Goal: Task Accomplishment & Management: Complete application form

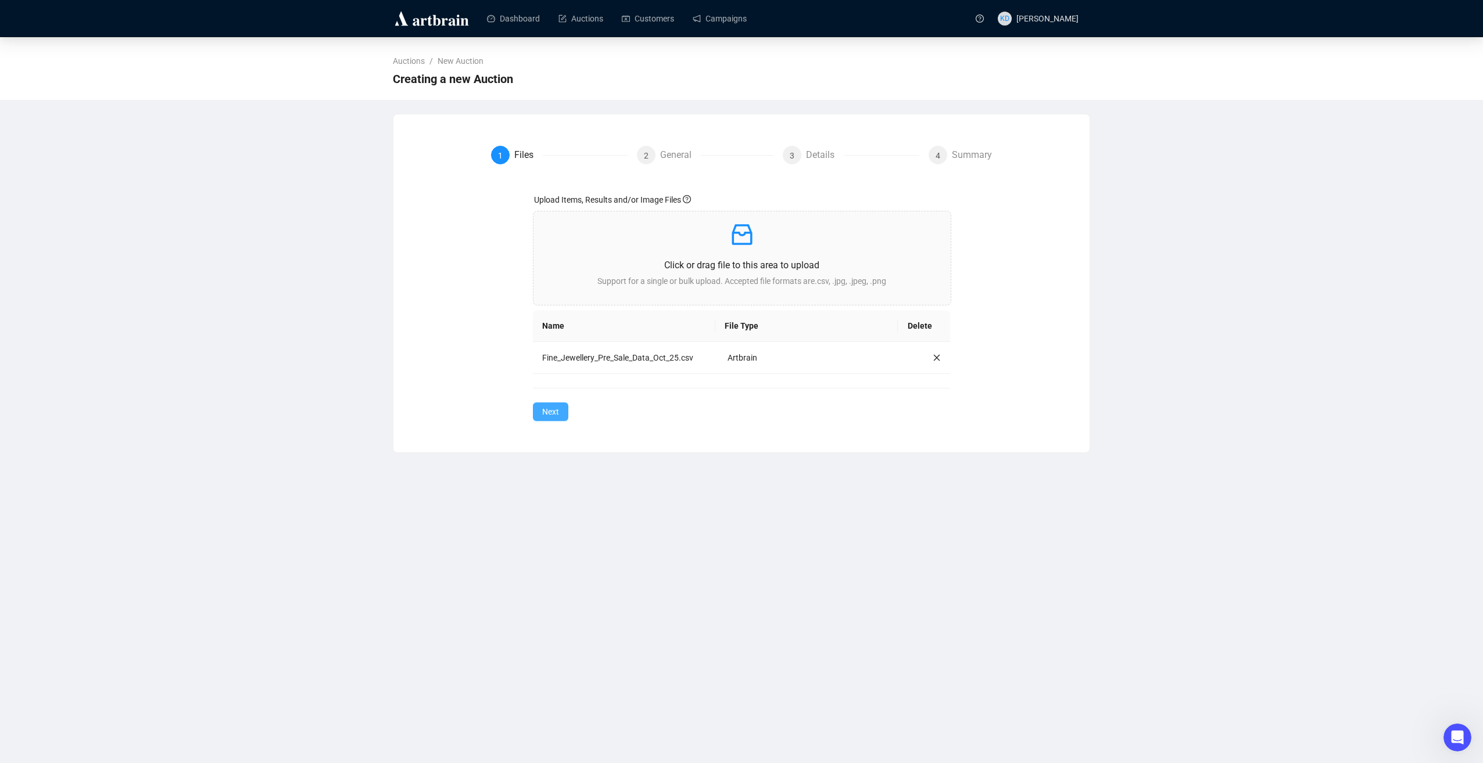
click at [547, 411] on span "Next" at bounding box center [550, 412] width 17 height 13
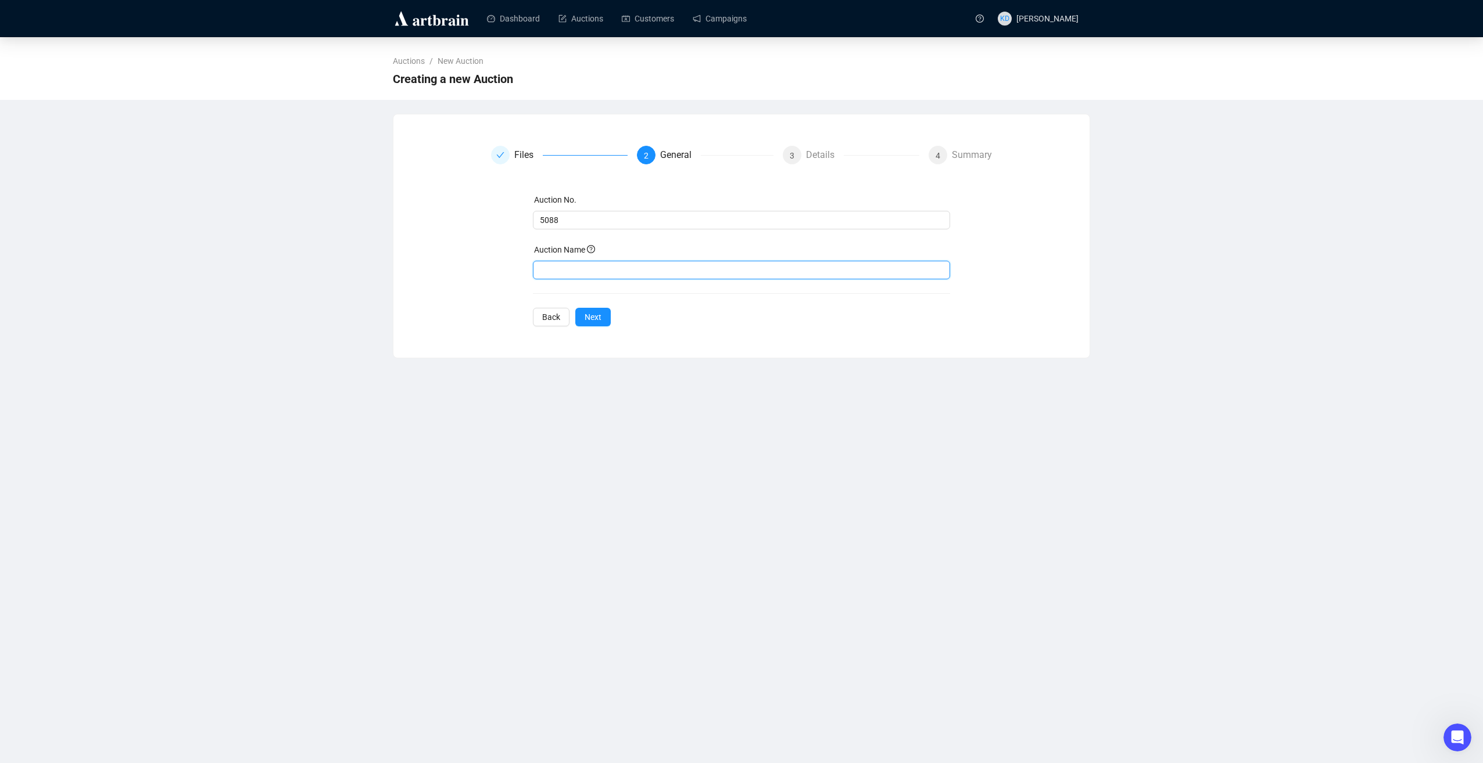
click at [614, 272] on input "text" at bounding box center [742, 270] width 418 height 19
type input "Fine Jewellery [DATE]"
click at [590, 303] on div "Auction No. 5088 Auction Name Fine Jewellery [DATE] Back Next" at bounding box center [742, 259] width 418 height 133
click at [593, 311] on span "Next" at bounding box center [592, 317] width 17 height 13
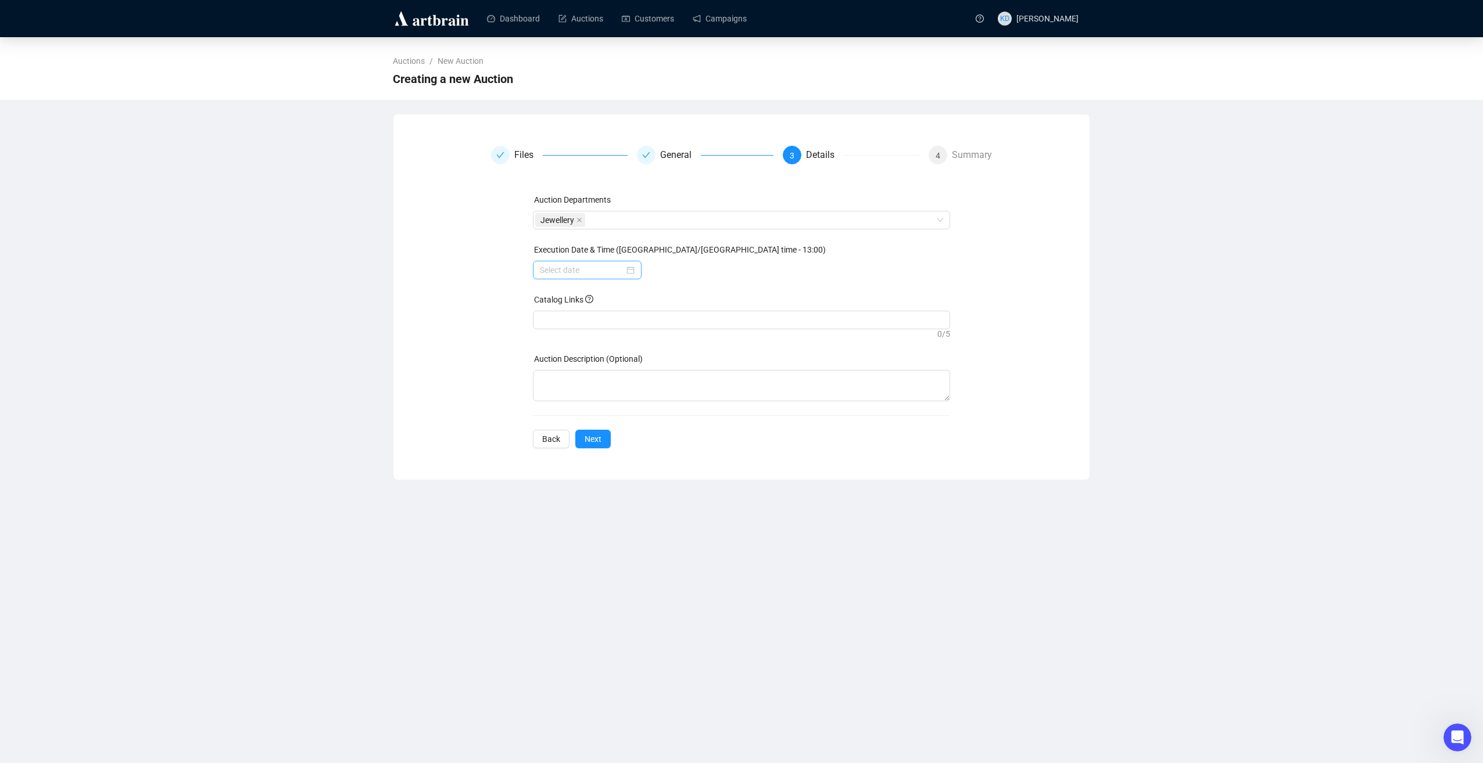
click at [634, 270] on div at bounding box center [587, 270] width 95 height 13
click at [638, 384] on div "16" at bounding box center [637, 382] width 14 height 14
click at [717, 359] on div "10" at bounding box center [716, 361] width 28 height 16
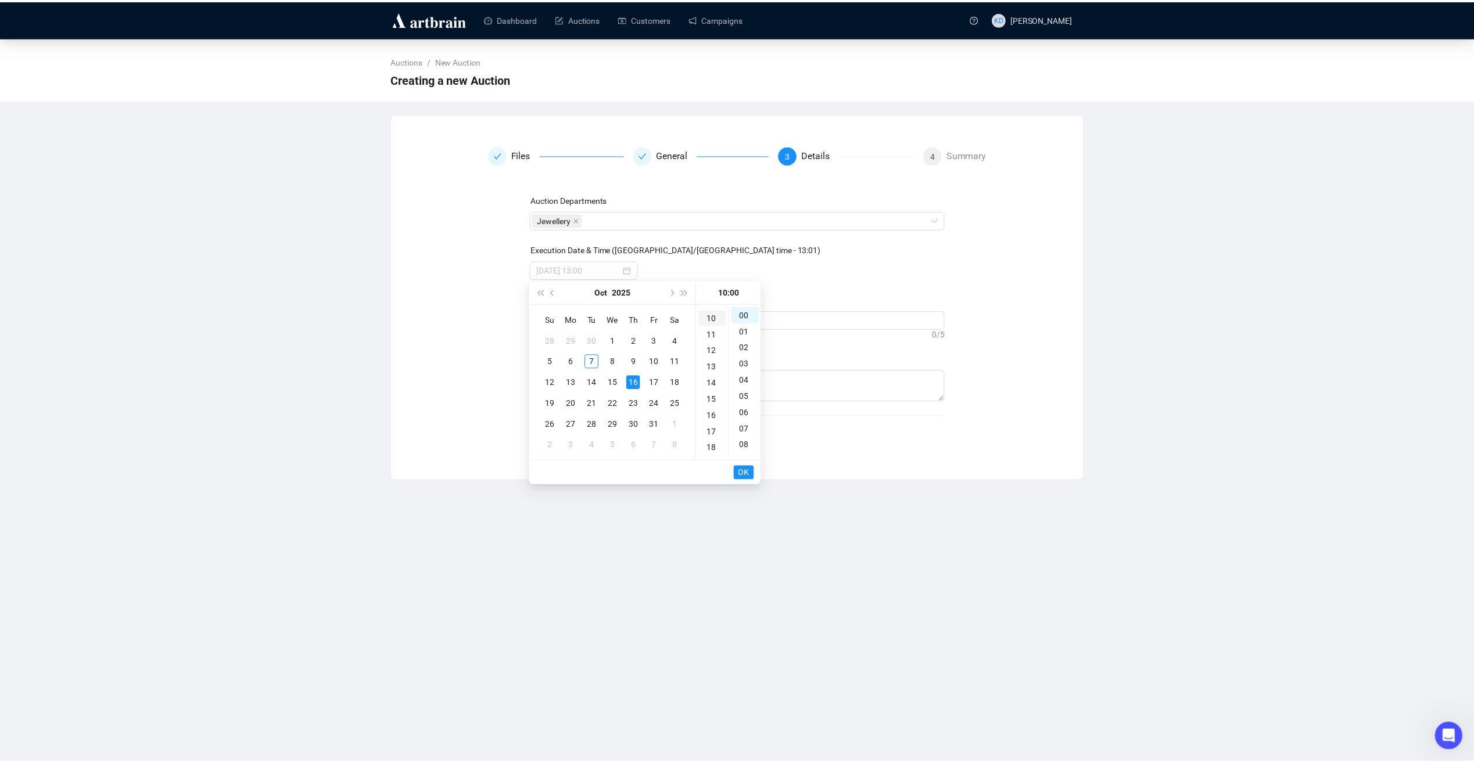
scroll to position [163, 0]
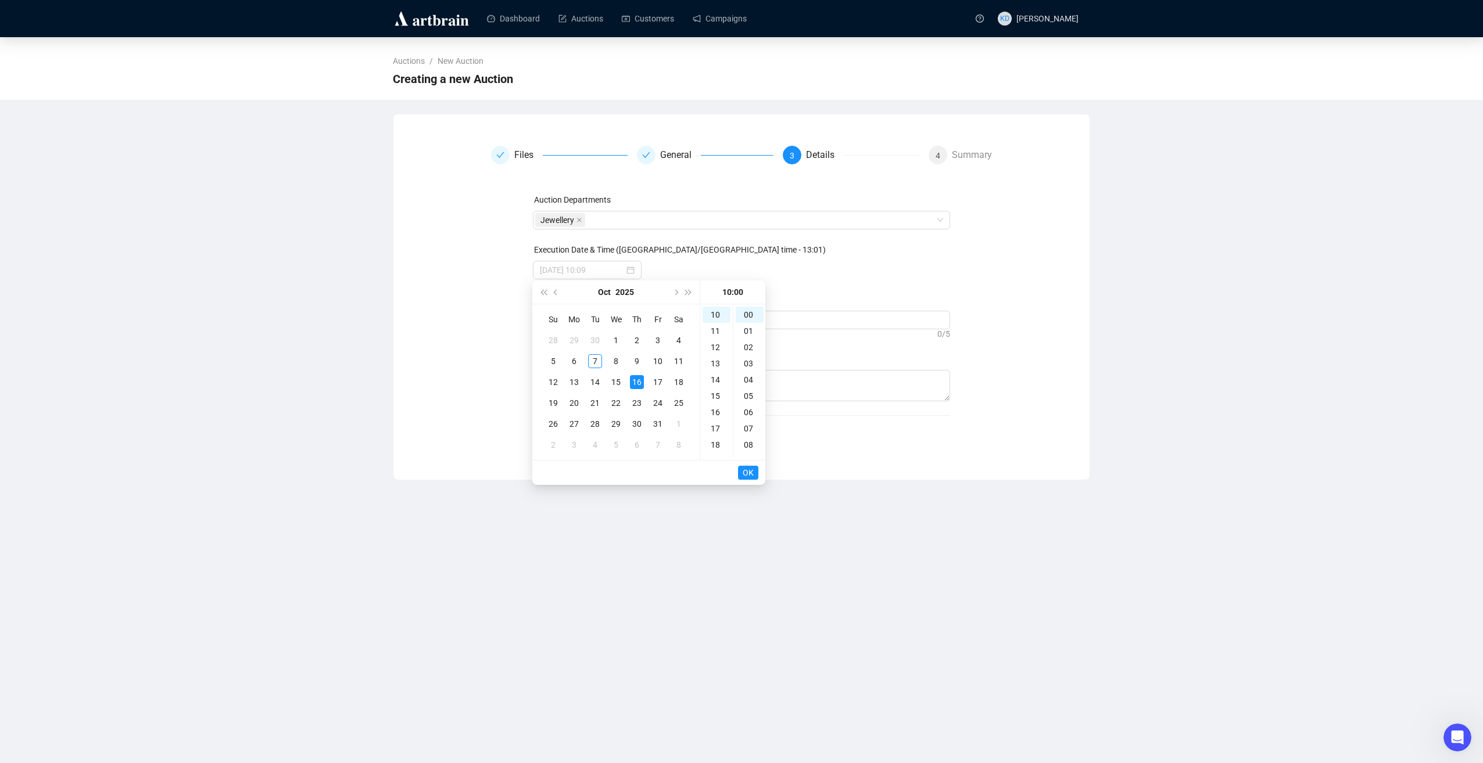
type input "[DATE] 10:00"
click at [754, 475] on button "OK" at bounding box center [748, 473] width 20 height 14
click at [600, 435] on button "Next" at bounding box center [592, 439] width 35 height 19
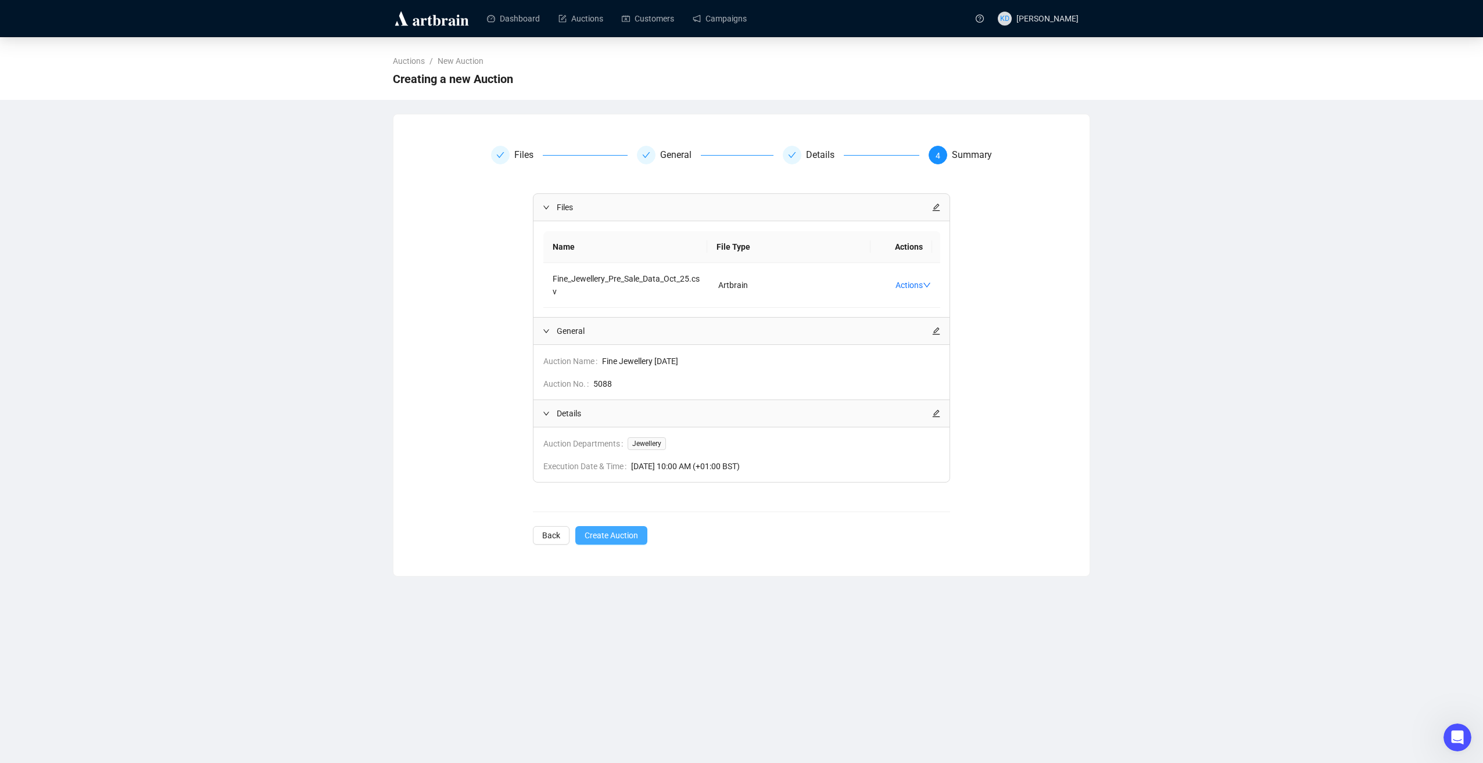
click at [626, 529] on span "Create Auction" at bounding box center [610, 535] width 53 height 13
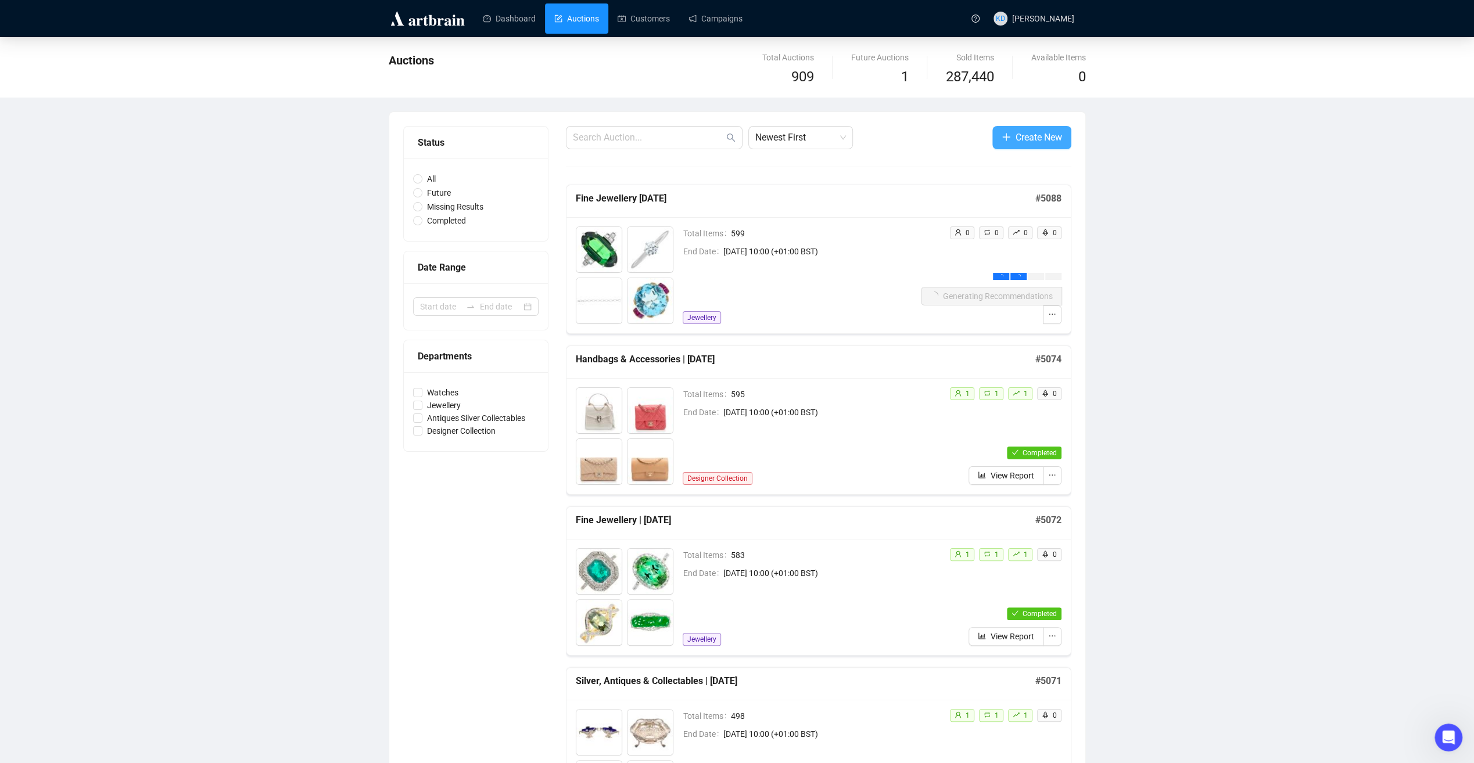
click at [1020, 138] on span "Create New" at bounding box center [1039, 137] width 46 height 15
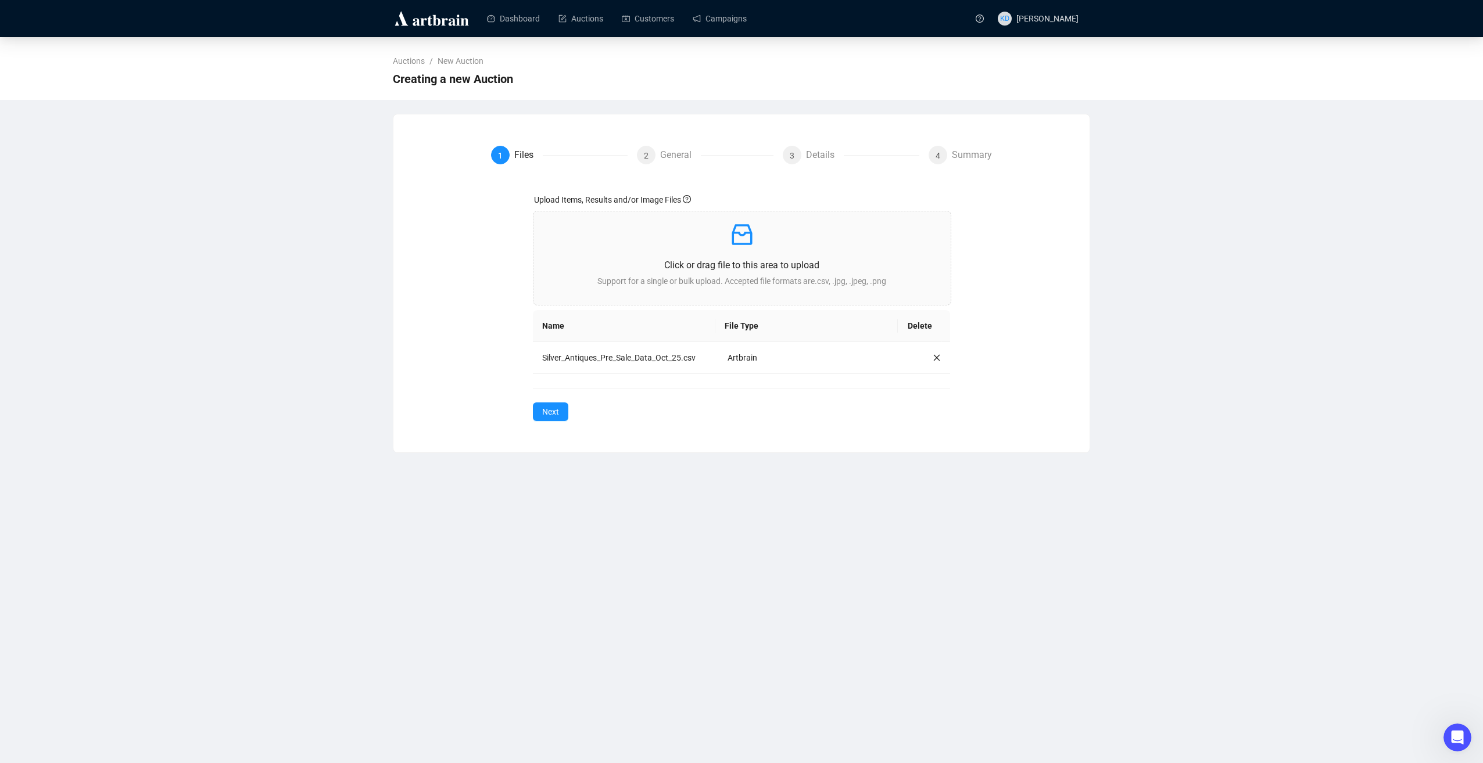
click at [540, 410] on button "Next" at bounding box center [550, 412] width 35 height 19
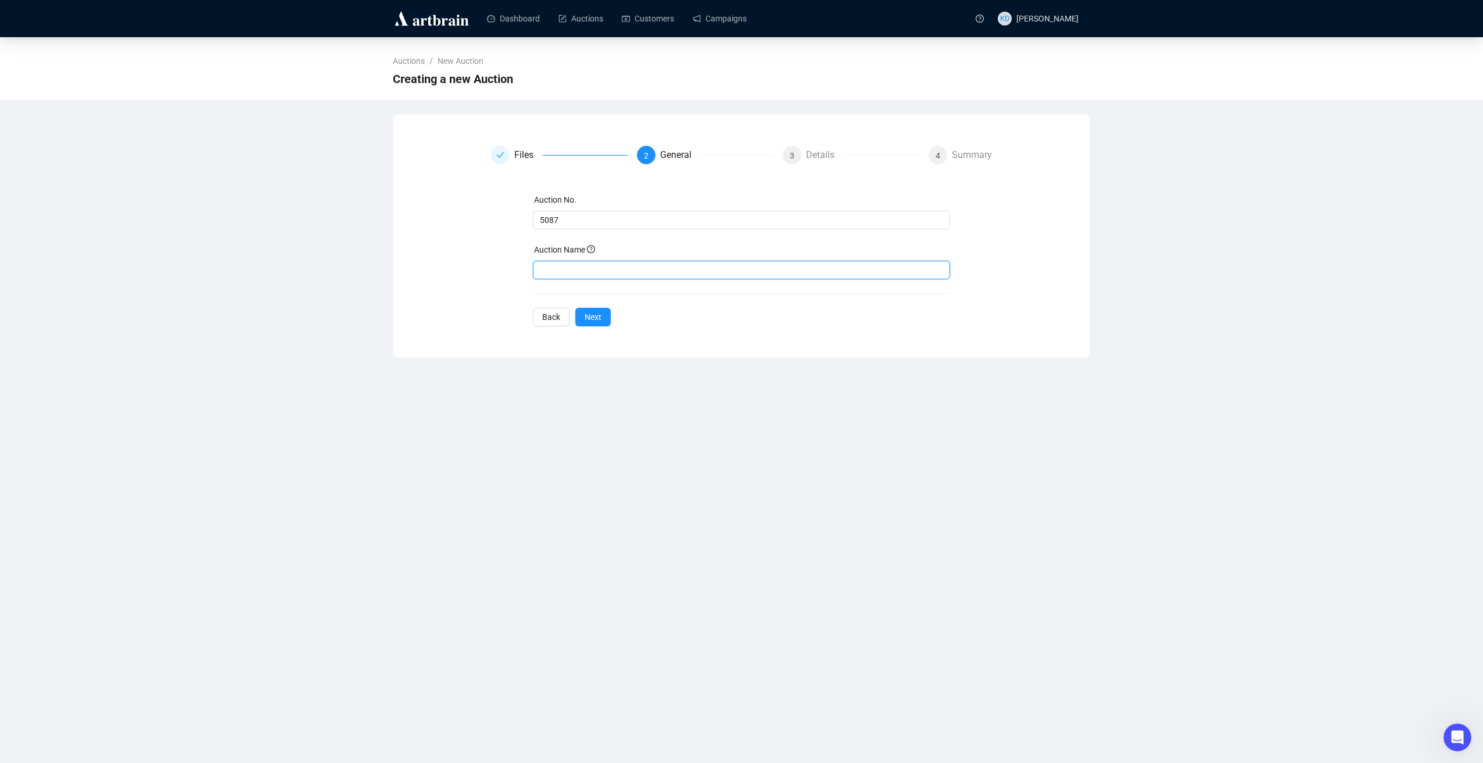
click at [568, 266] on input "text" at bounding box center [742, 270] width 418 height 19
type input "Silver, Antiques & Collectables"
click at [587, 317] on span "Next" at bounding box center [592, 317] width 17 height 13
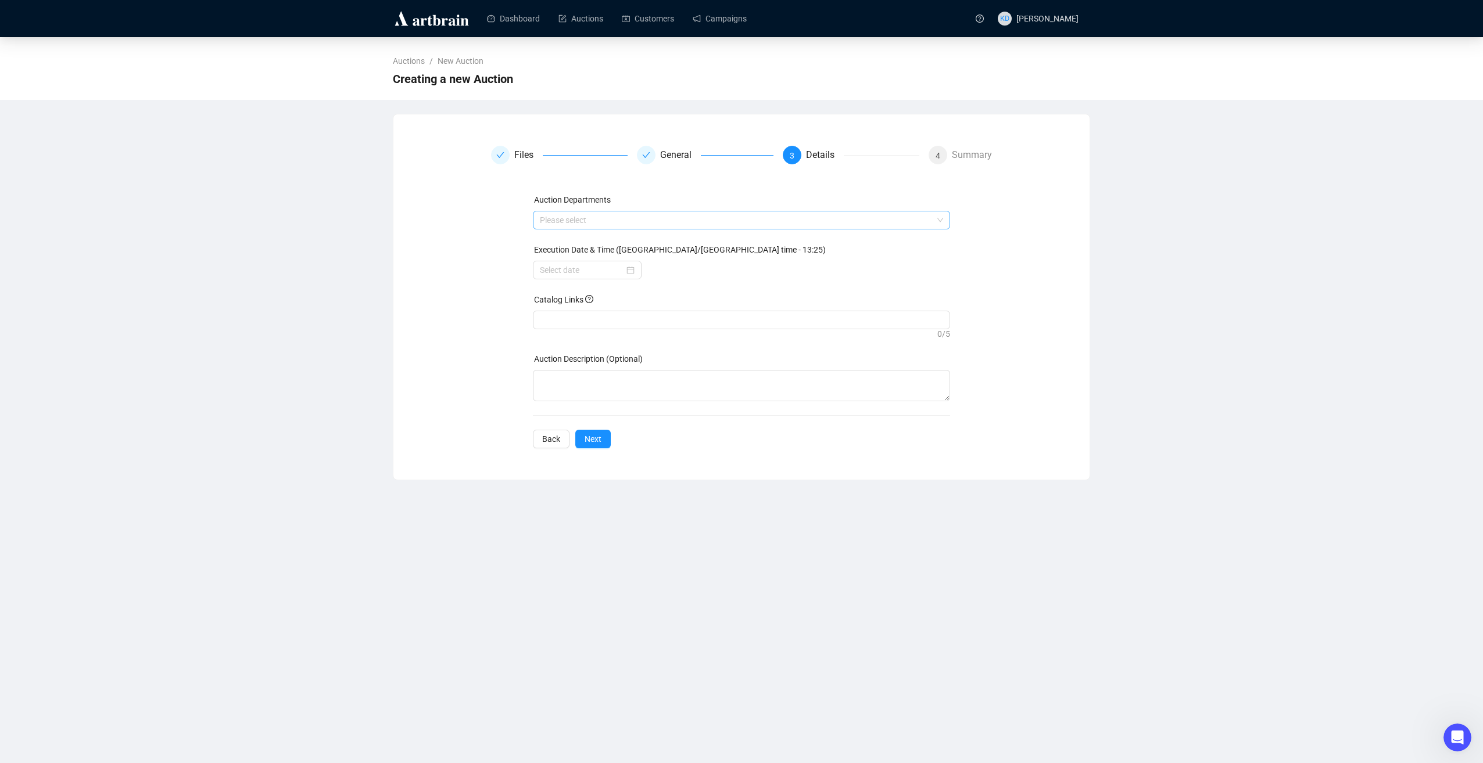
click at [595, 221] on div at bounding box center [735, 220] width 401 height 16
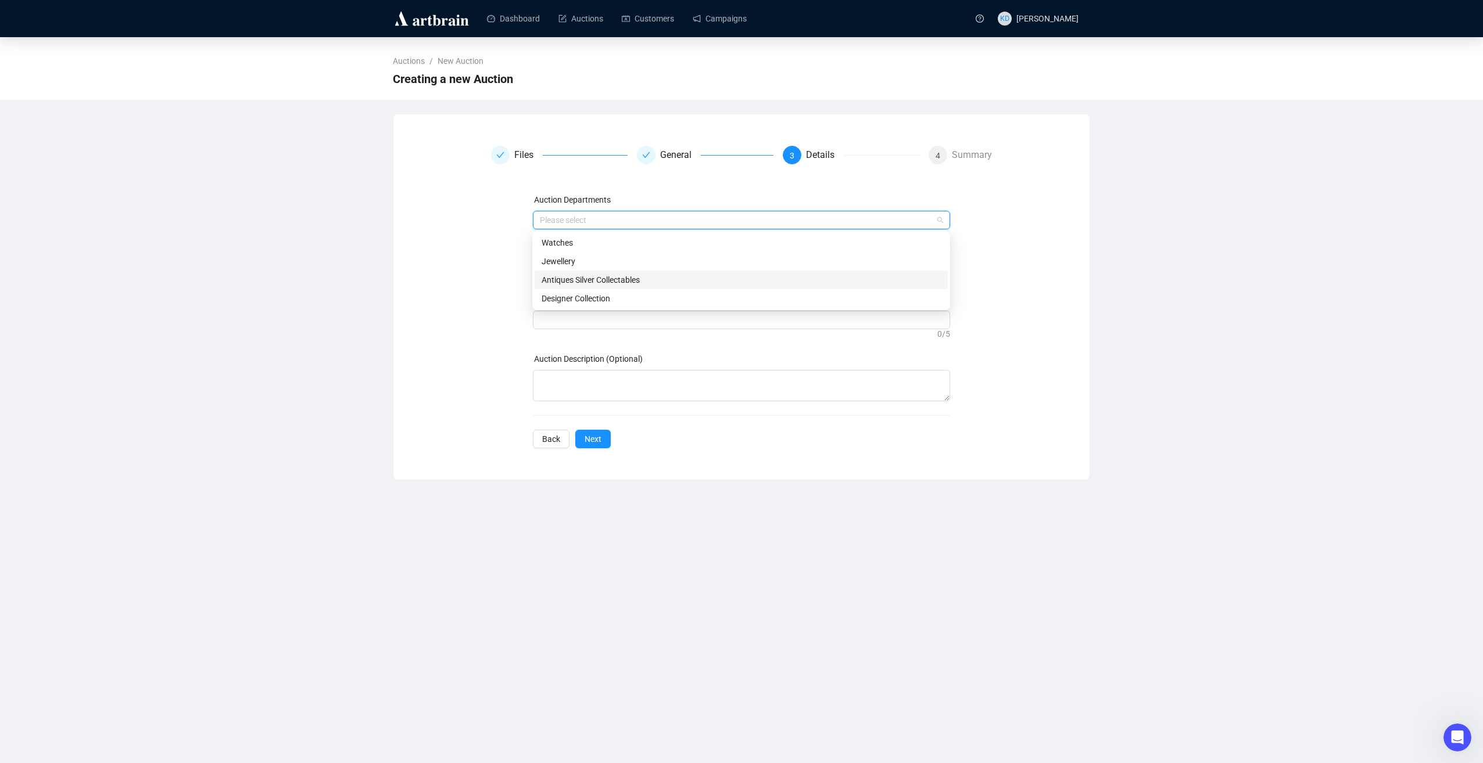
click at [593, 281] on div "Antiques Silver Collectables" at bounding box center [740, 280] width 399 height 13
click at [493, 285] on div "Auction Departments Antiques Silver Collectables Execution Date & Time ([GEOGRA…" at bounding box center [741, 320] width 501 height 255
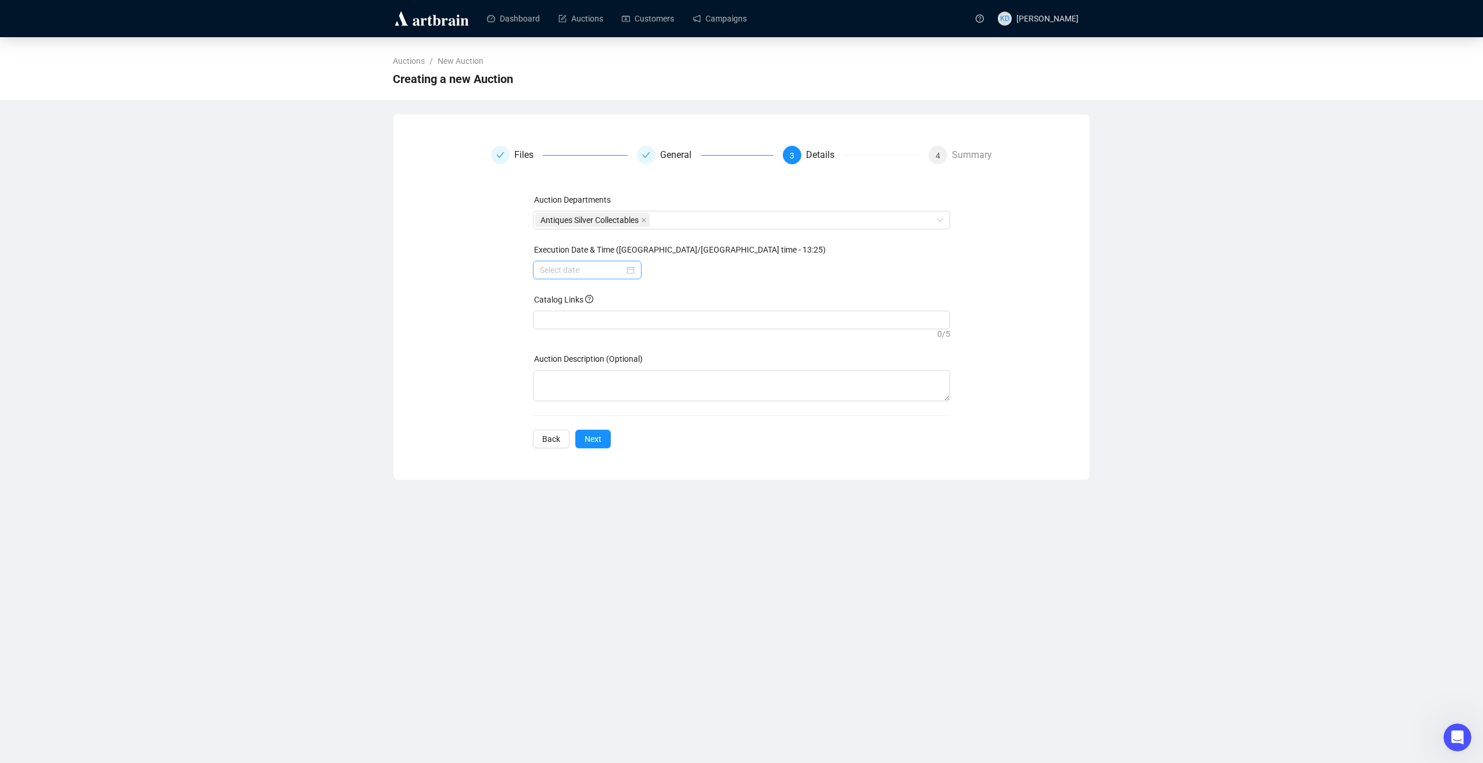
click at [632, 272] on div at bounding box center [587, 270] width 95 height 13
click at [601, 383] on div "14" at bounding box center [595, 382] width 14 height 14
click at [717, 422] on div "10" at bounding box center [716, 419] width 28 height 16
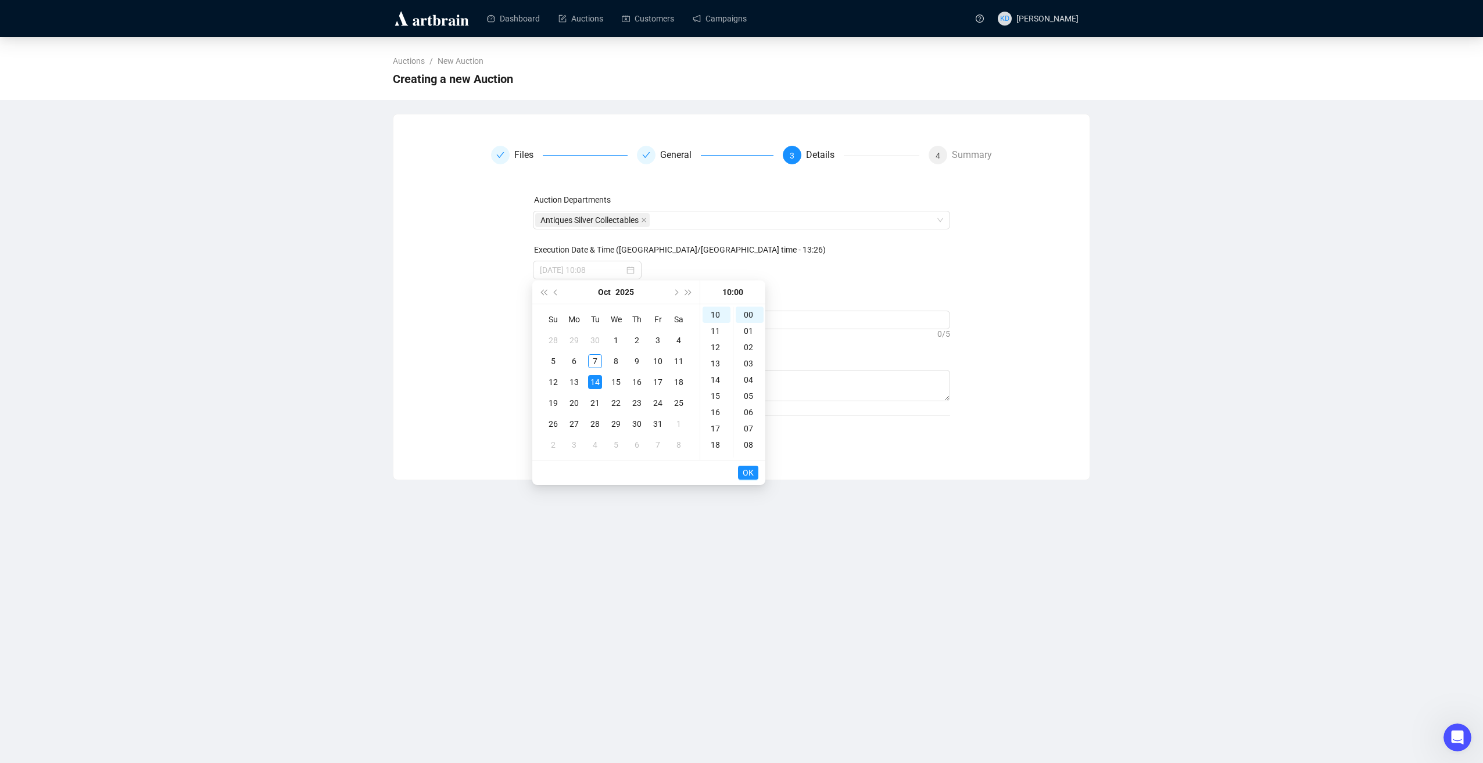
type input "[DATE] 10:00"
click at [748, 474] on span "OK" at bounding box center [747, 473] width 11 height 22
click at [597, 436] on span "Next" at bounding box center [592, 439] width 17 height 13
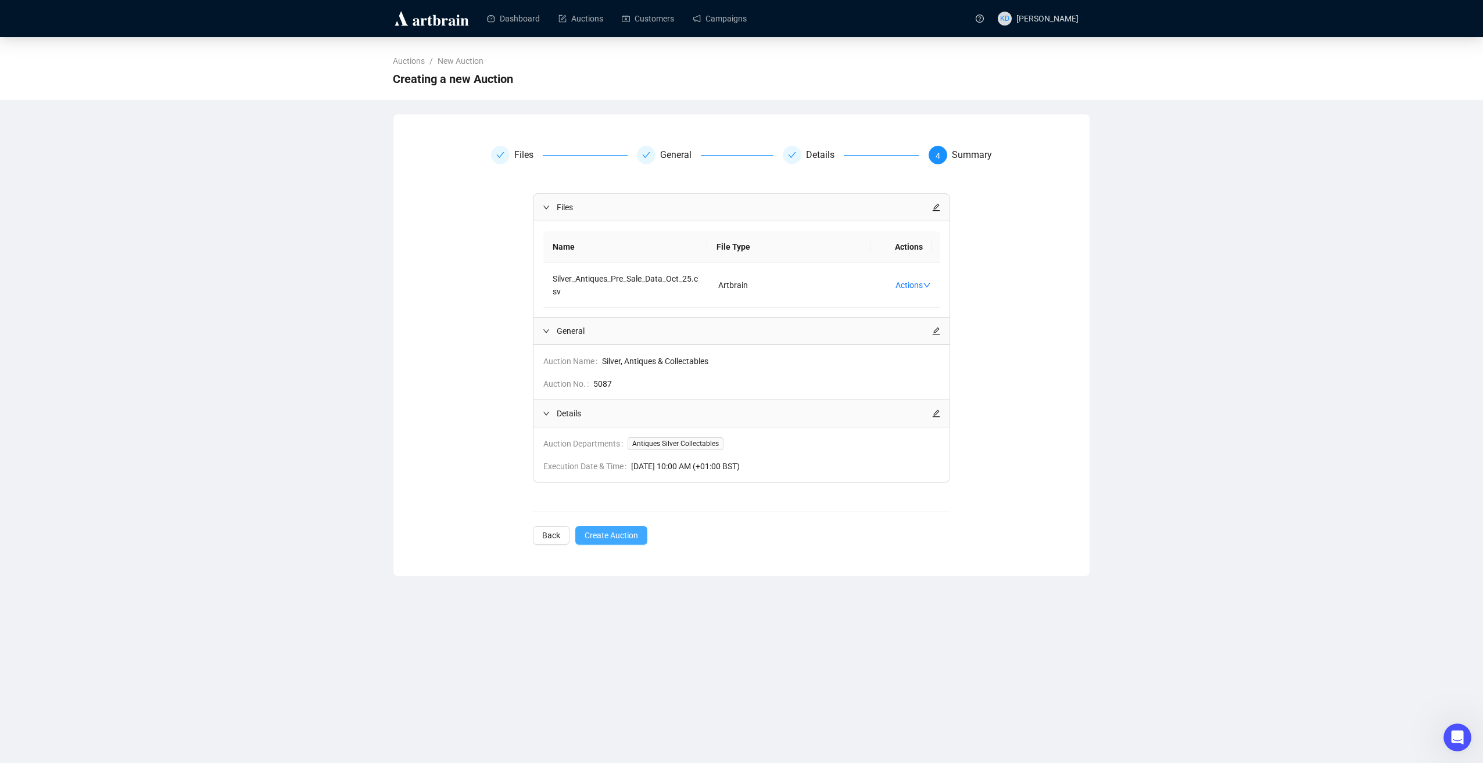
click at [619, 533] on span "Create Auction" at bounding box center [610, 535] width 53 height 13
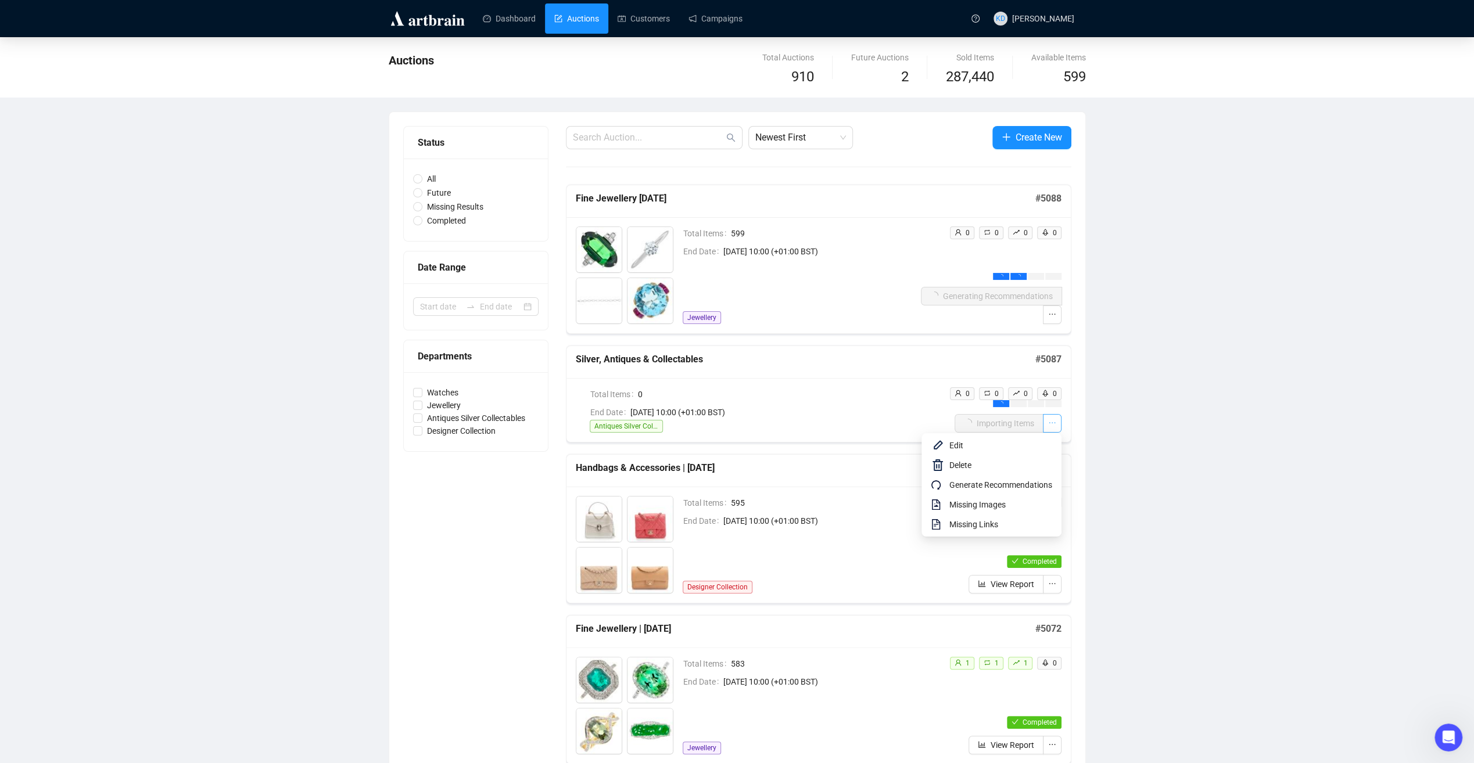
click at [1054, 424] on icon "ellipsis" at bounding box center [1052, 423] width 8 height 8
click at [1010, 471] on span "Delete" at bounding box center [1000, 465] width 103 height 13
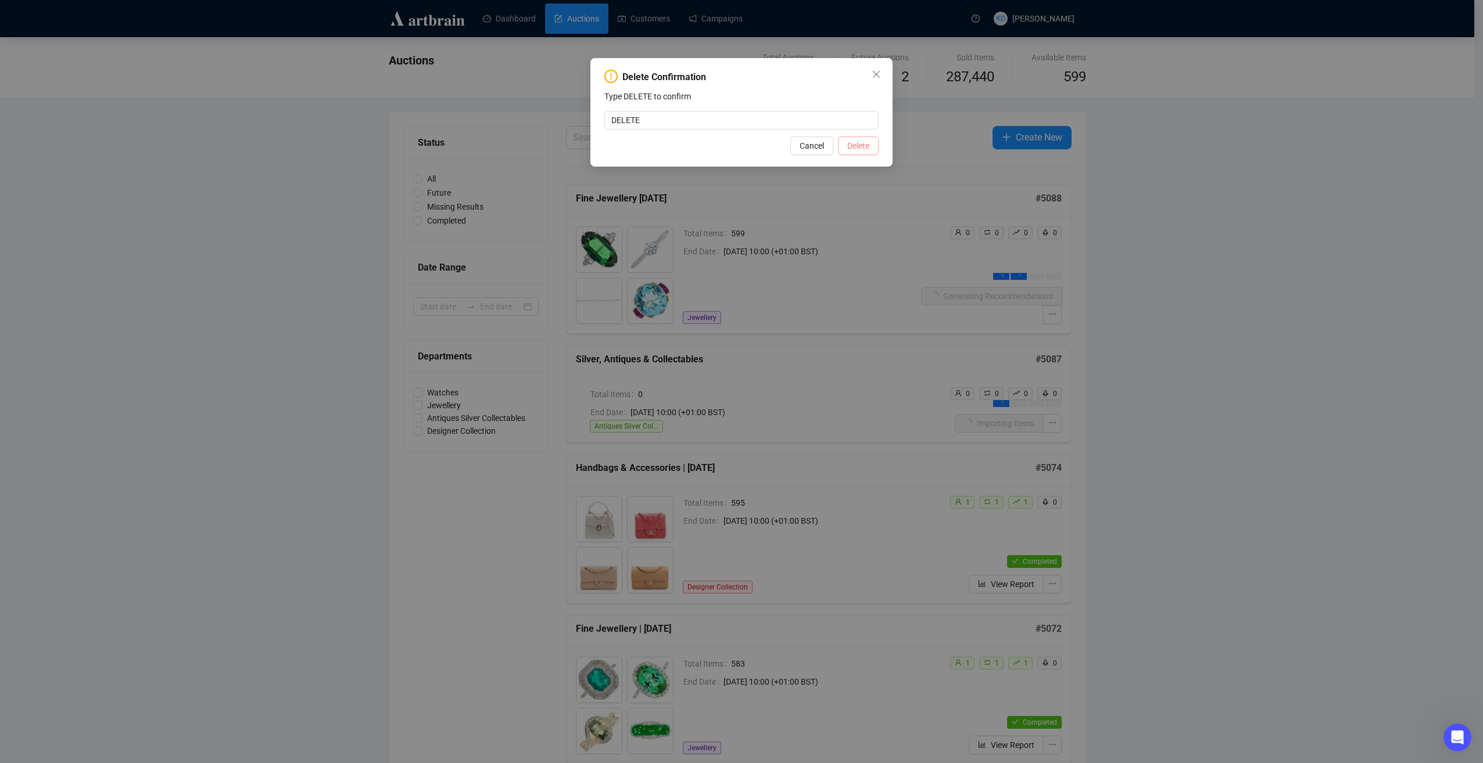
type input "DELETE"
click at [851, 144] on span "Delete" at bounding box center [858, 145] width 22 height 13
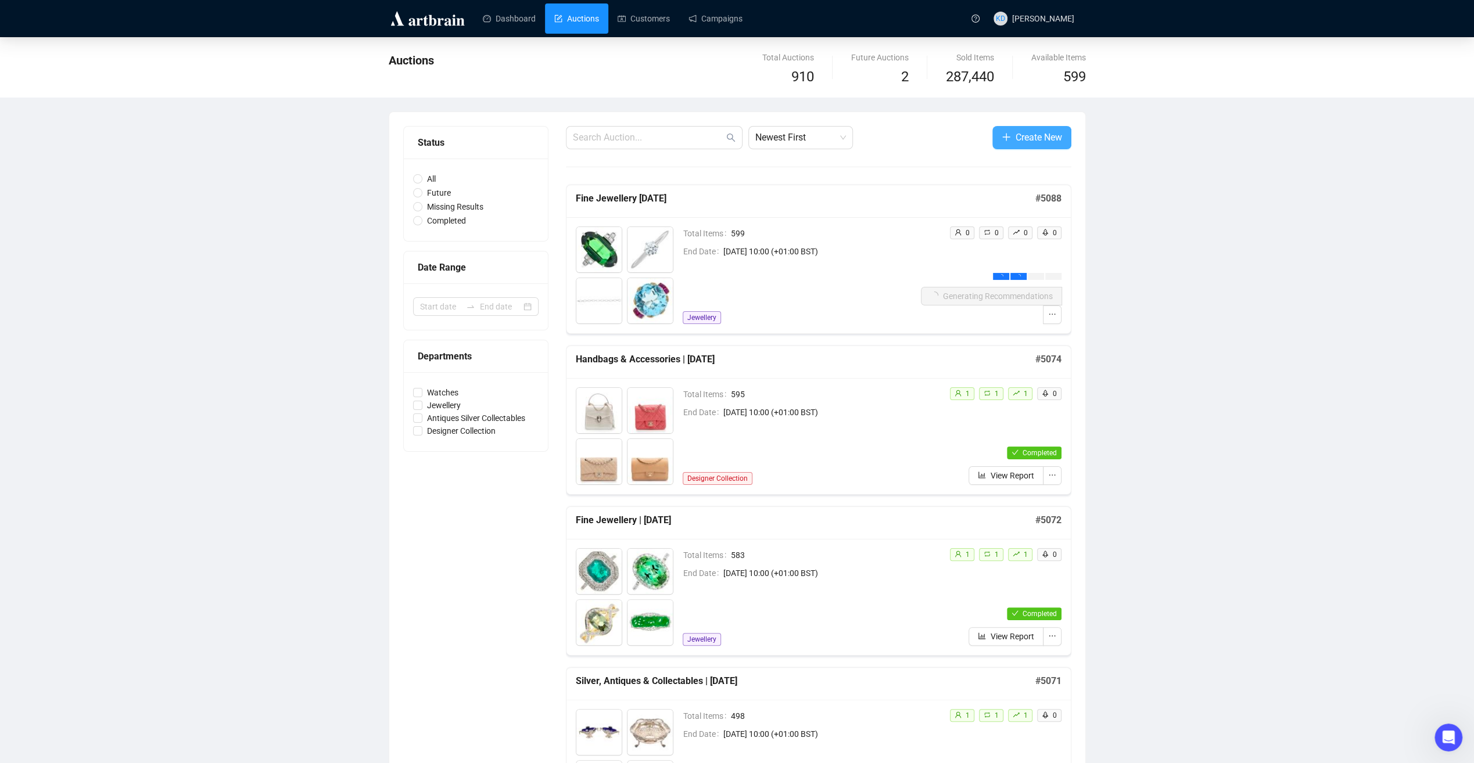
click at [1049, 132] on span "Create New" at bounding box center [1039, 137] width 46 height 15
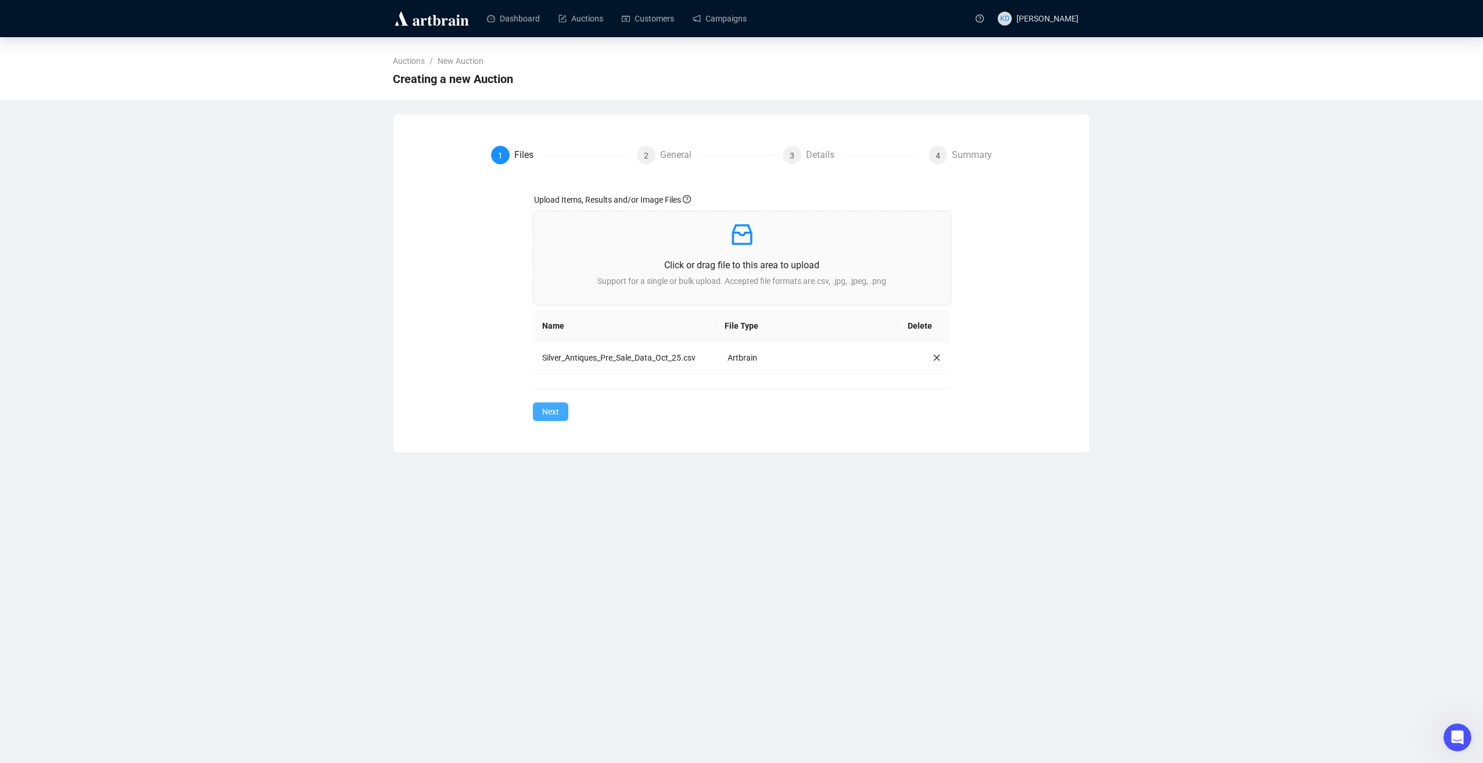
click at [546, 408] on span "Next" at bounding box center [550, 412] width 17 height 13
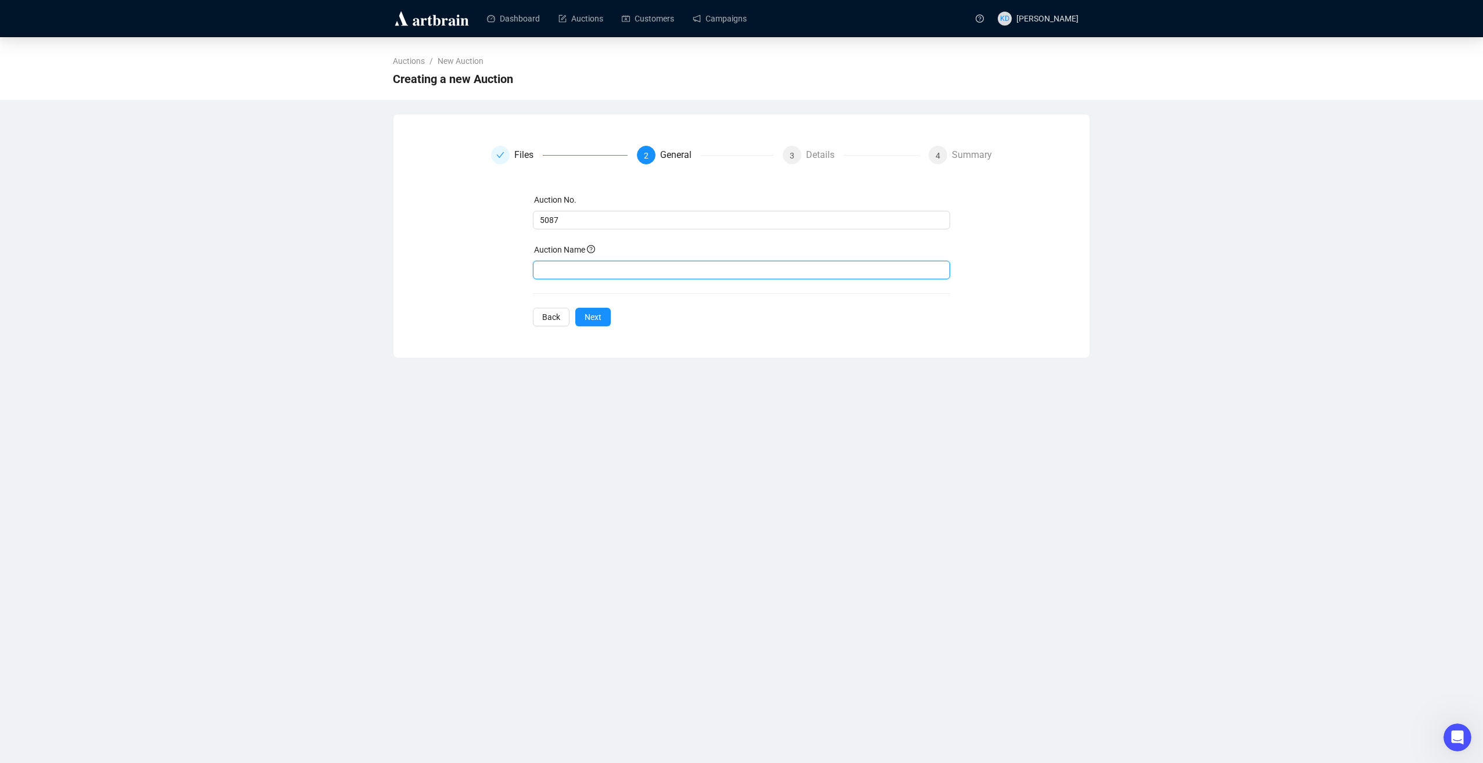
click at [612, 268] on input "text" at bounding box center [742, 270] width 418 height 19
type input "Antiques, Silver & Collectables"
click at [584, 319] on span "Next" at bounding box center [592, 317] width 17 height 13
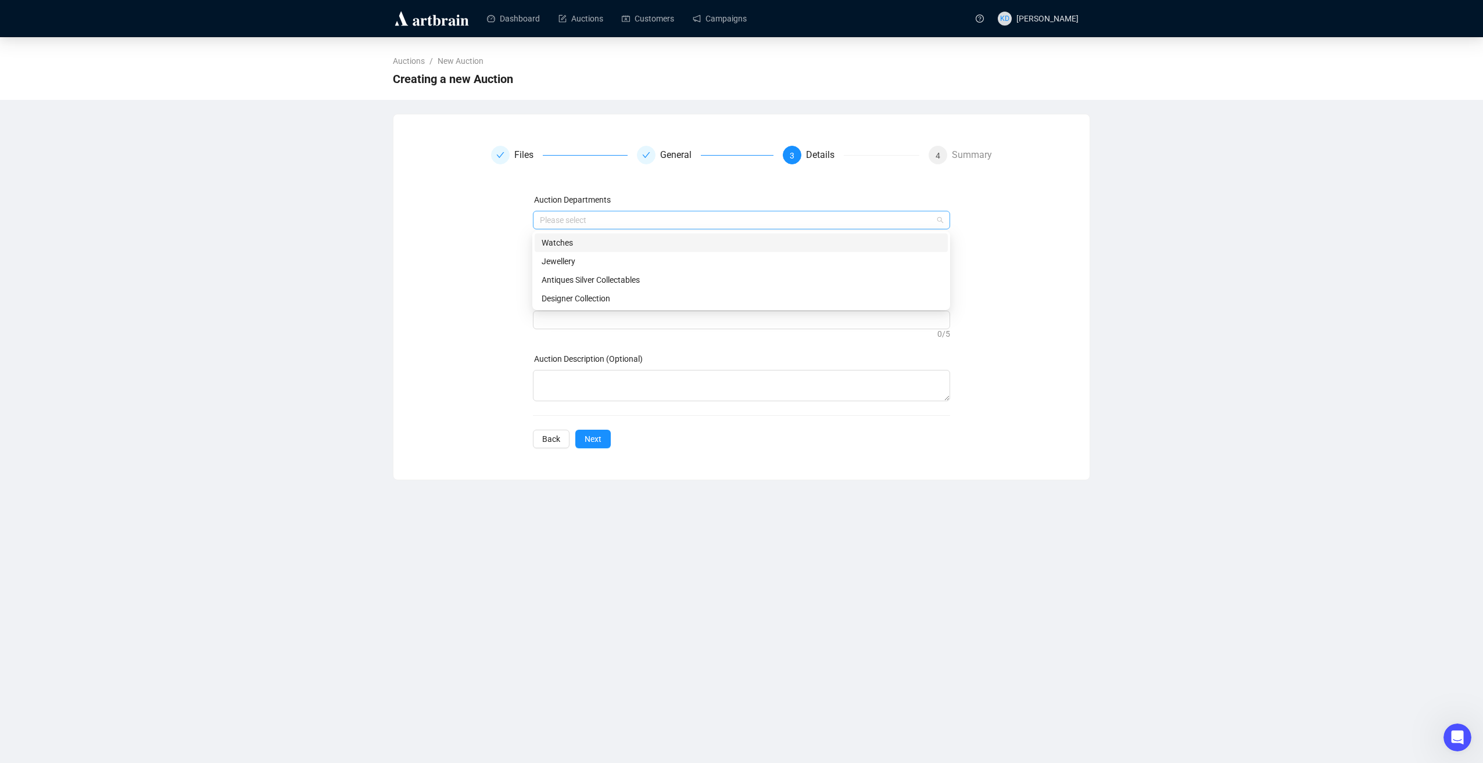
click at [581, 222] on div at bounding box center [735, 220] width 401 height 16
click at [585, 282] on div "Antiques Silver Collectables" at bounding box center [740, 280] width 399 height 13
click at [471, 324] on div "Files General 3 Details 4 Summary Auction Departments Antiques Silver Collectab…" at bounding box center [741, 297] width 668 height 303
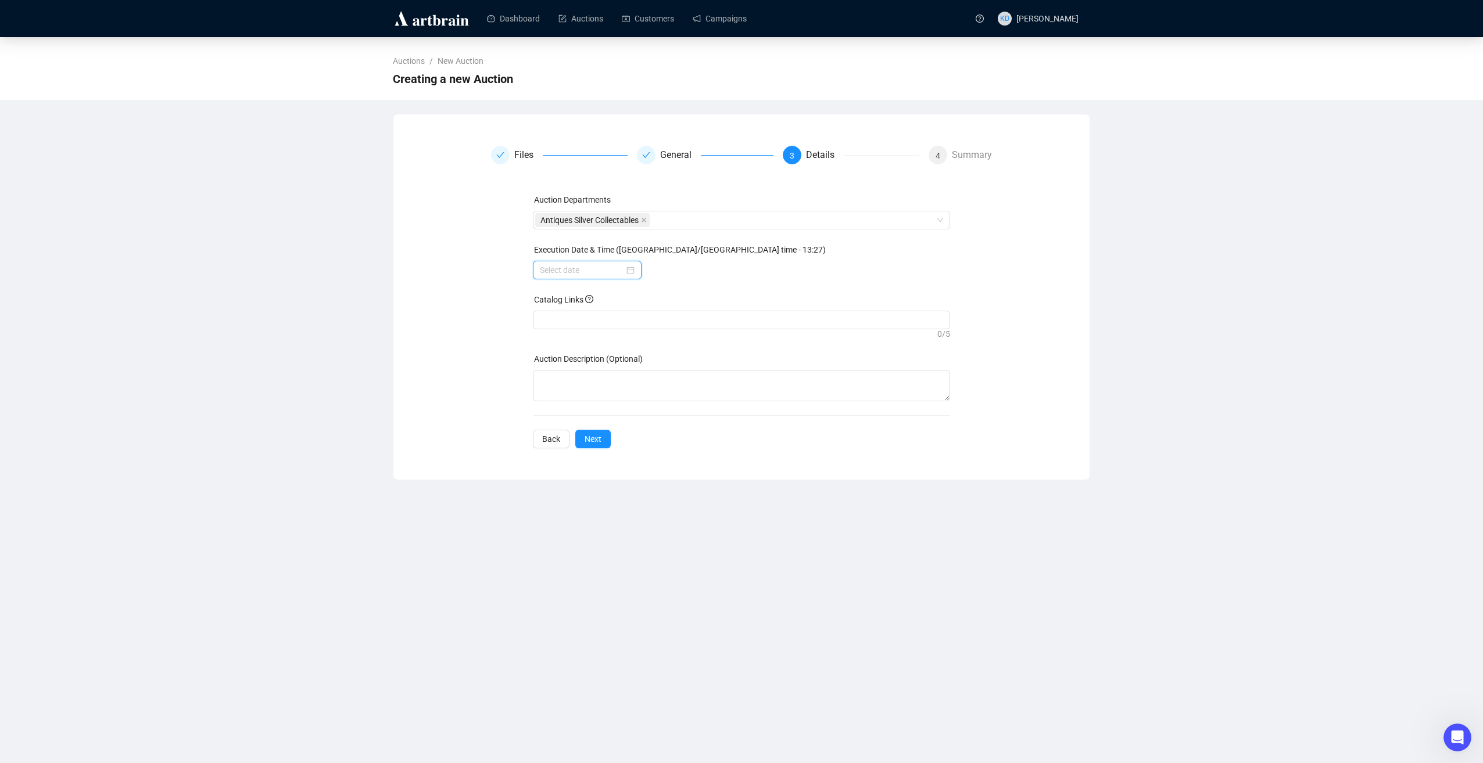
click at [569, 273] on input at bounding box center [582, 270] width 84 height 13
click at [571, 264] on input at bounding box center [582, 270] width 84 height 13
click at [594, 389] on div "14" at bounding box center [595, 382] width 14 height 14
click at [722, 421] on div "10" at bounding box center [716, 419] width 28 height 16
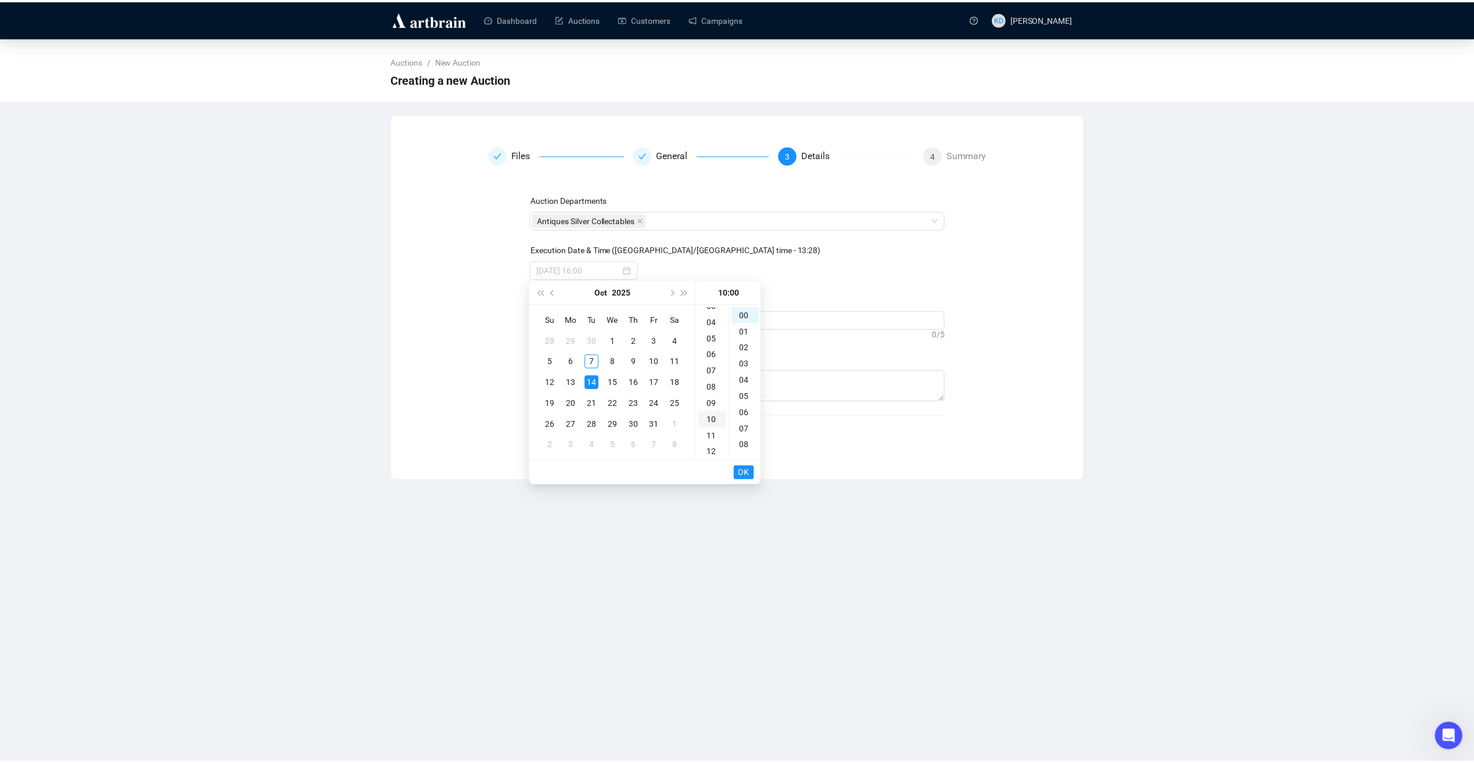
scroll to position [163, 0]
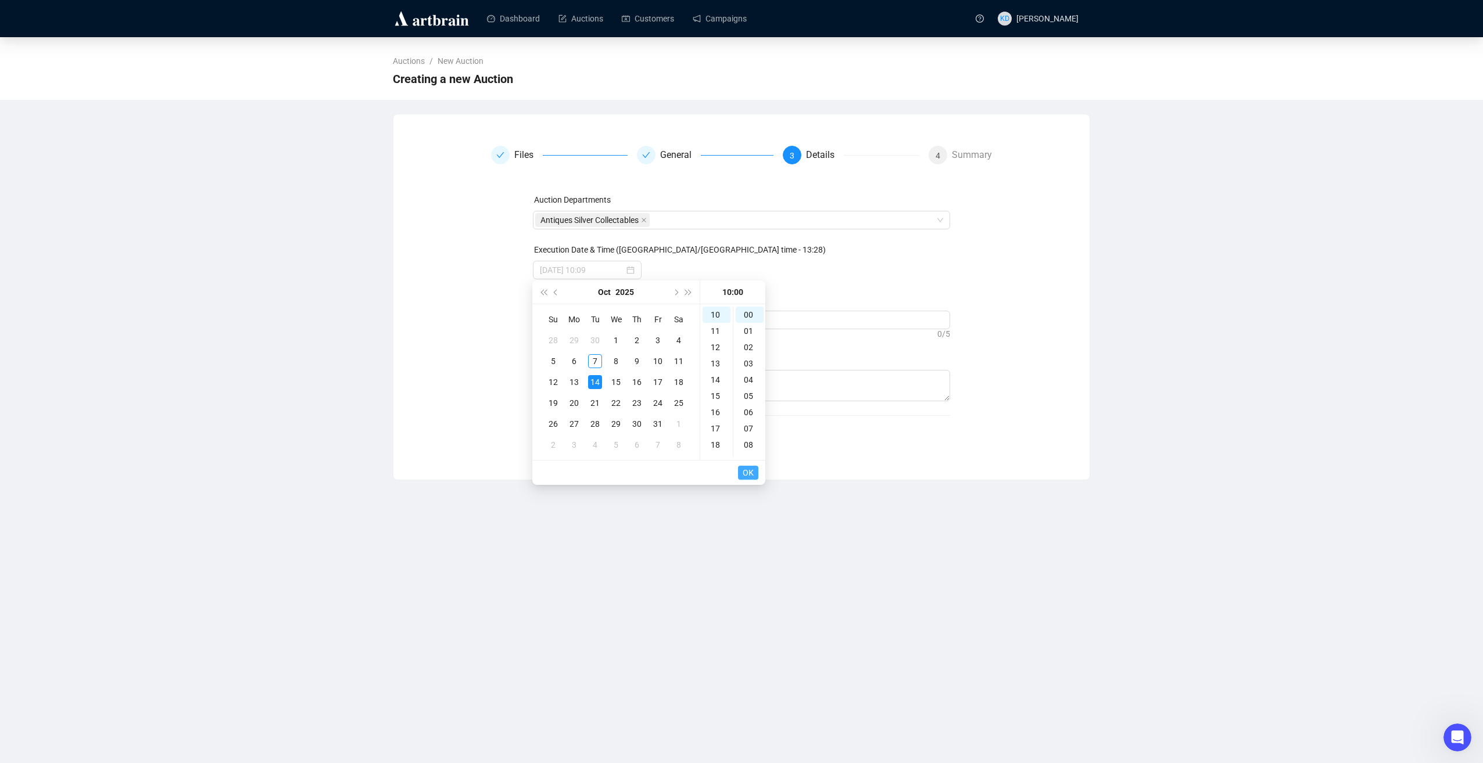
type input "[DATE] 10:00"
click at [747, 472] on span "OK" at bounding box center [747, 473] width 11 height 22
click at [637, 325] on div at bounding box center [741, 320] width 413 height 16
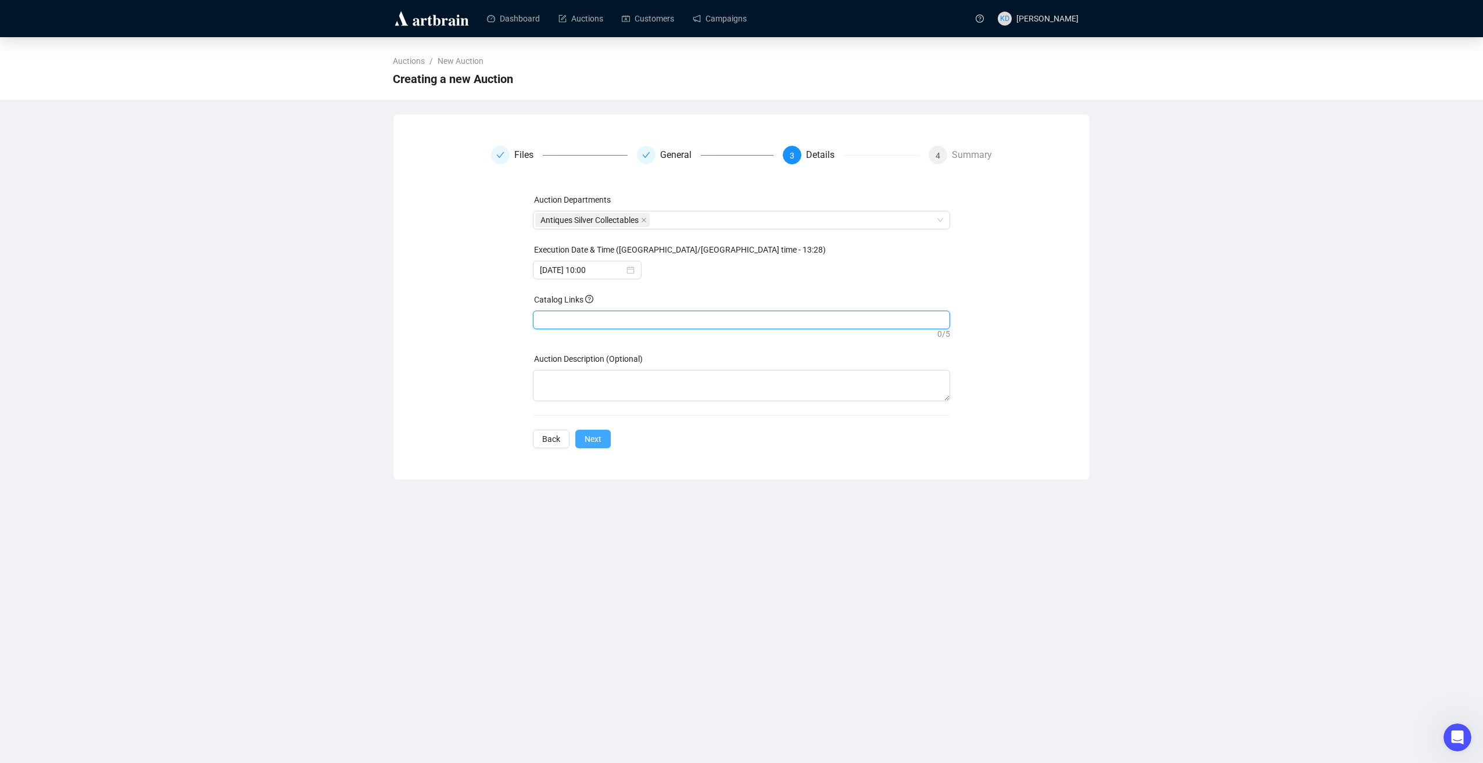
click at [600, 442] on button "Next" at bounding box center [592, 439] width 35 height 19
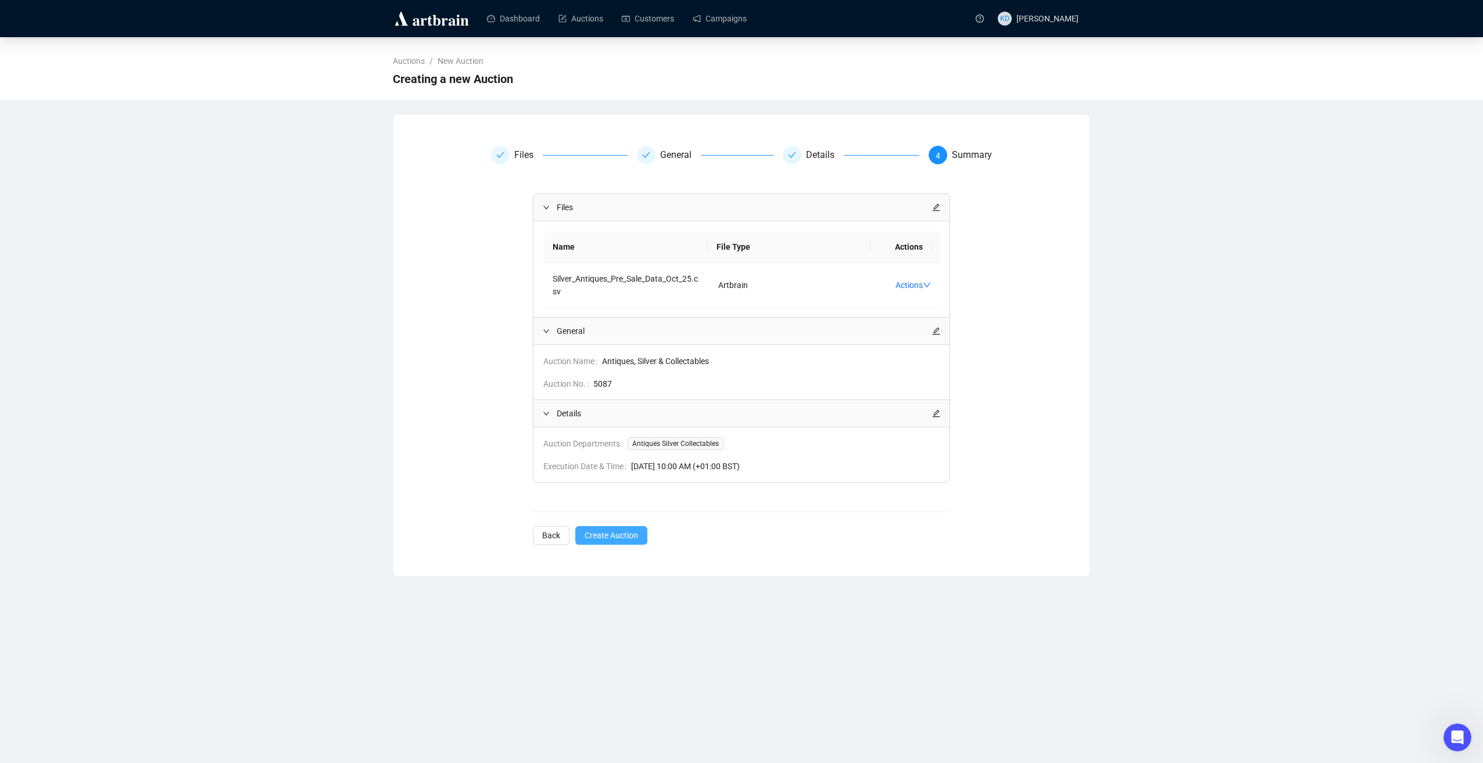
click at [623, 536] on span "Create Auction" at bounding box center [610, 535] width 53 height 13
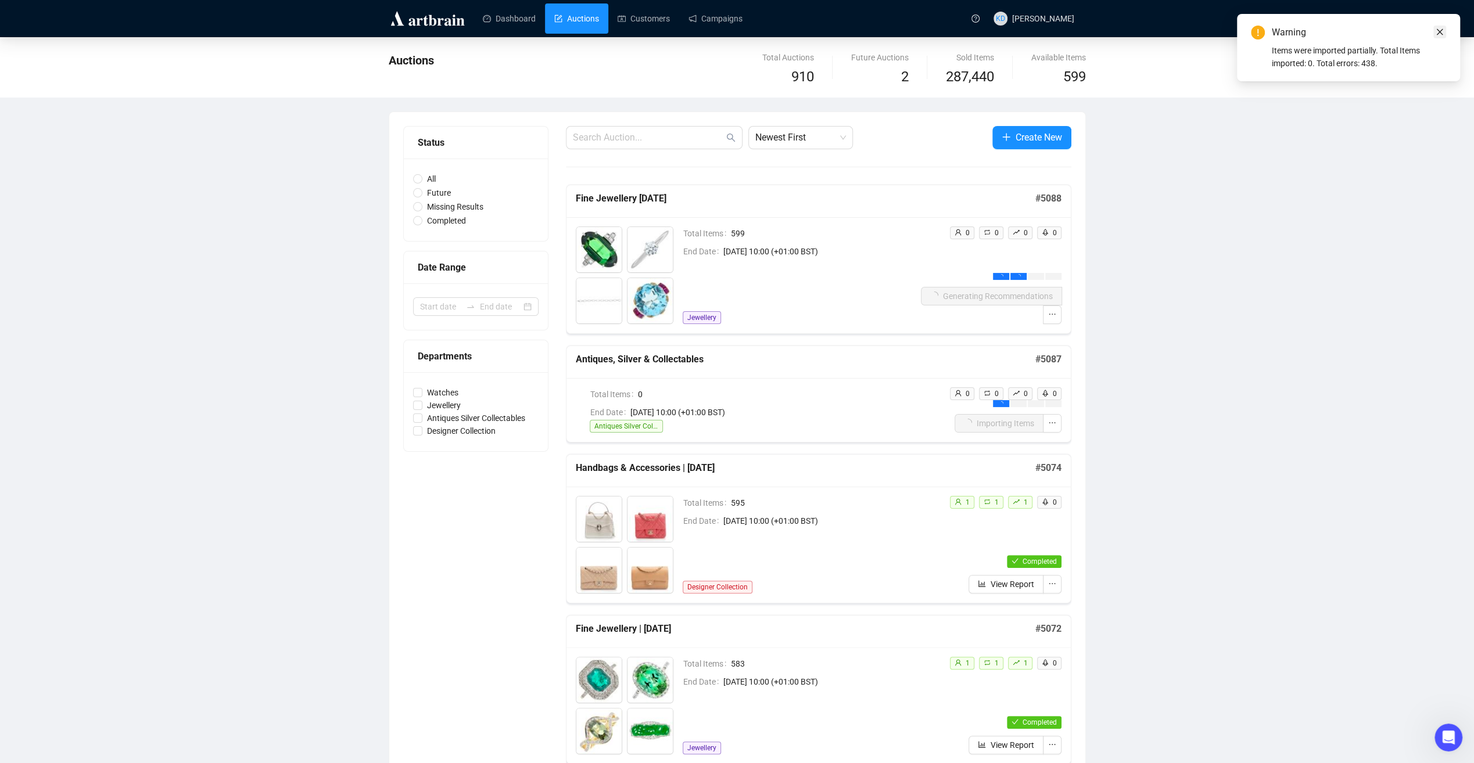
click at [1439, 35] on icon "close" at bounding box center [1440, 32] width 8 height 8
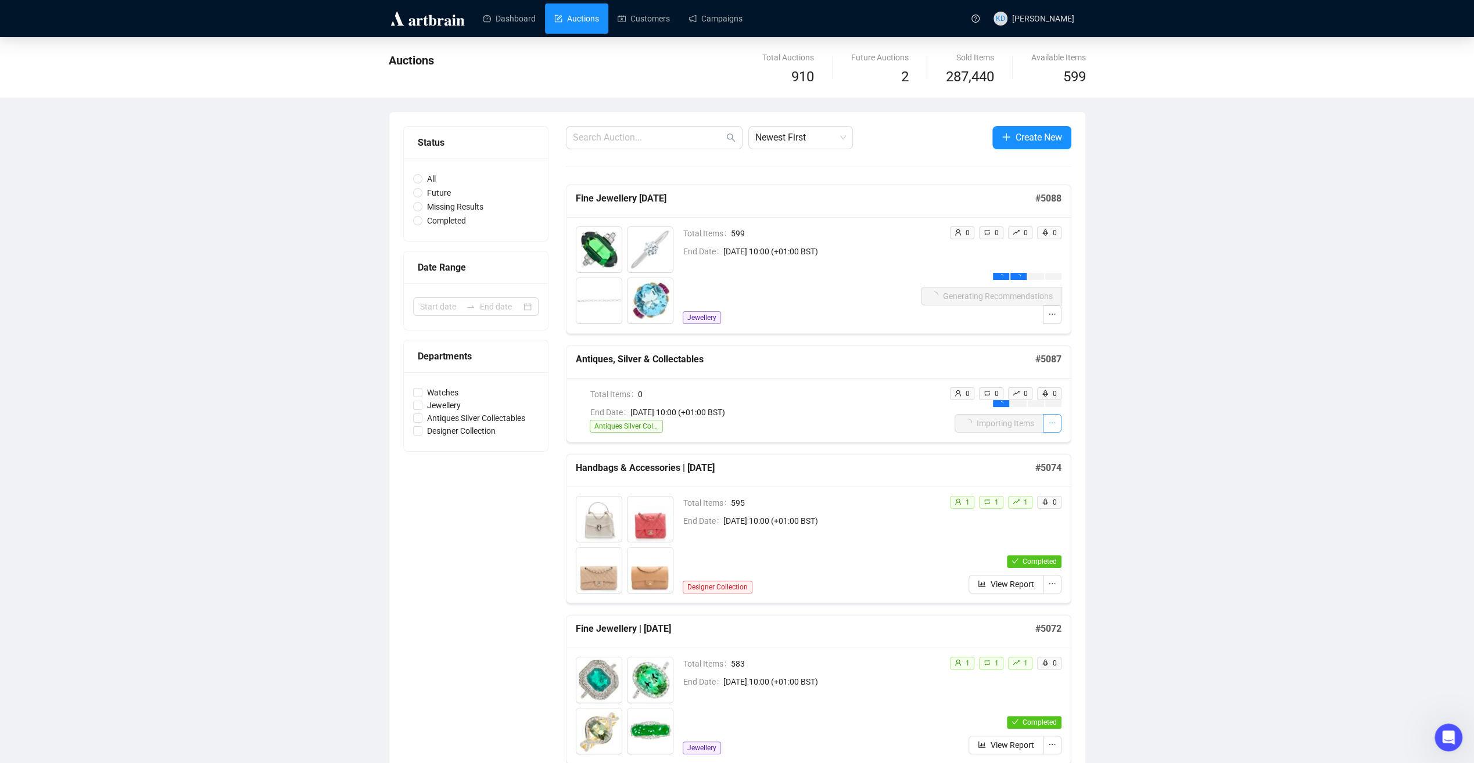
click at [1054, 419] on icon "ellipsis" at bounding box center [1052, 423] width 8 height 8
click at [994, 475] on li "Delete" at bounding box center [991, 465] width 135 height 20
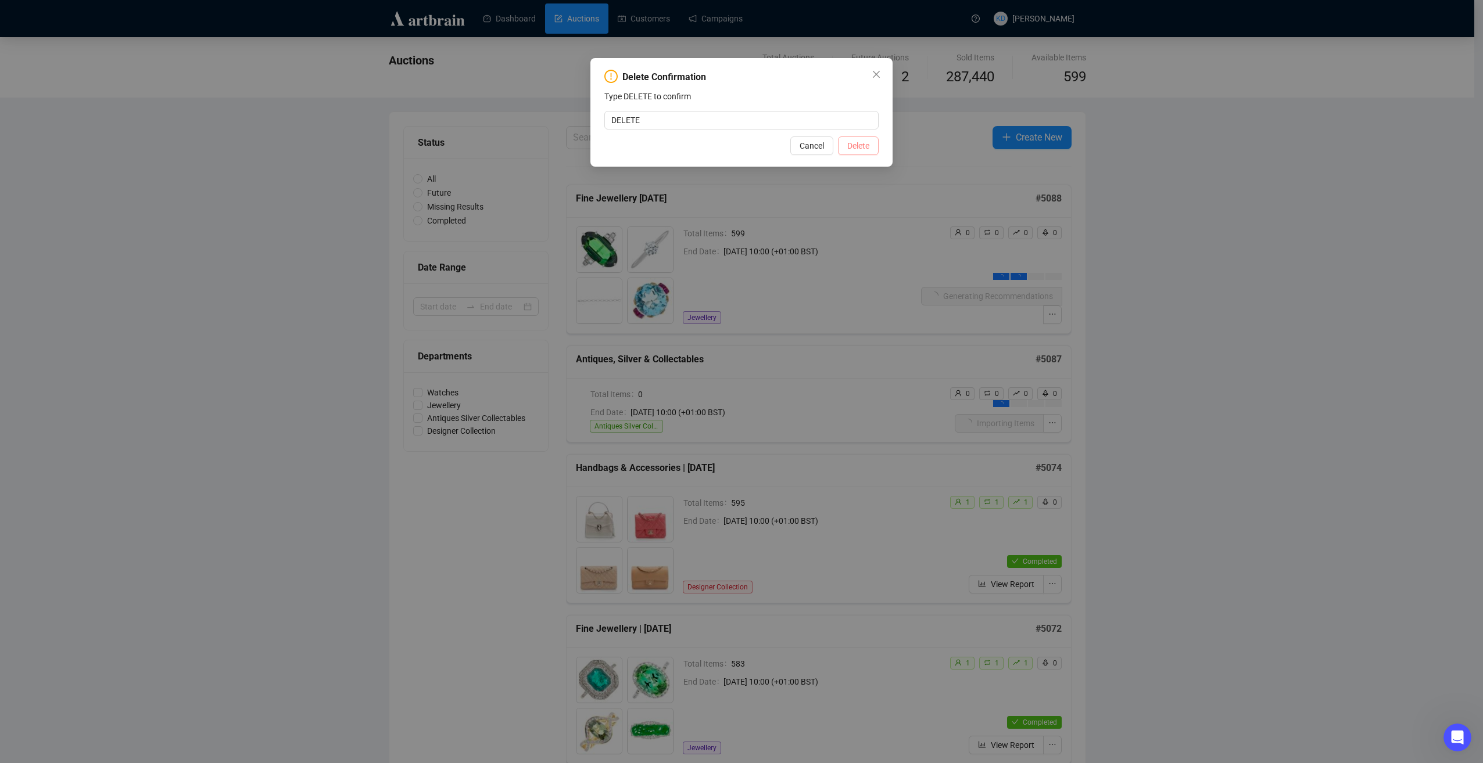
type input "DELETE"
click at [866, 149] on span "Delete" at bounding box center [858, 145] width 22 height 13
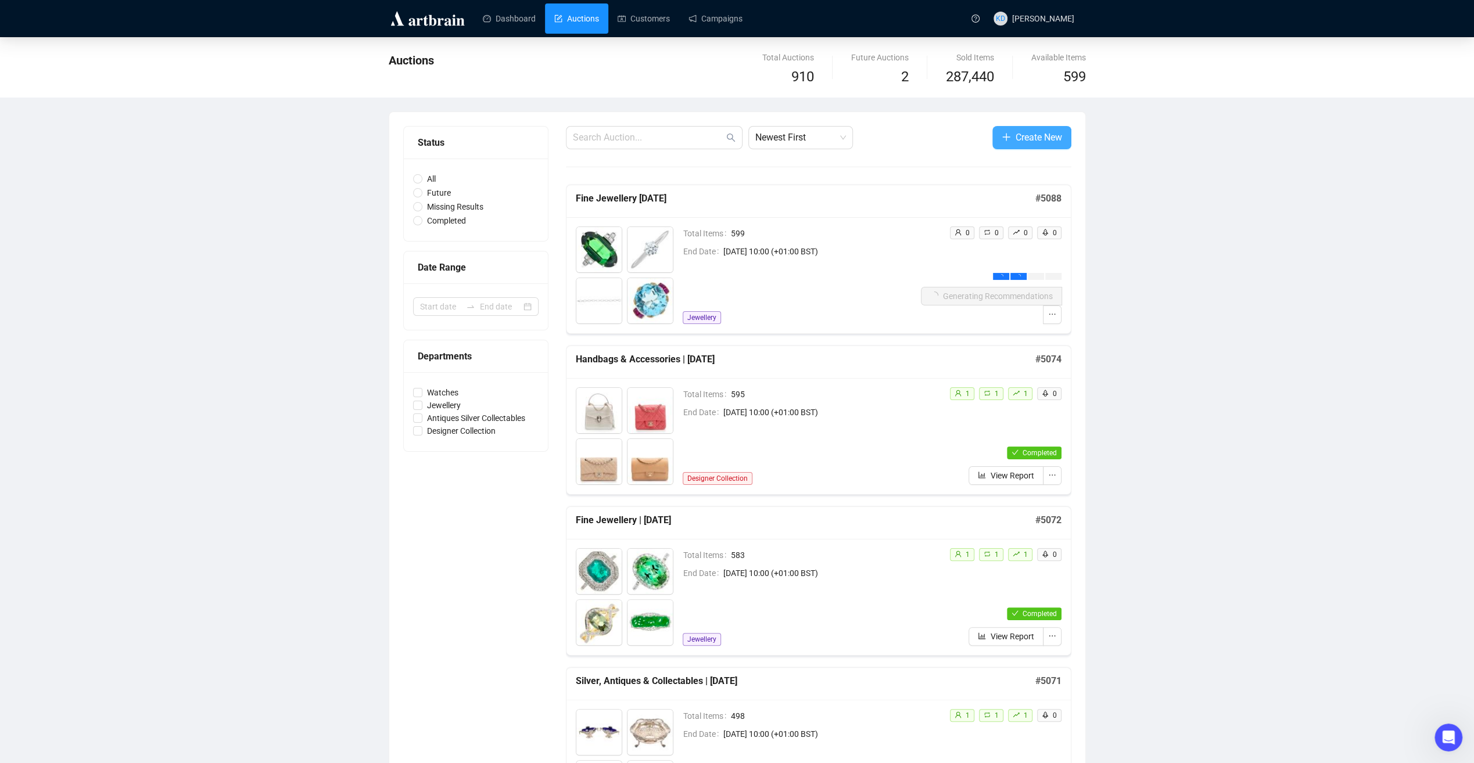
click at [1024, 135] on span "Create New" at bounding box center [1039, 137] width 46 height 15
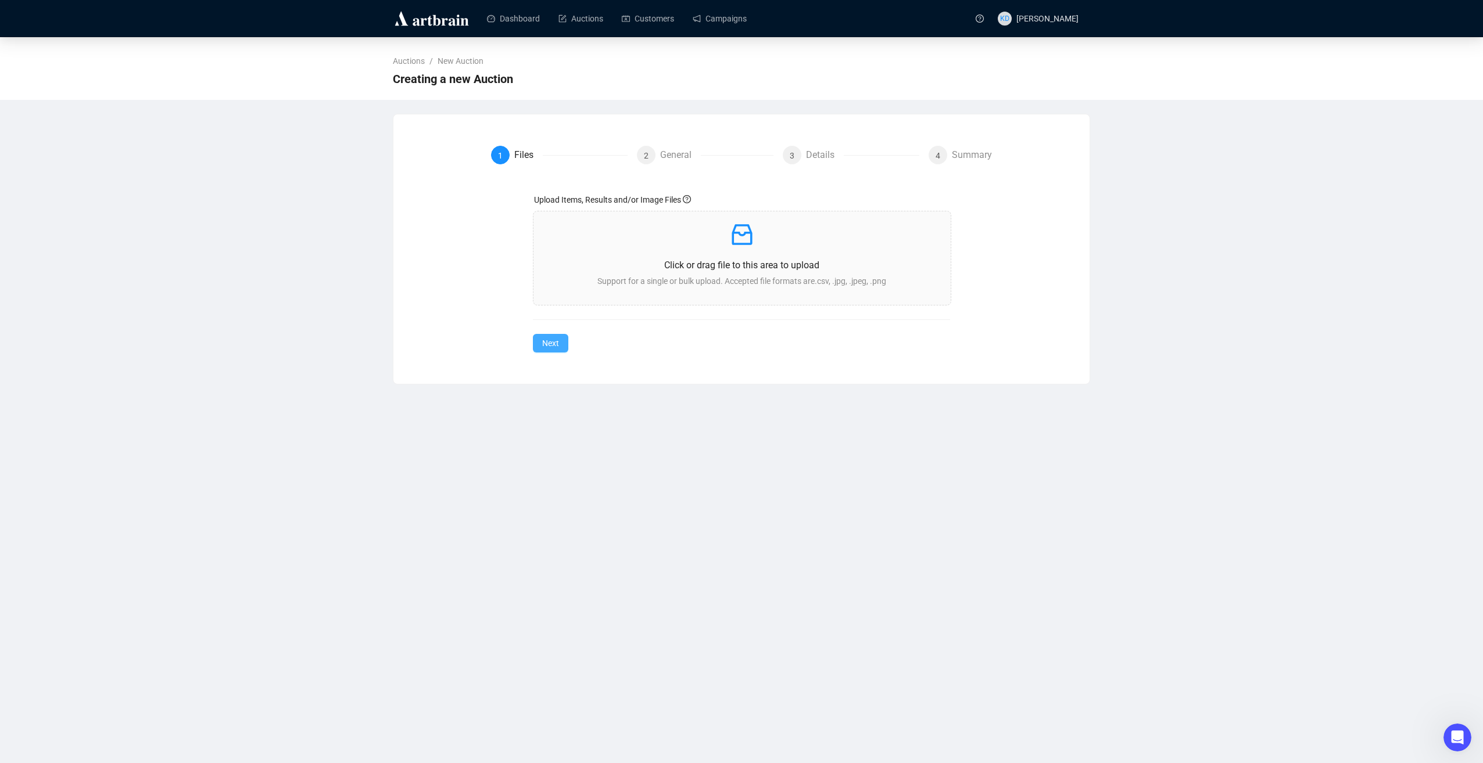
click at [561, 346] on button "Next" at bounding box center [550, 343] width 35 height 19
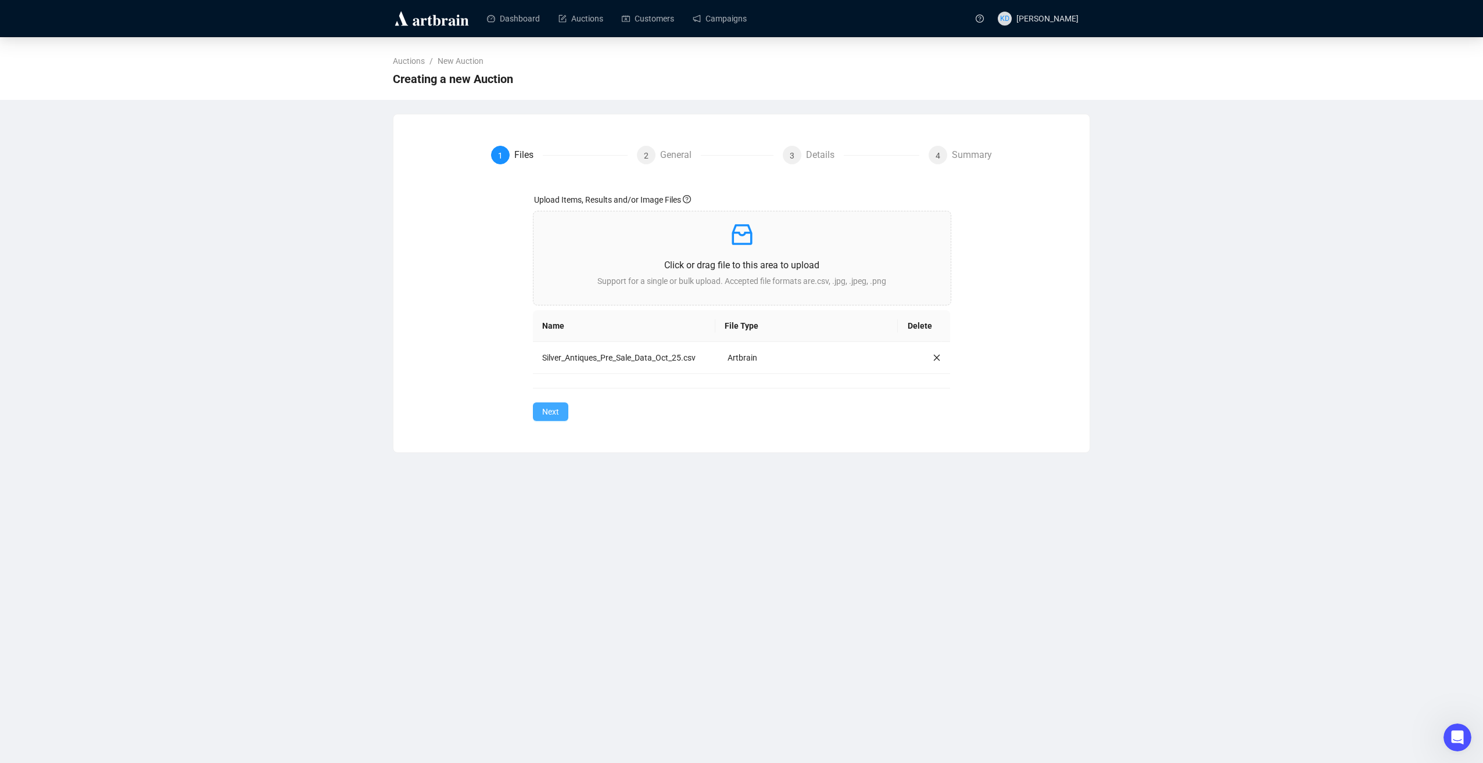
click at [550, 410] on span "Next" at bounding box center [550, 412] width 17 height 13
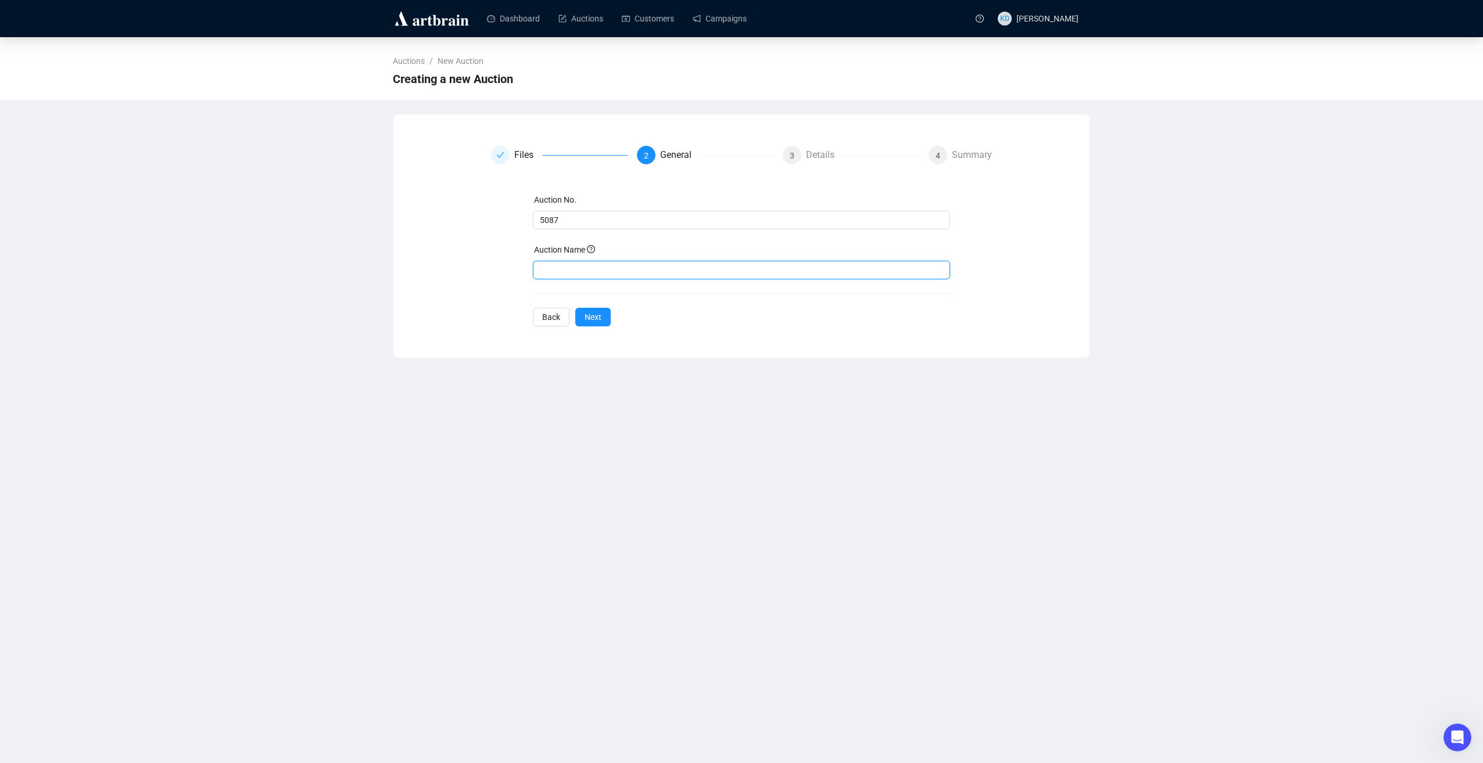
click at [587, 268] on input "text" at bounding box center [742, 270] width 418 height 19
click at [595, 309] on div "Auction No. 5087 Auction Name s Back Next" at bounding box center [742, 259] width 418 height 133
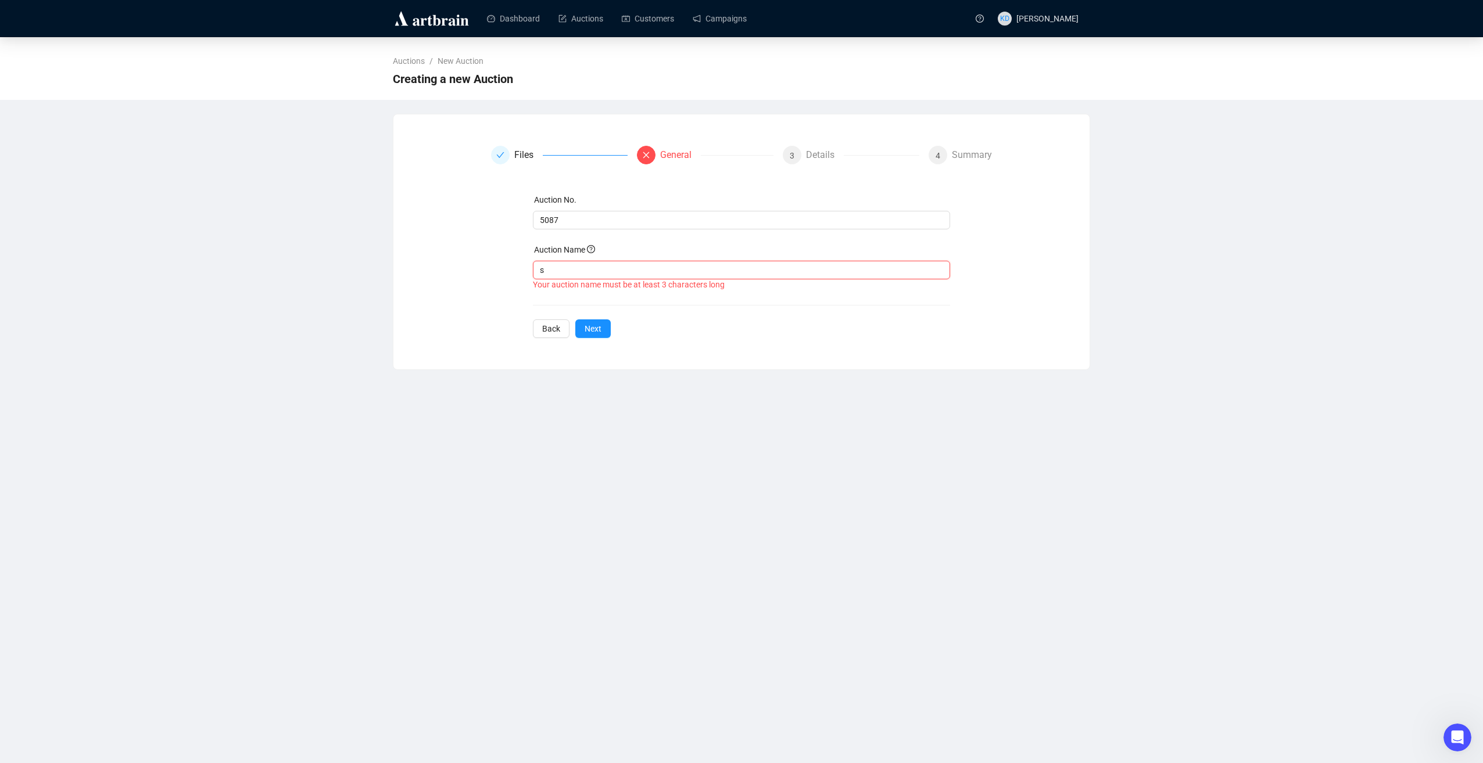
click at [588, 275] on input "s" at bounding box center [742, 270] width 418 height 19
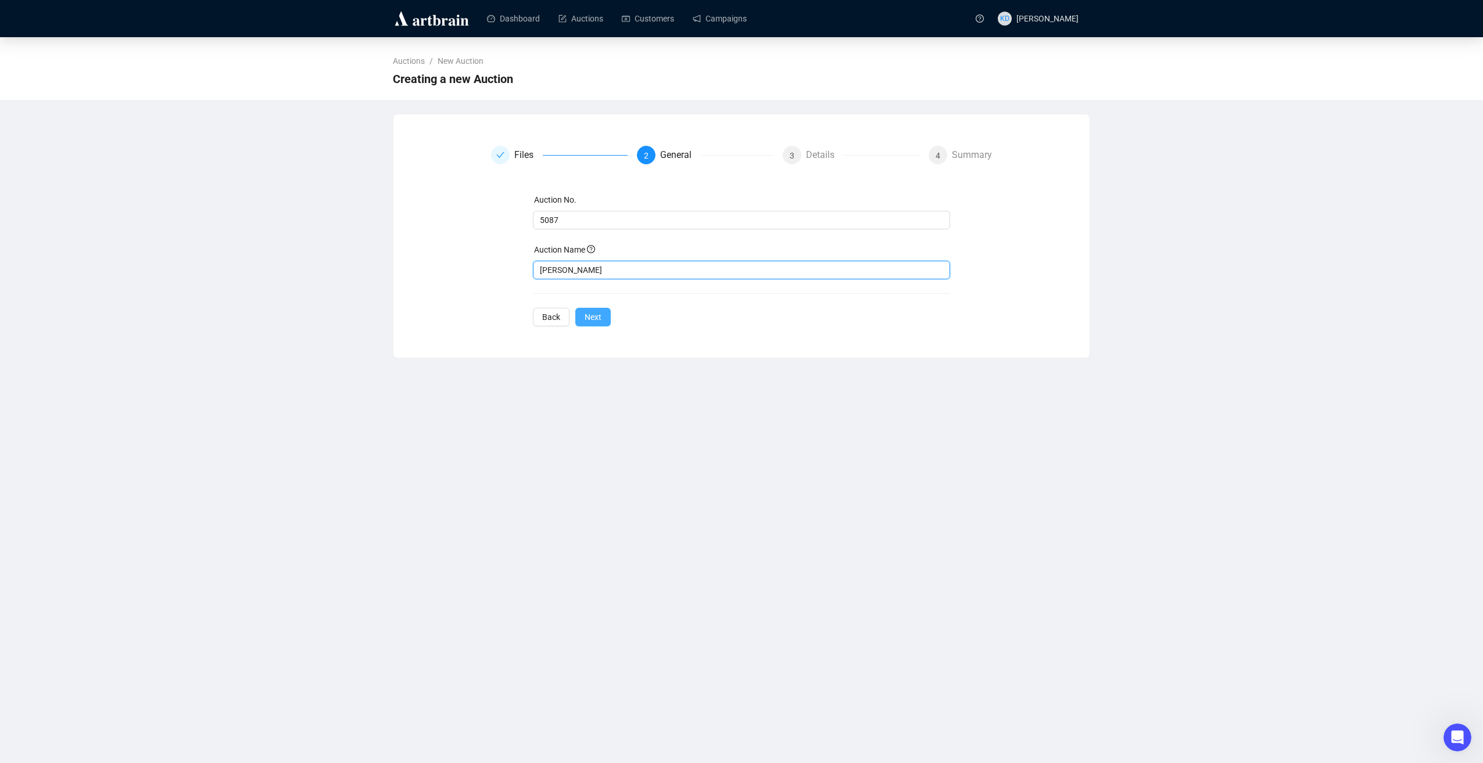
type input "[PERSON_NAME]"
click at [581, 317] on button "Next" at bounding box center [592, 317] width 35 height 19
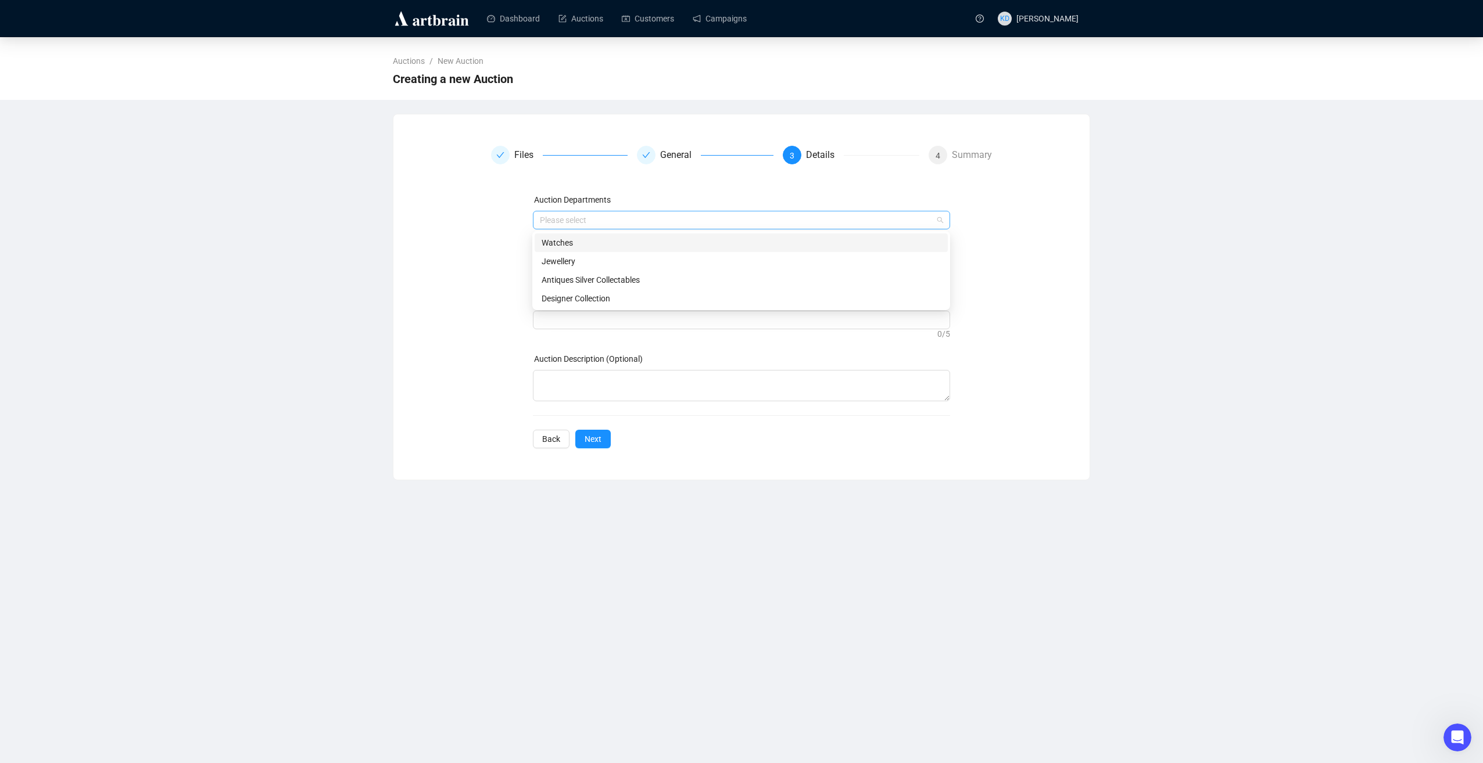
click at [702, 225] on div at bounding box center [735, 220] width 401 height 16
click at [798, 220] on div at bounding box center [735, 220] width 401 height 16
click at [733, 282] on div "Antiques Silver Collectables" at bounding box center [740, 280] width 399 height 13
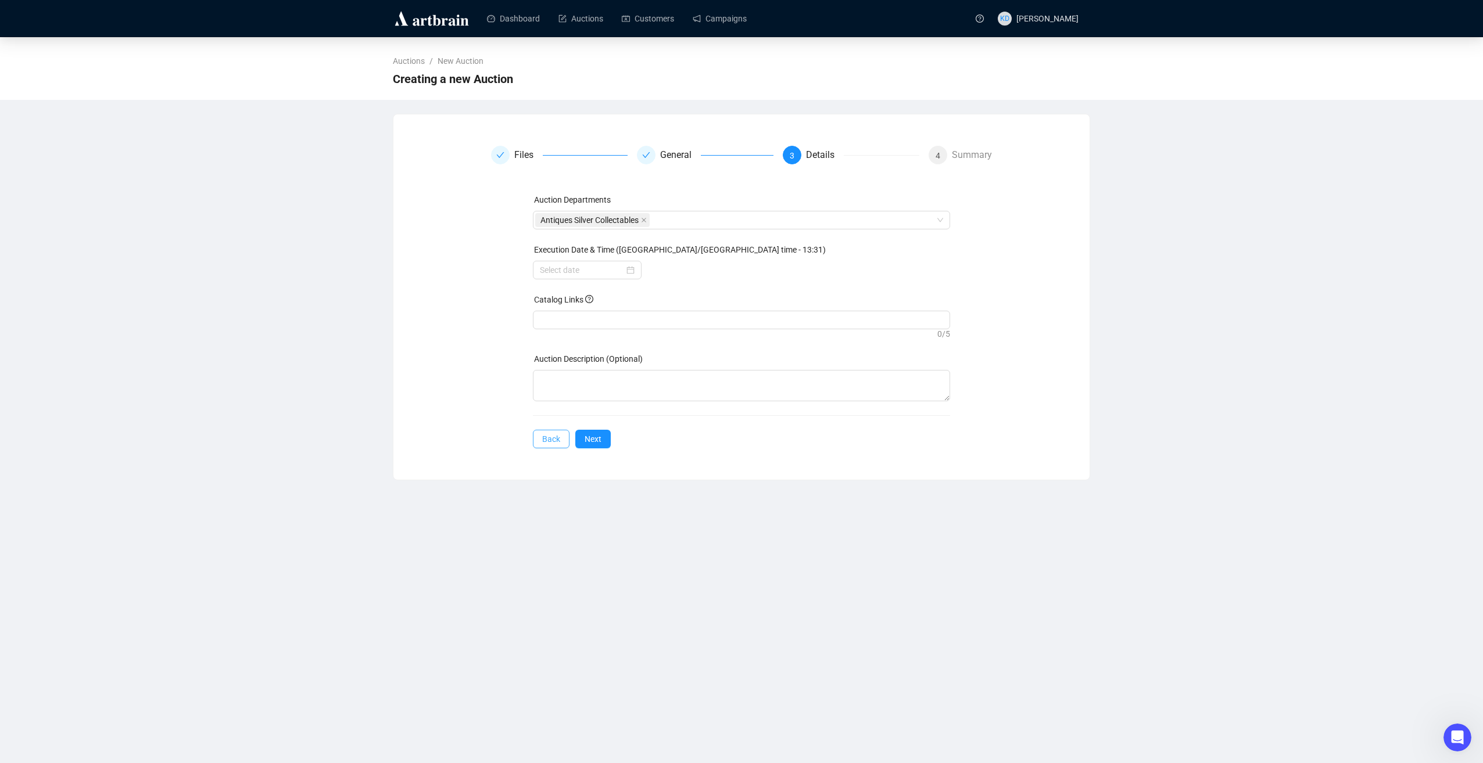
click at [547, 438] on span "Back" at bounding box center [551, 439] width 18 height 13
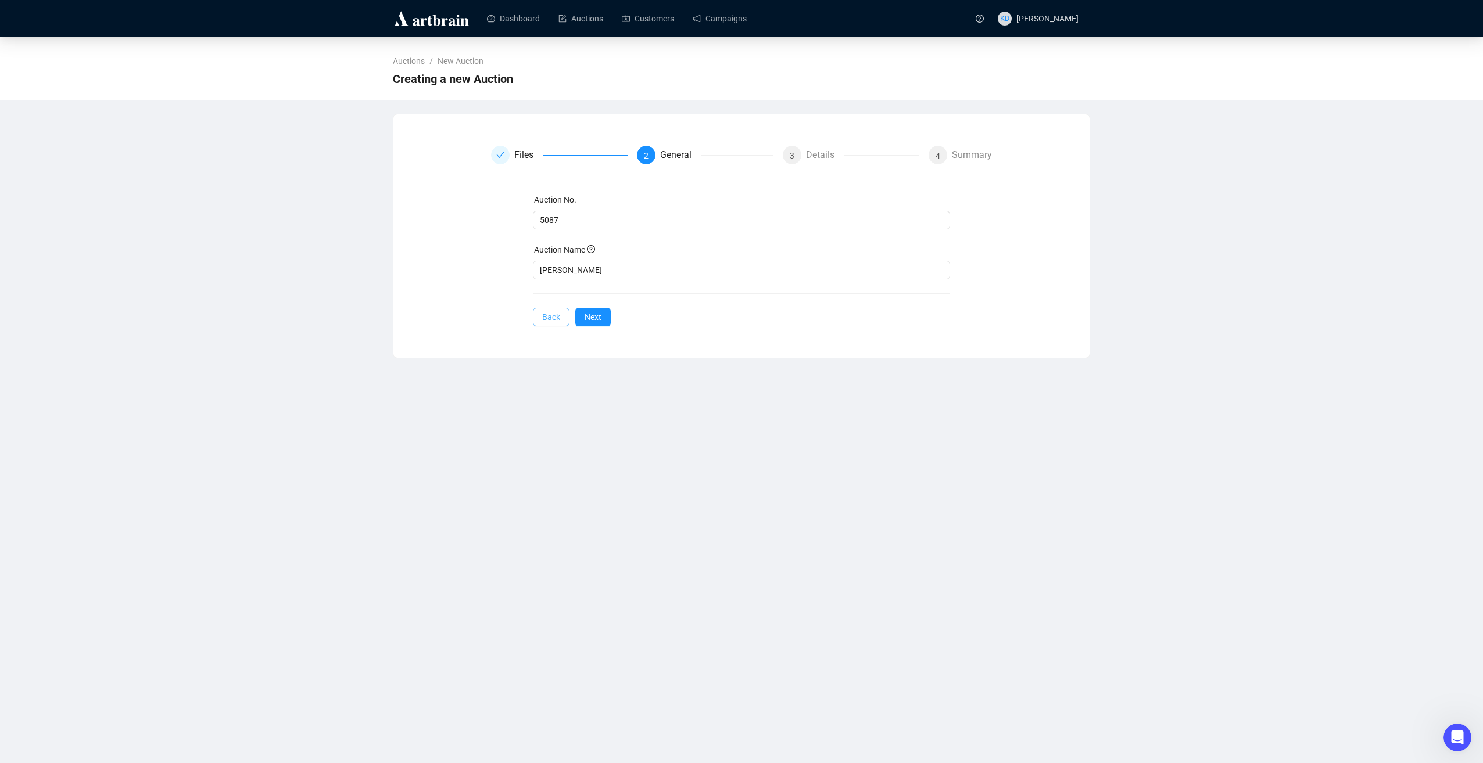
click at [549, 323] on button "Back" at bounding box center [551, 317] width 37 height 19
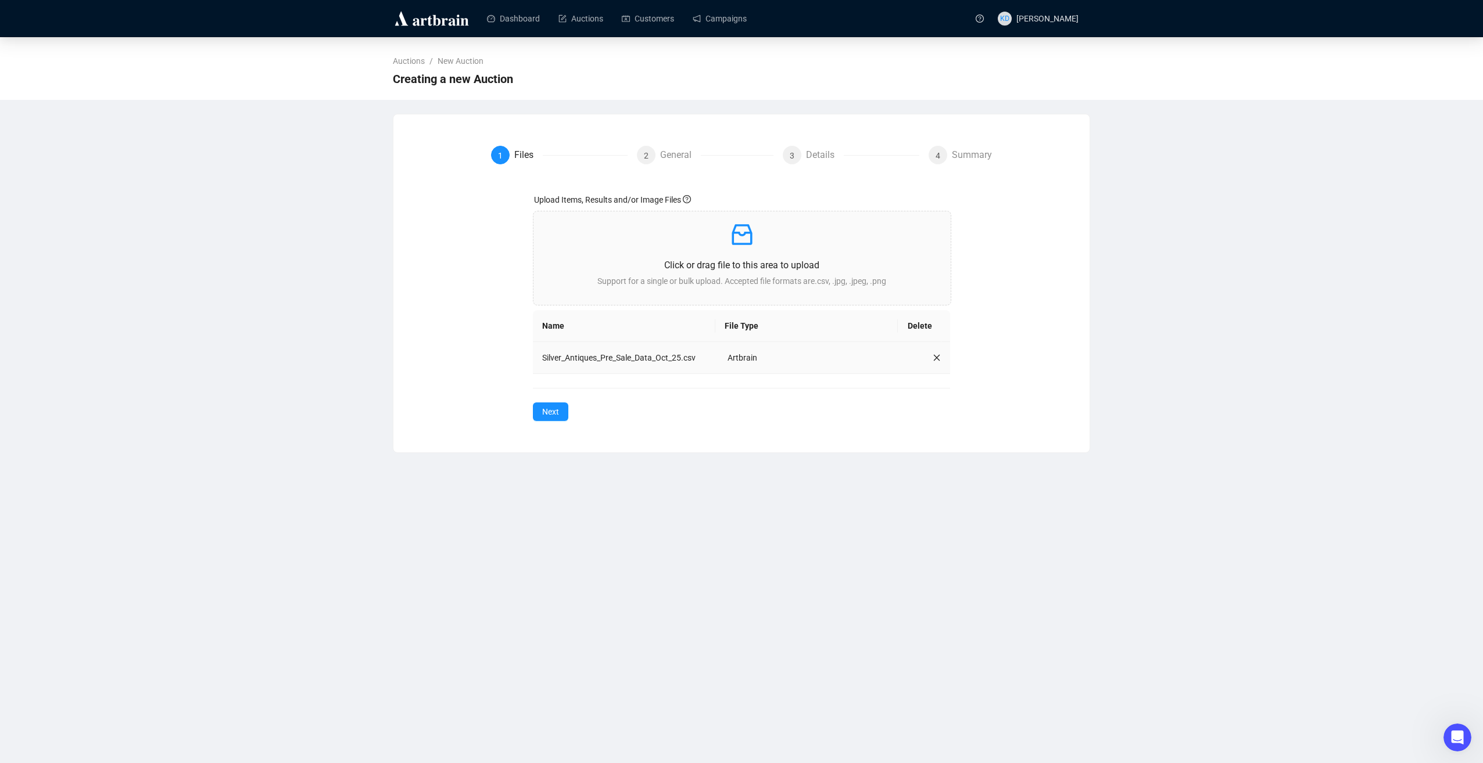
click at [932, 357] on icon "close" at bounding box center [936, 358] width 8 height 8
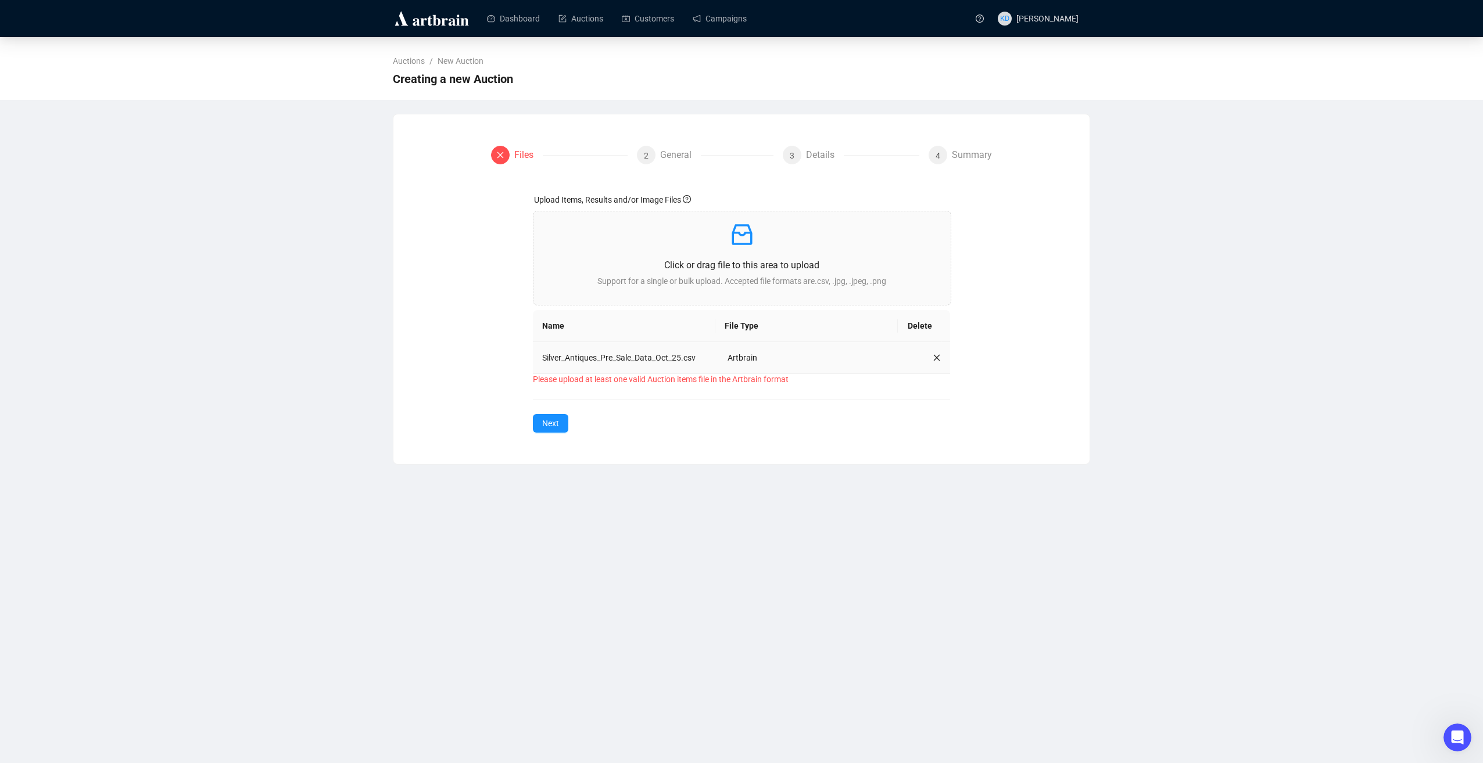
click at [934, 359] on icon "close" at bounding box center [937, 357] width 6 height 6
click at [932, 360] on icon "close" at bounding box center [936, 358] width 8 height 8
click at [935, 359] on td at bounding box center [926, 358] width 46 height 32
click at [934, 359] on icon "close" at bounding box center [937, 357] width 6 height 6
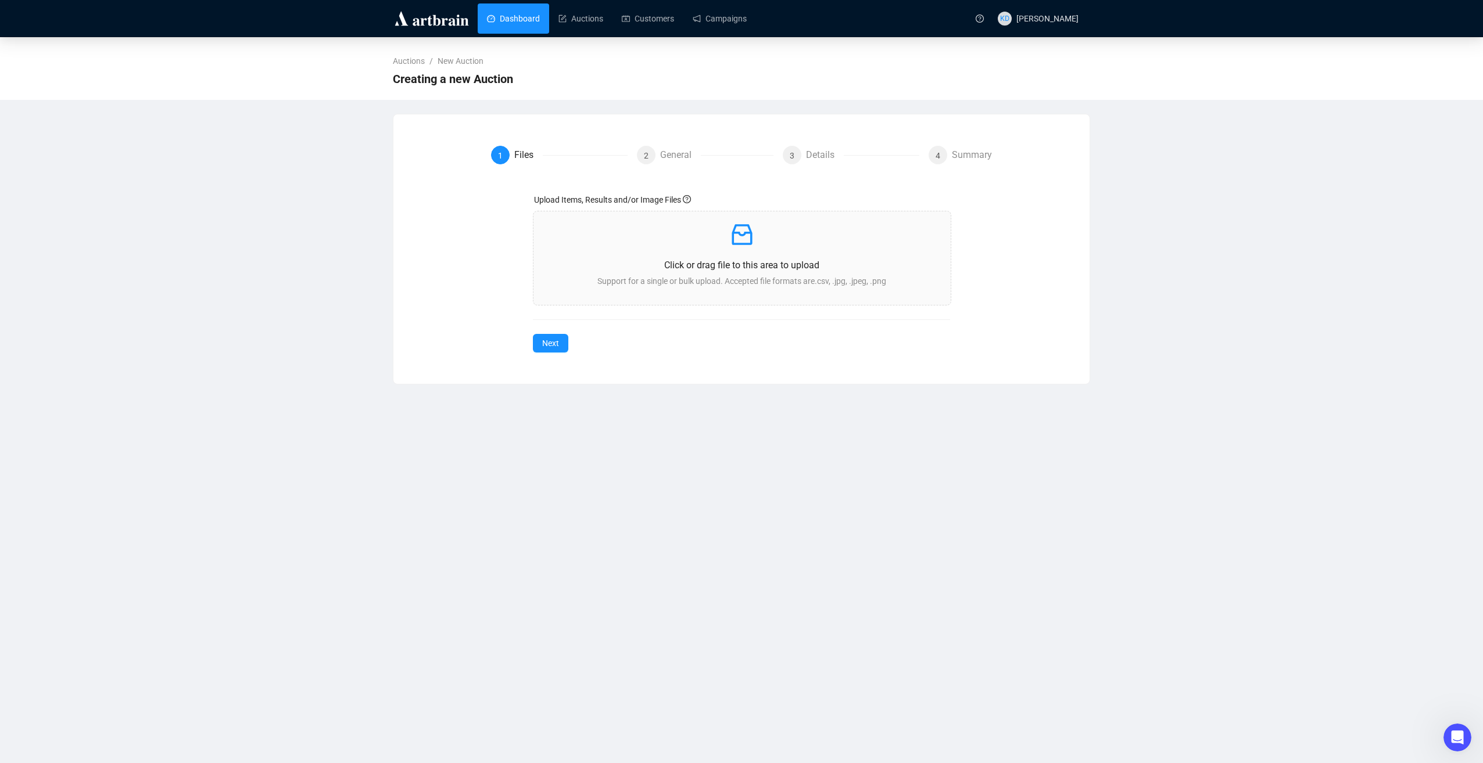
click at [510, 28] on link "Dashboard" at bounding box center [513, 18] width 53 height 30
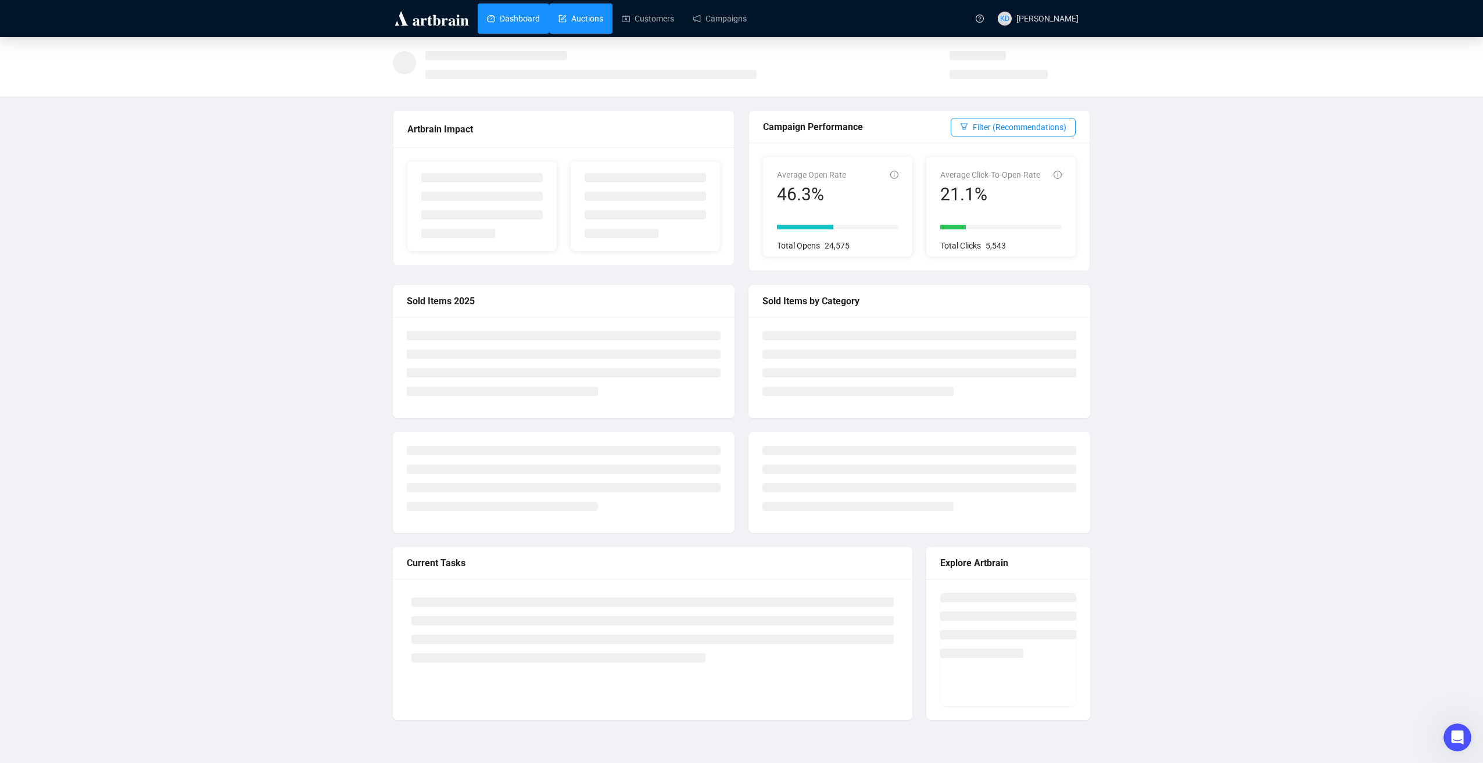
click at [586, 16] on link "Auctions" at bounding box center [580, 18] width 45 height 30
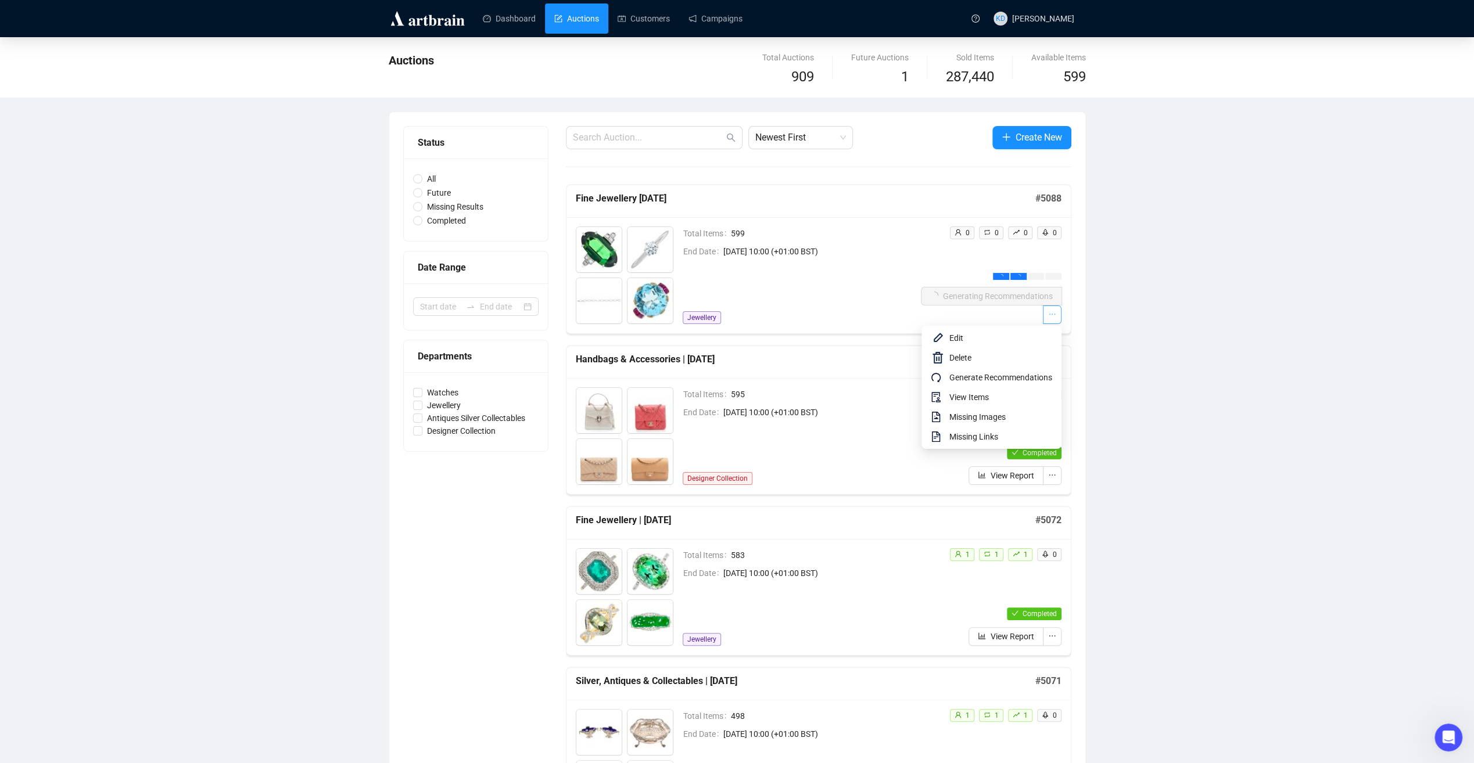
click at [1055, 313] on icon "ellipsis" at bounding box center [1052, 314] width 8 height 8
click at [1043, 378] on span "Generate Recommendations" at bounding box center [1000, 377] width 103 height 13
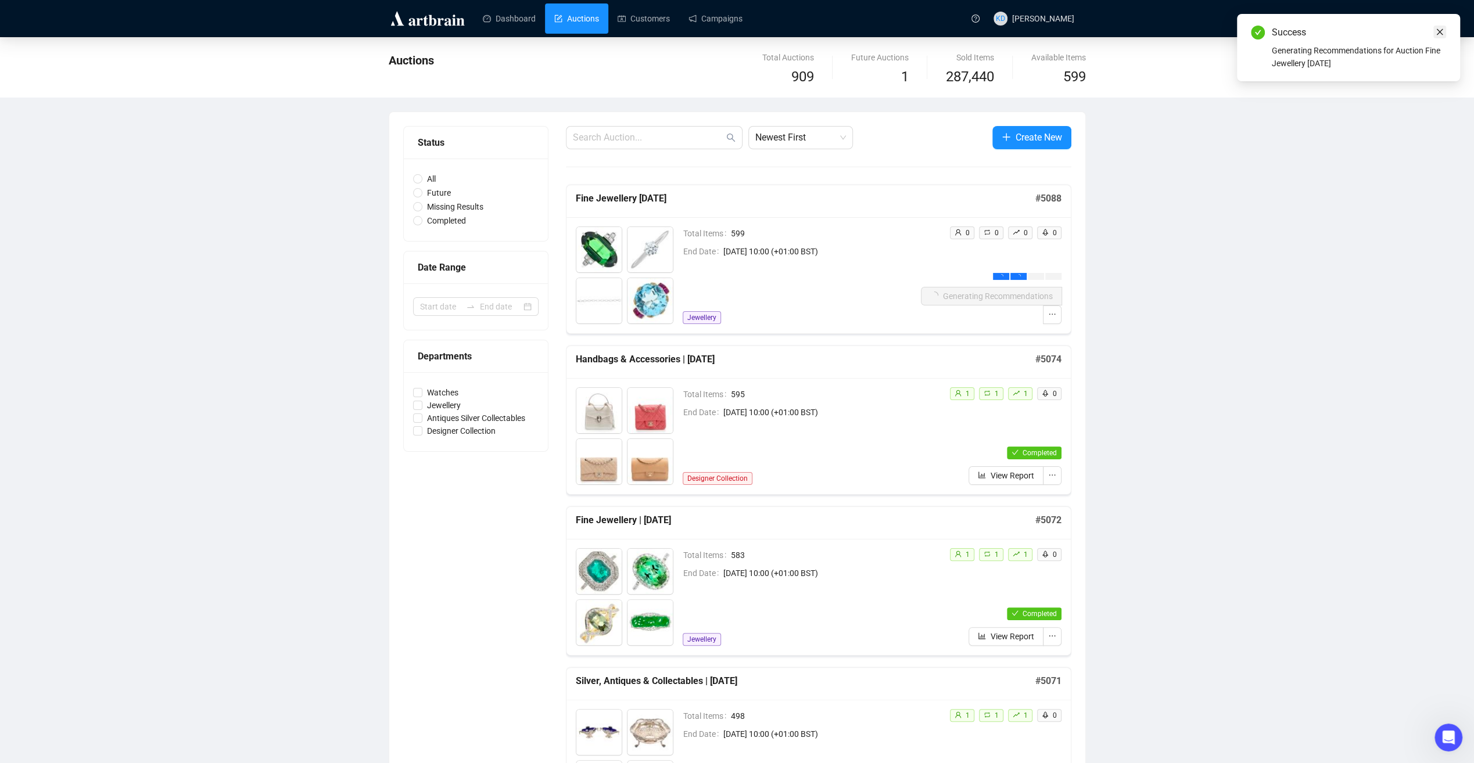
click at [1444, 30] on link "Close" at bounding box center [1439, 32] width 13 height 13
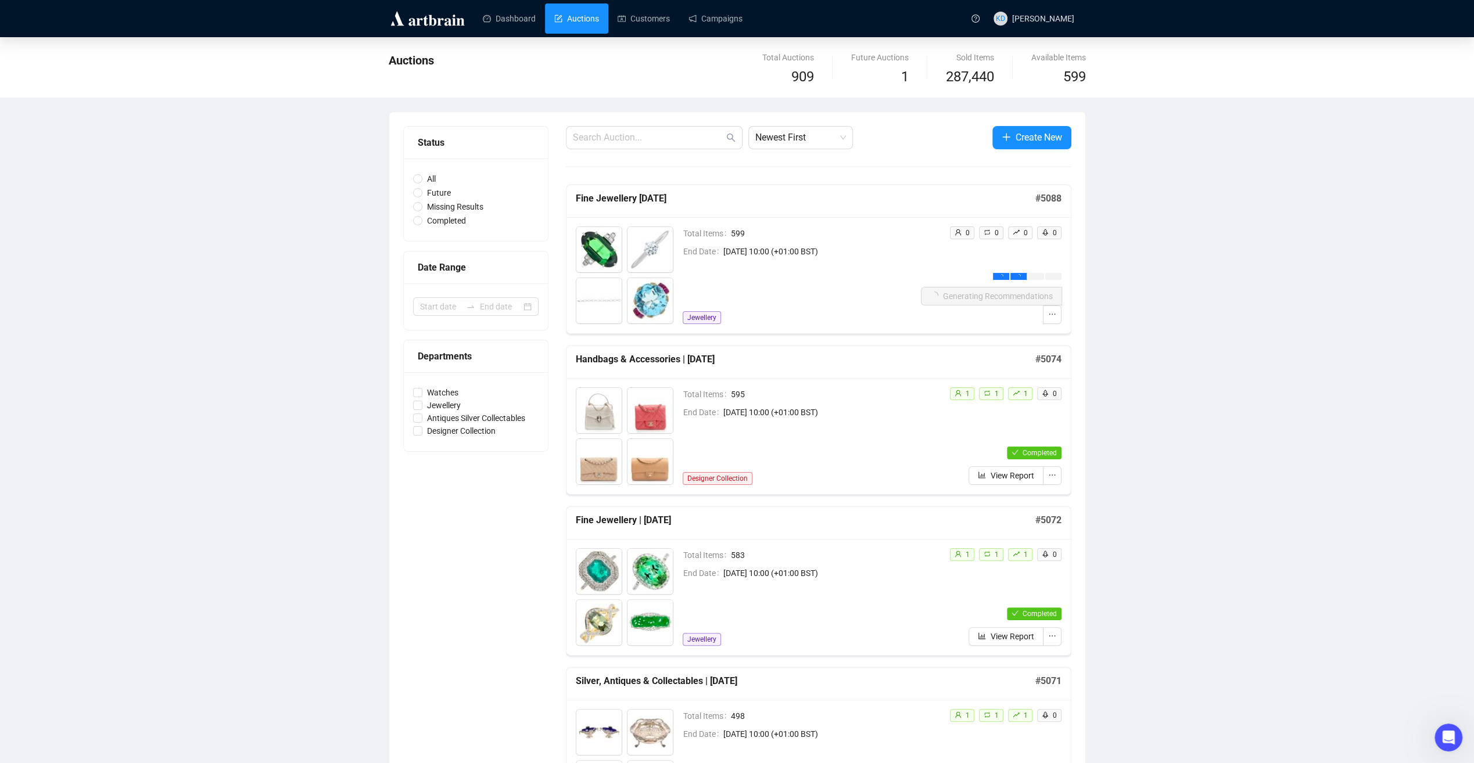
click at [694, 210] on div "Fine Jewellery [DATE] # 5088" at bounding box center [818, 201] width 504 height 33
click at [898, 282] on div "Total Items 599 End Date [DATE] 10:00 (+01:00 BST) Jewellery" at bounding box center [802, 276] width 238 height 98
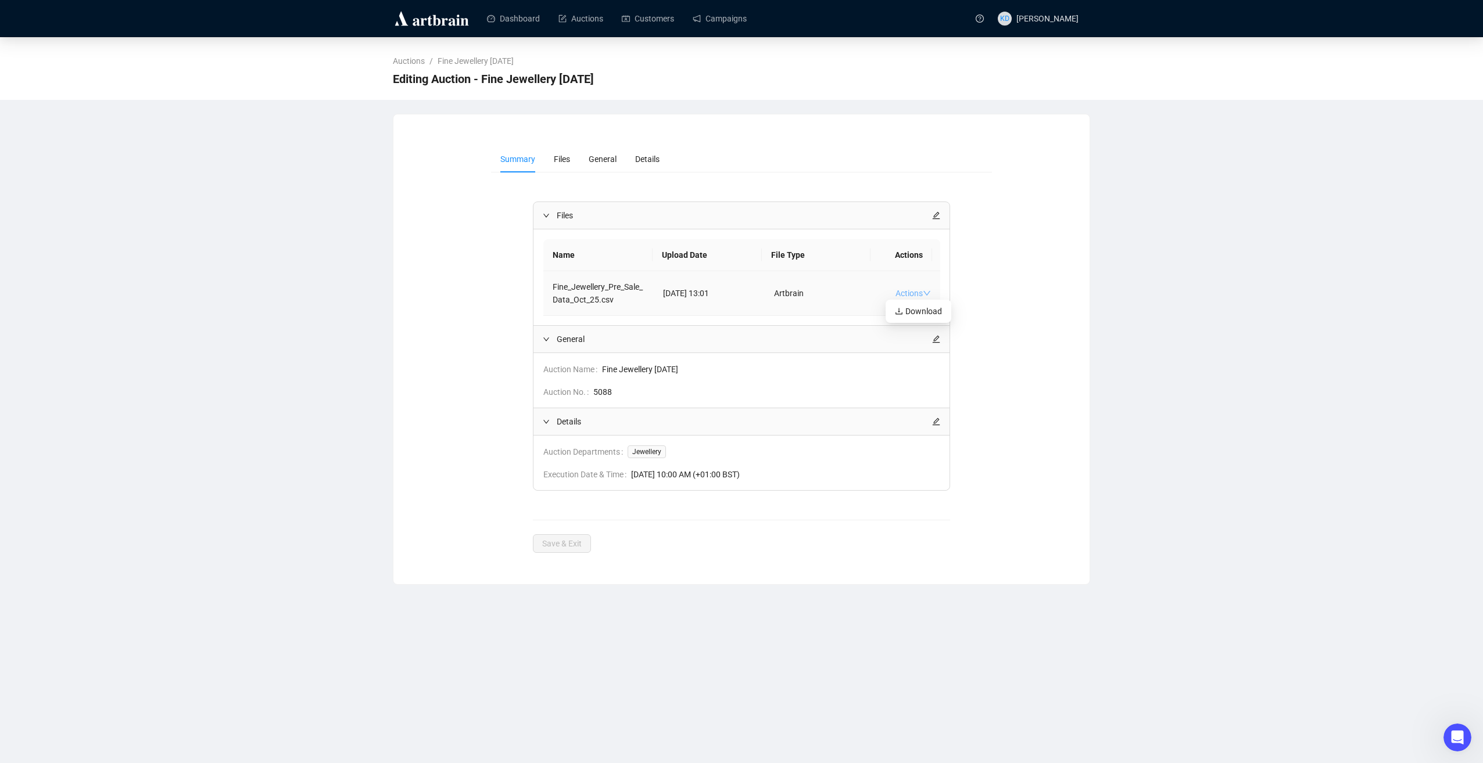
click at [909, 296] on link "Actions" at bounding box center [912, 293] width 35 height 9
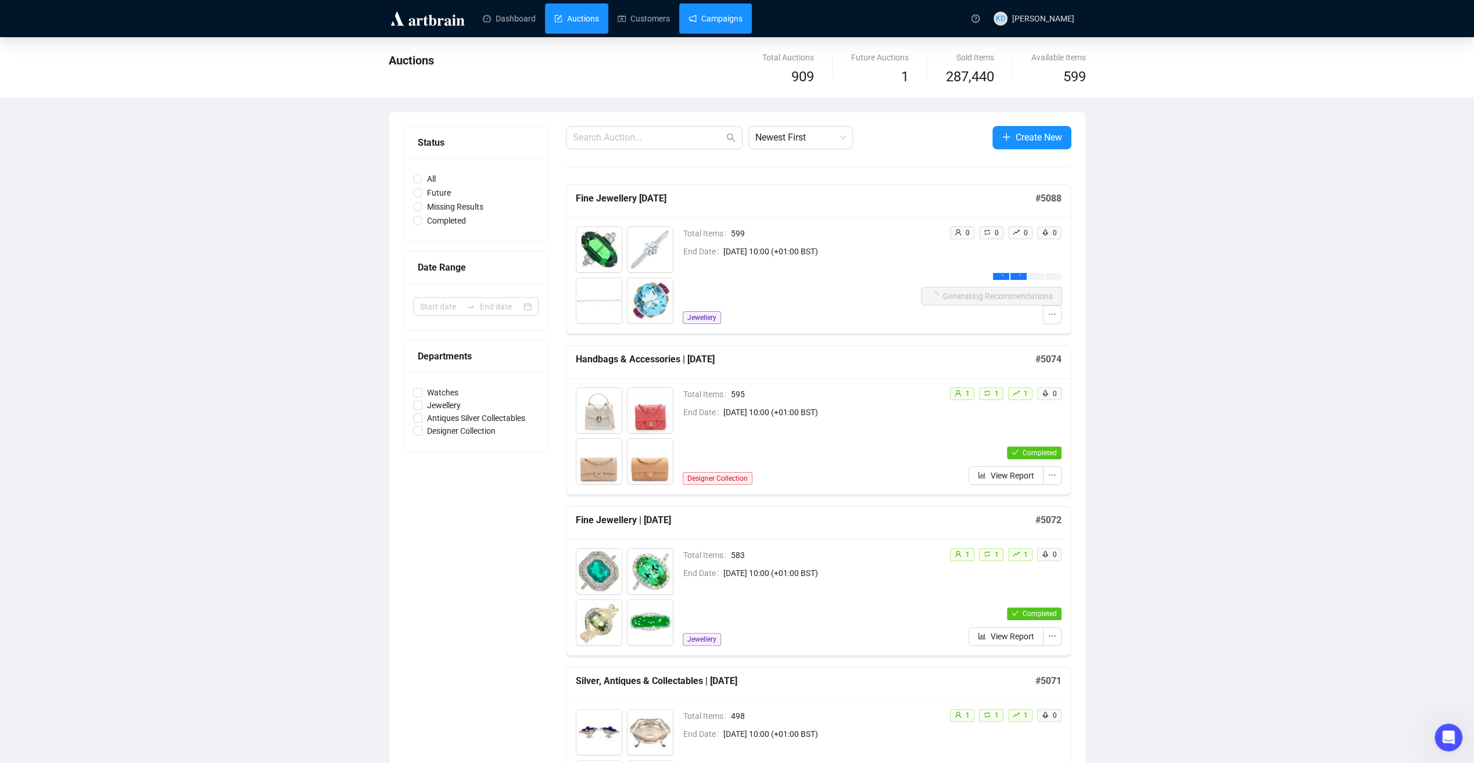
click at [737, 28] on link "Campaigns" at bounding box center [715, 18] width 54 height 30
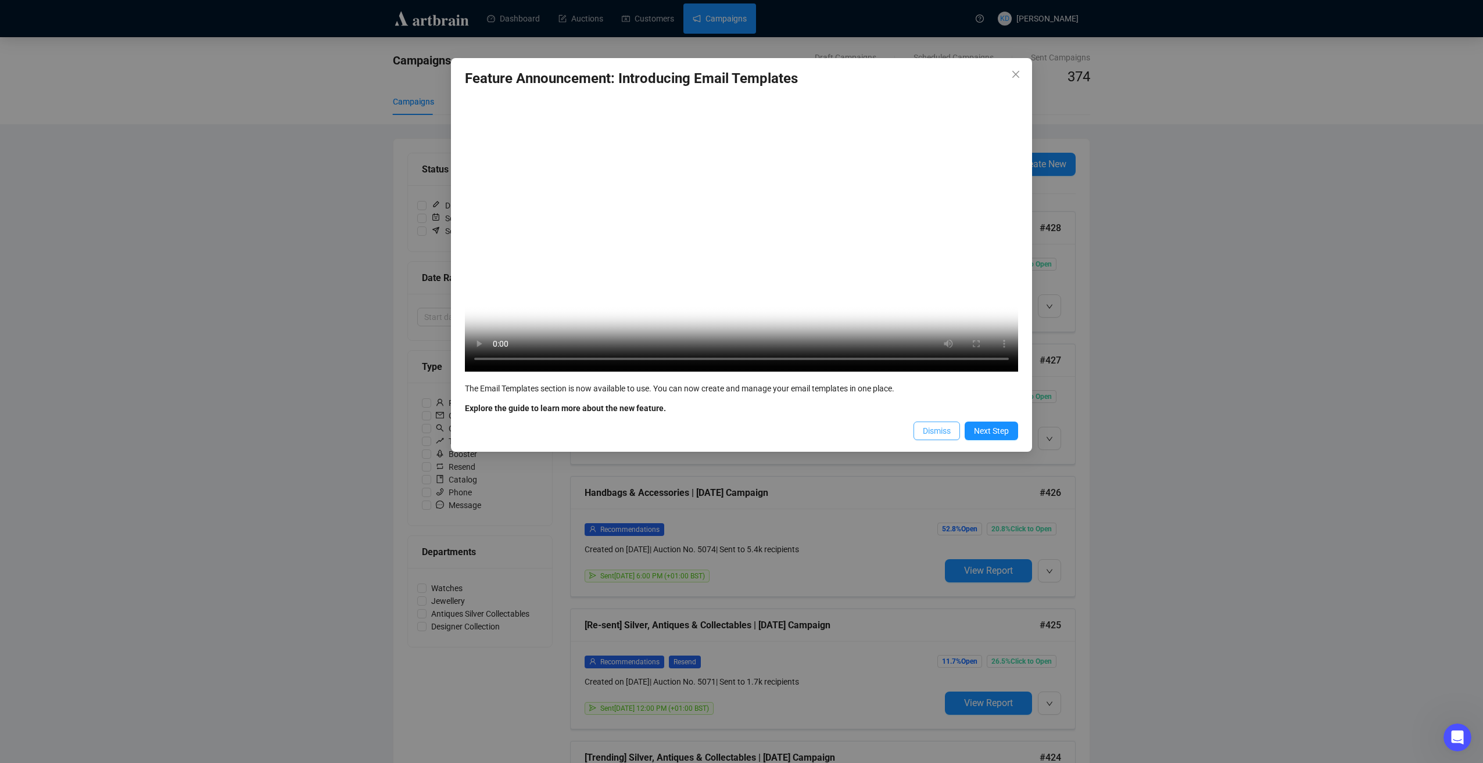
click at [932, 437] on span "Dismiss" at bounding box center [937, 431] width 28 height 13
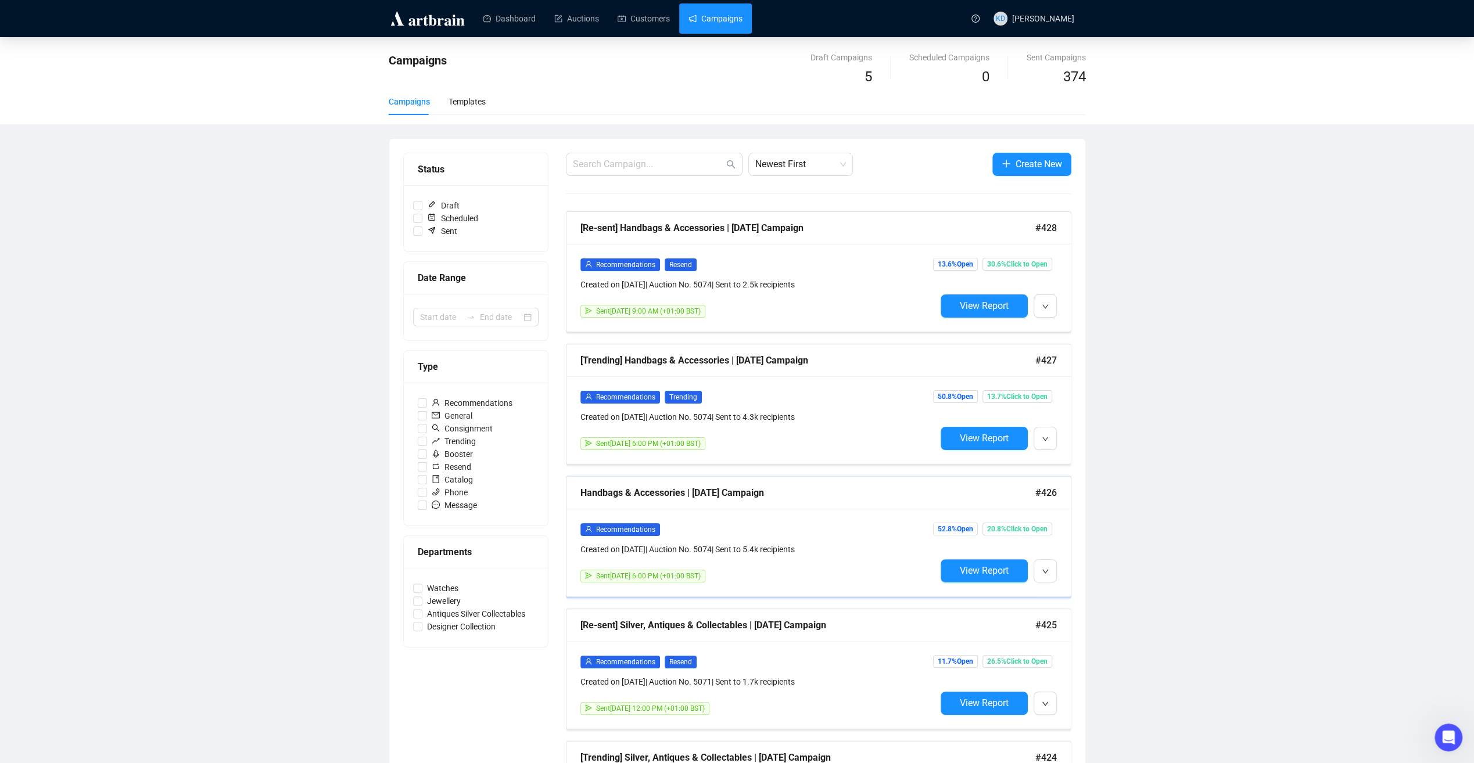
click at [724, 492] on div "Handbags & Accessories | [DATE] Campaign" at bounding box center [807, 493] width 455 height 15
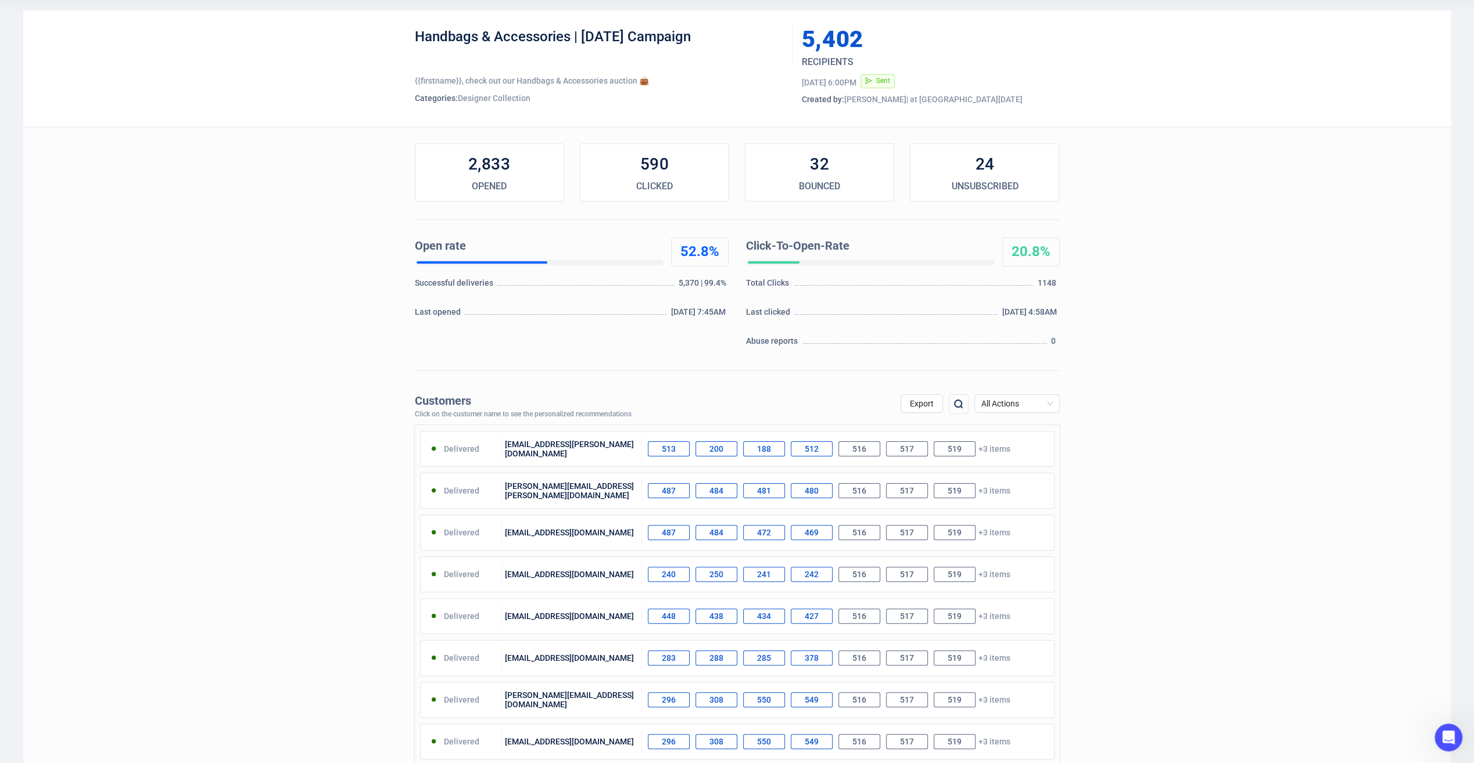
scroll to position [58, 0]
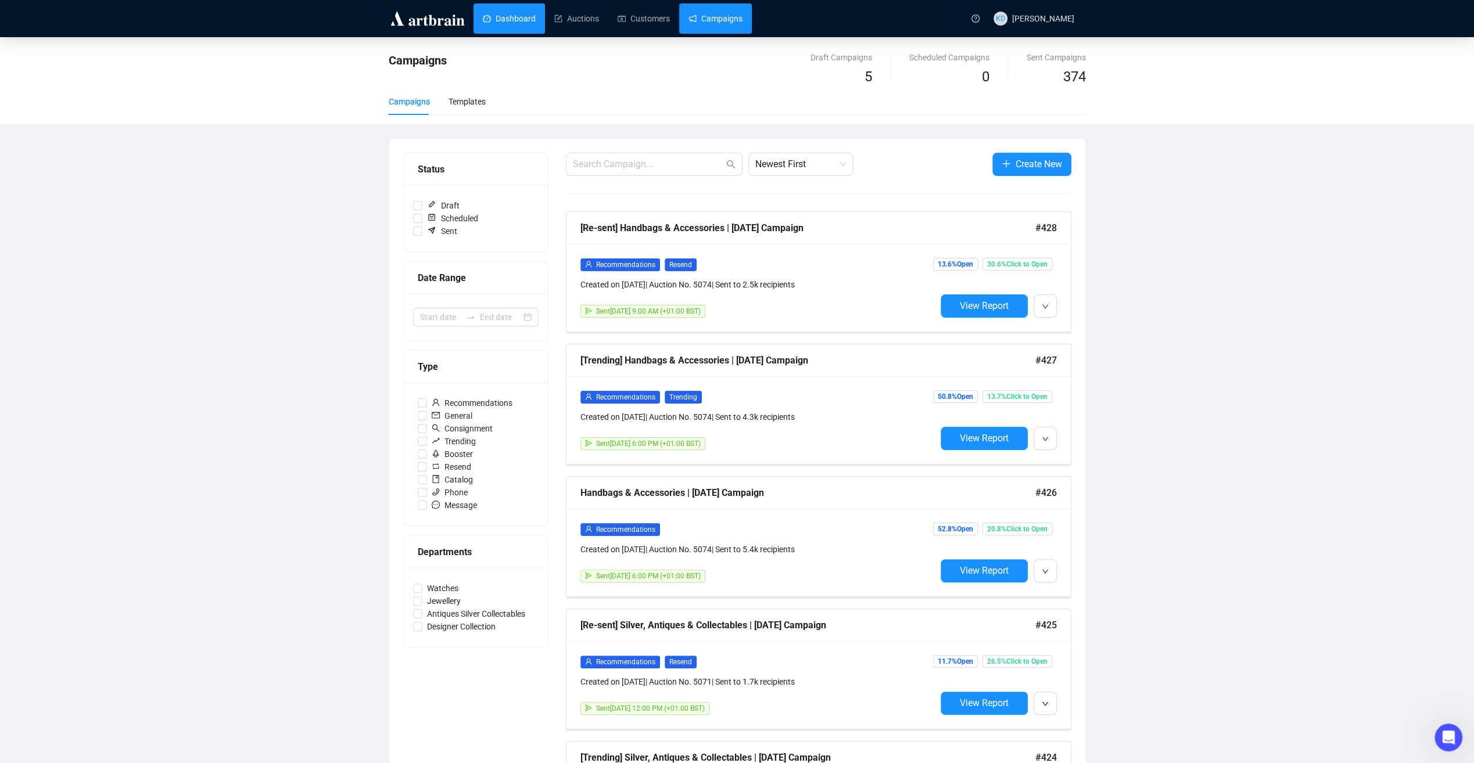
click at [534, 20] on link "Dashboard" at bounding box center [509, 18] width 53 height 30
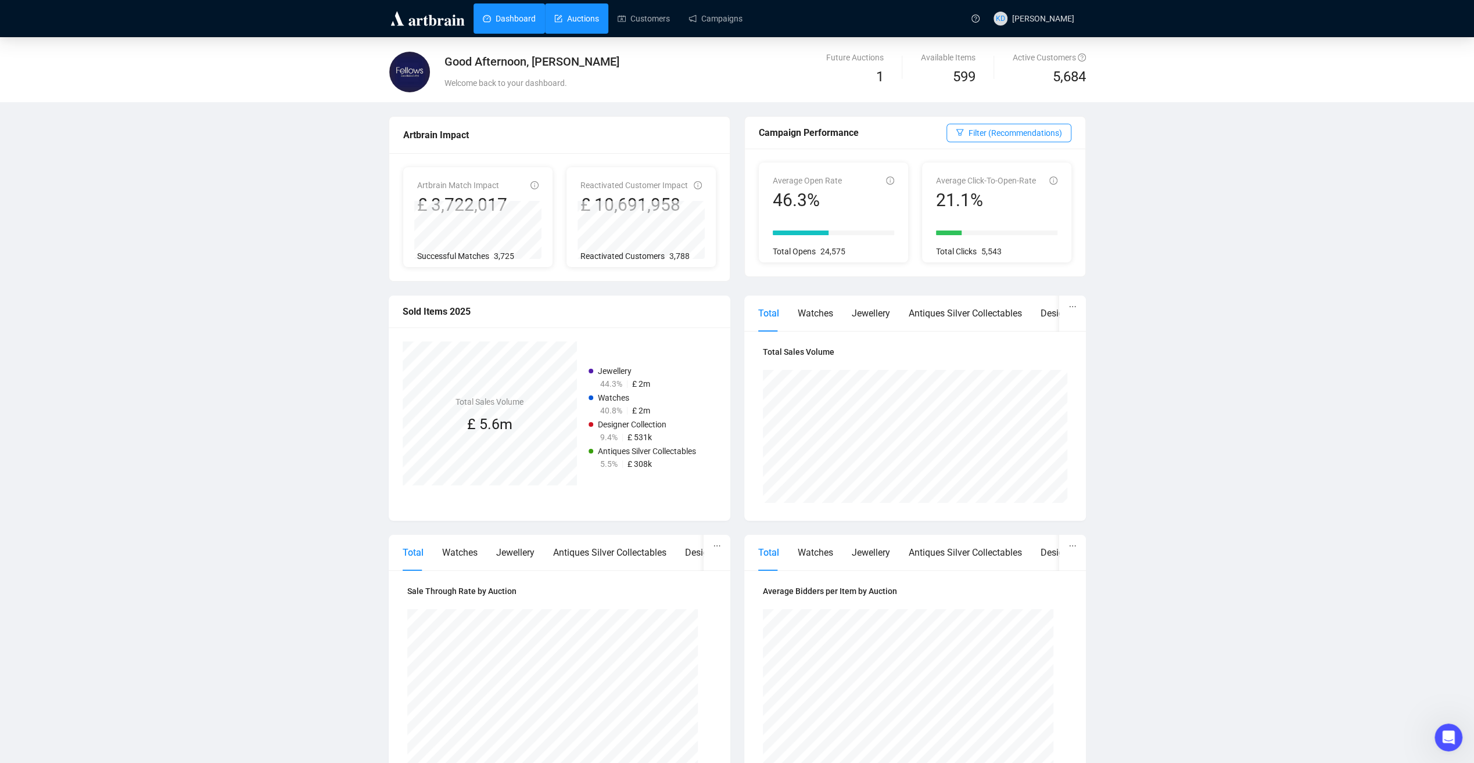
click at [589, 23] on link "Auctions" at bounding box center [576, 18] width 45 height 30
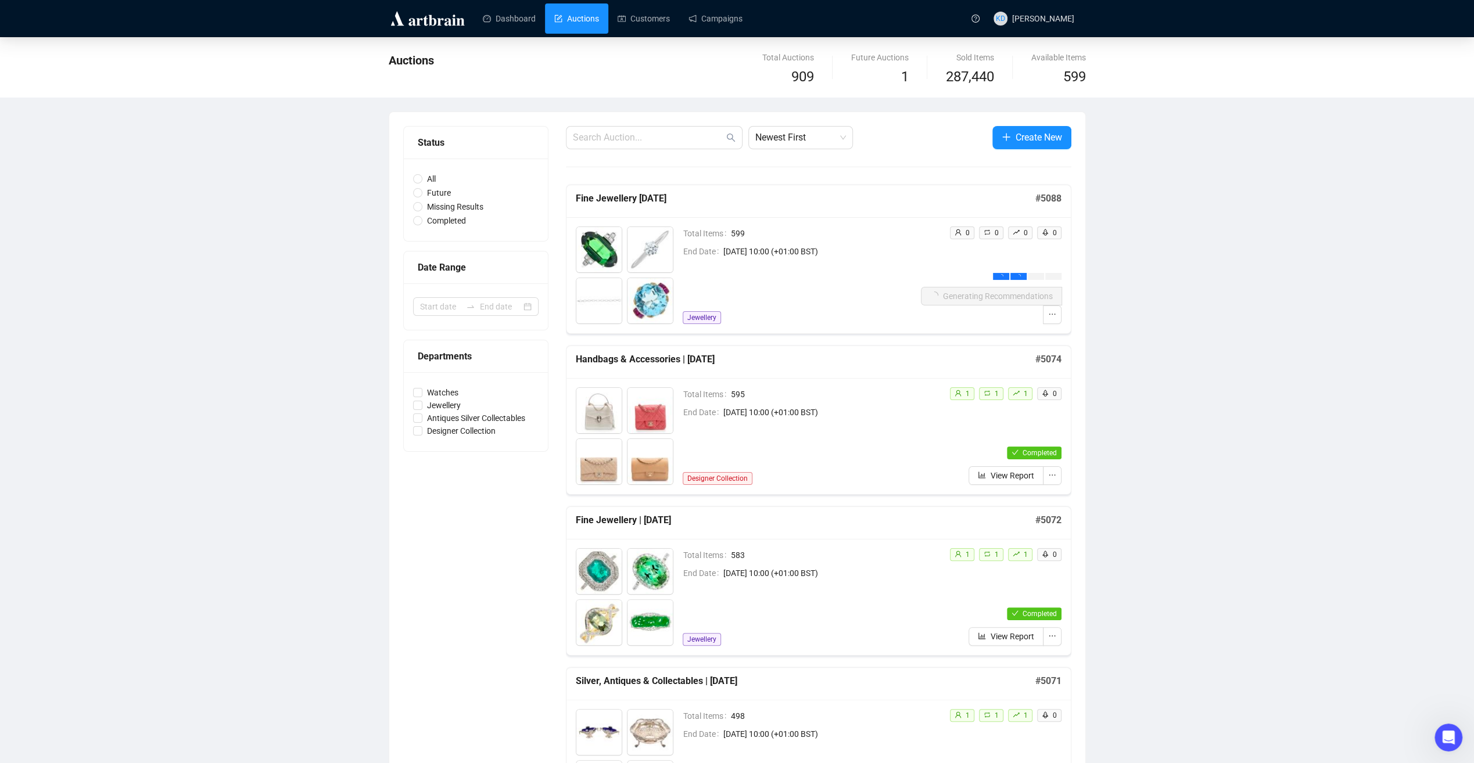
click at [833, 288] on div "Total Items 599 End Date [DATE] 10:00 (+01:00 BST) Jewellery" at bounding box center [802, 276] width 238 height 98
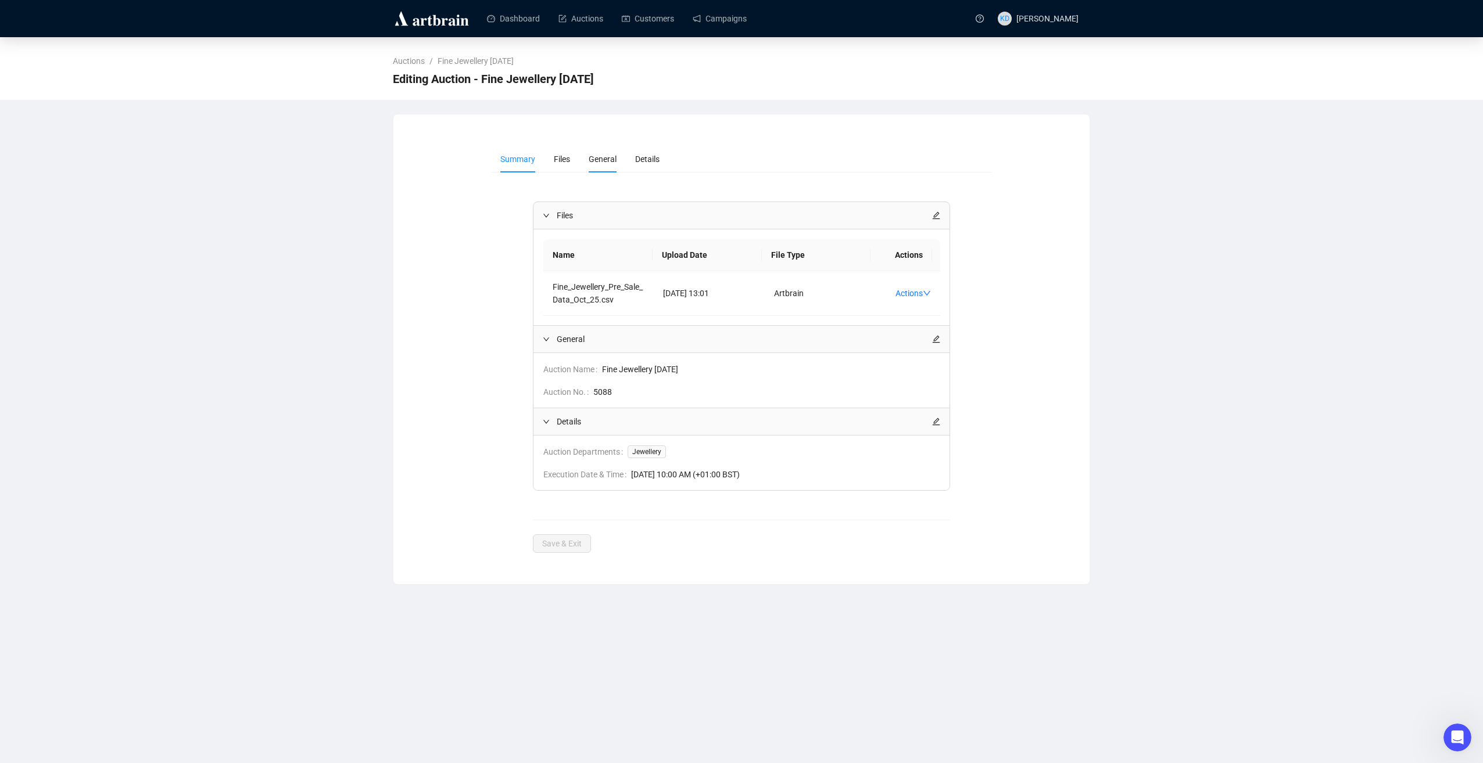
click at [592, 160] on span "General" at bounding box center [603, 159] width 28 height 9
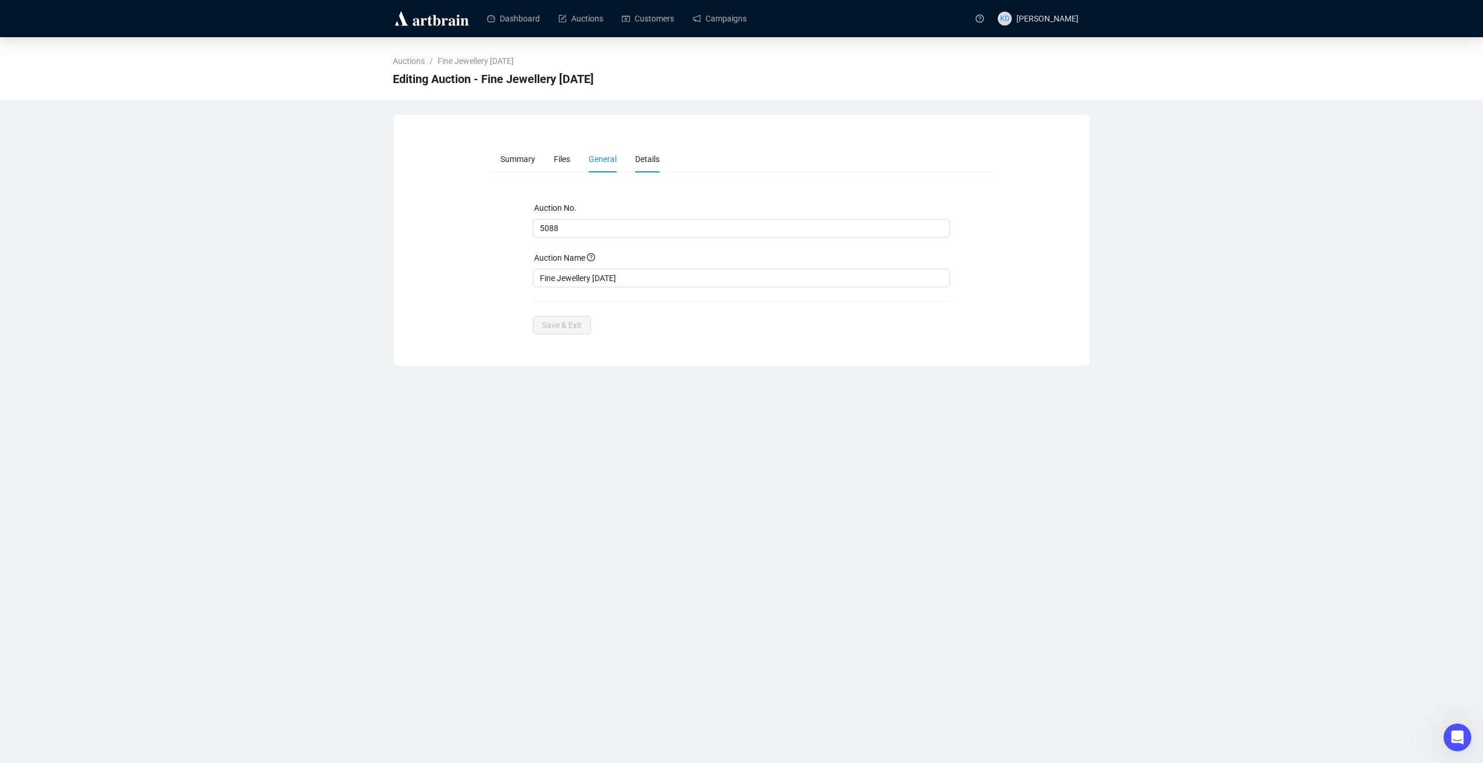
click at [647, 163] on span "Details" at bounding box center [647, 159] width 24 height 9
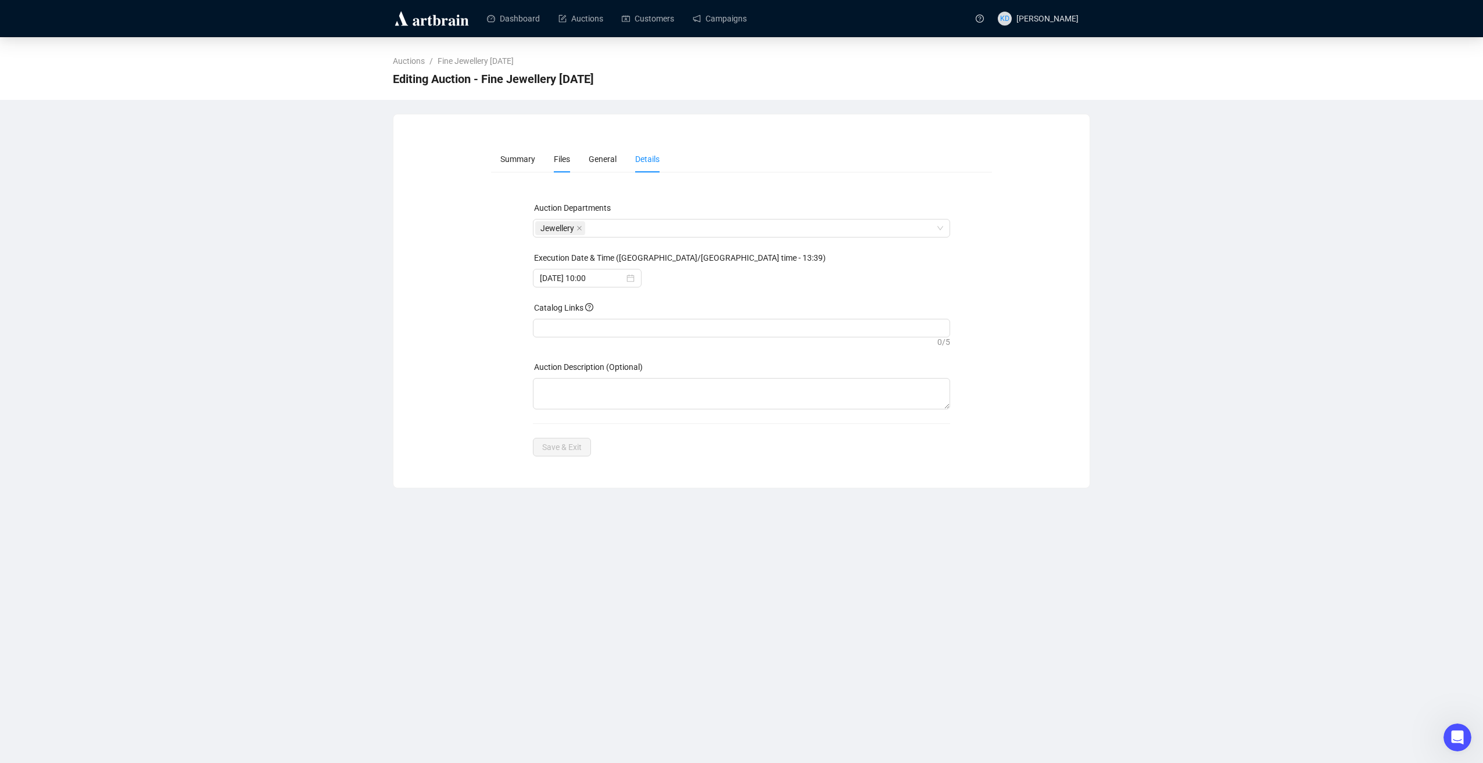
click at [548, 171] on li "Files" at bounding box center [561, 159] width 35 height 27
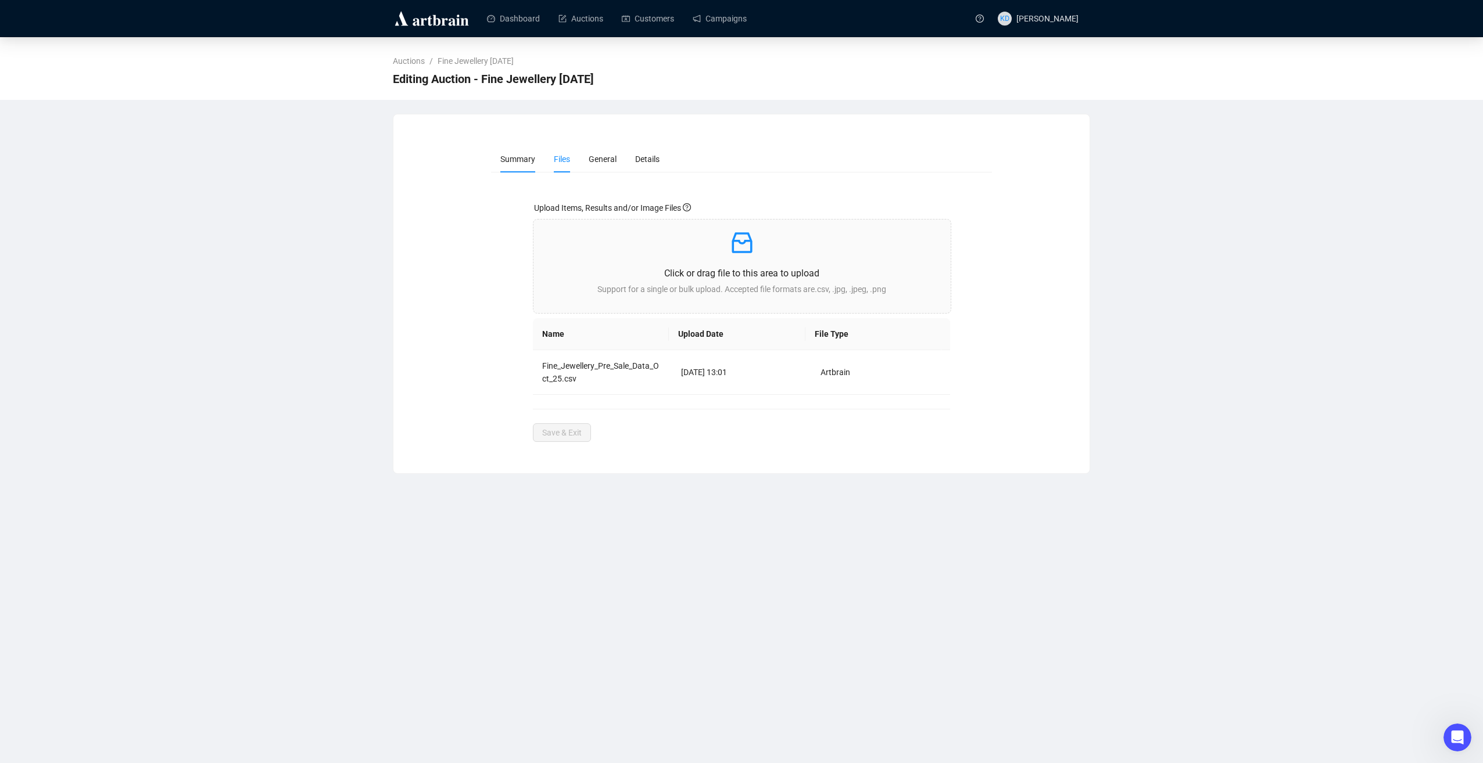
click at [505, 164] on span "Summary" at bounding box center [517, 159] width 35 height 9
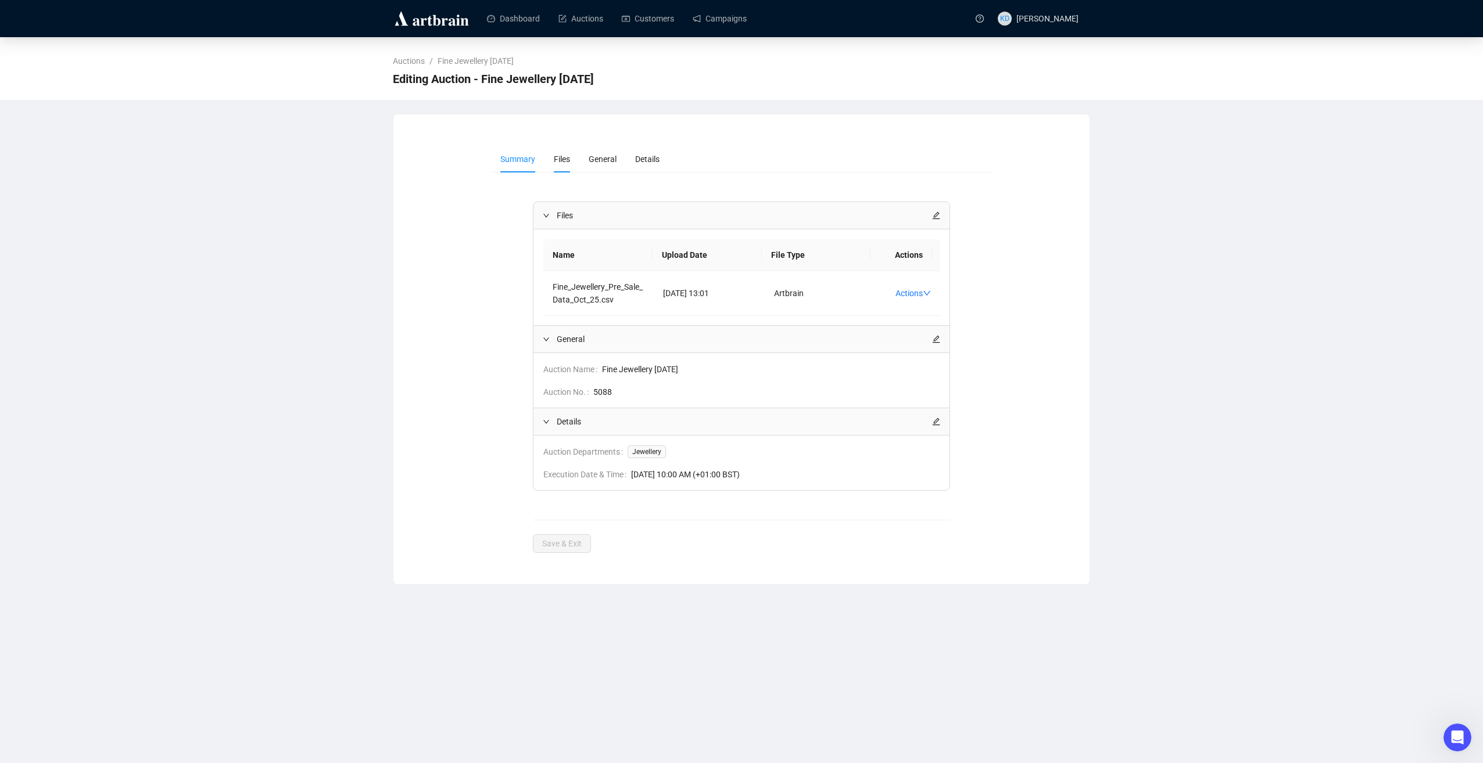
click at [568, 163] on li "Files" at bounding box center [561, 159] width 35 height 27
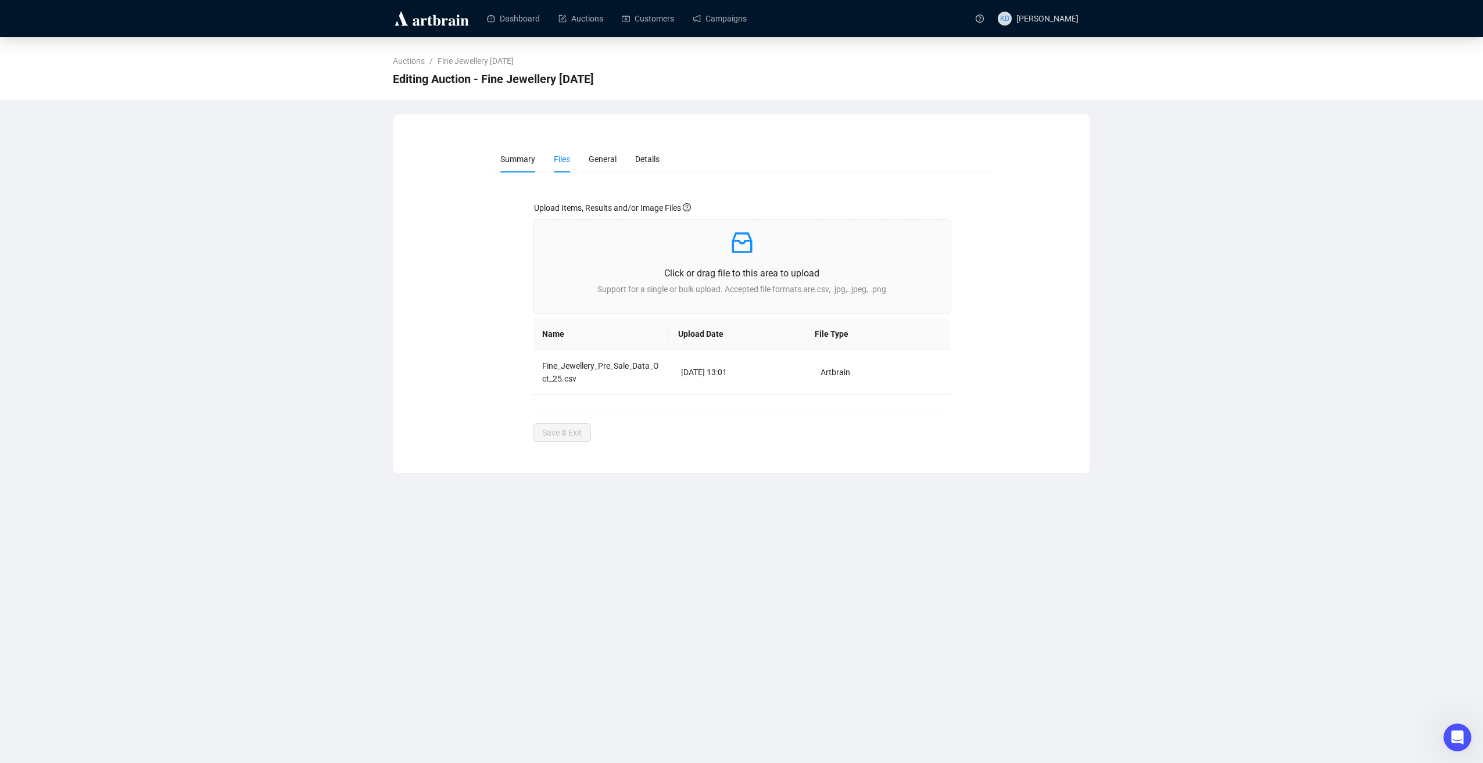
click at [511, 167] on li "Summary" at bounding box center [517, 159] width 53 height 27
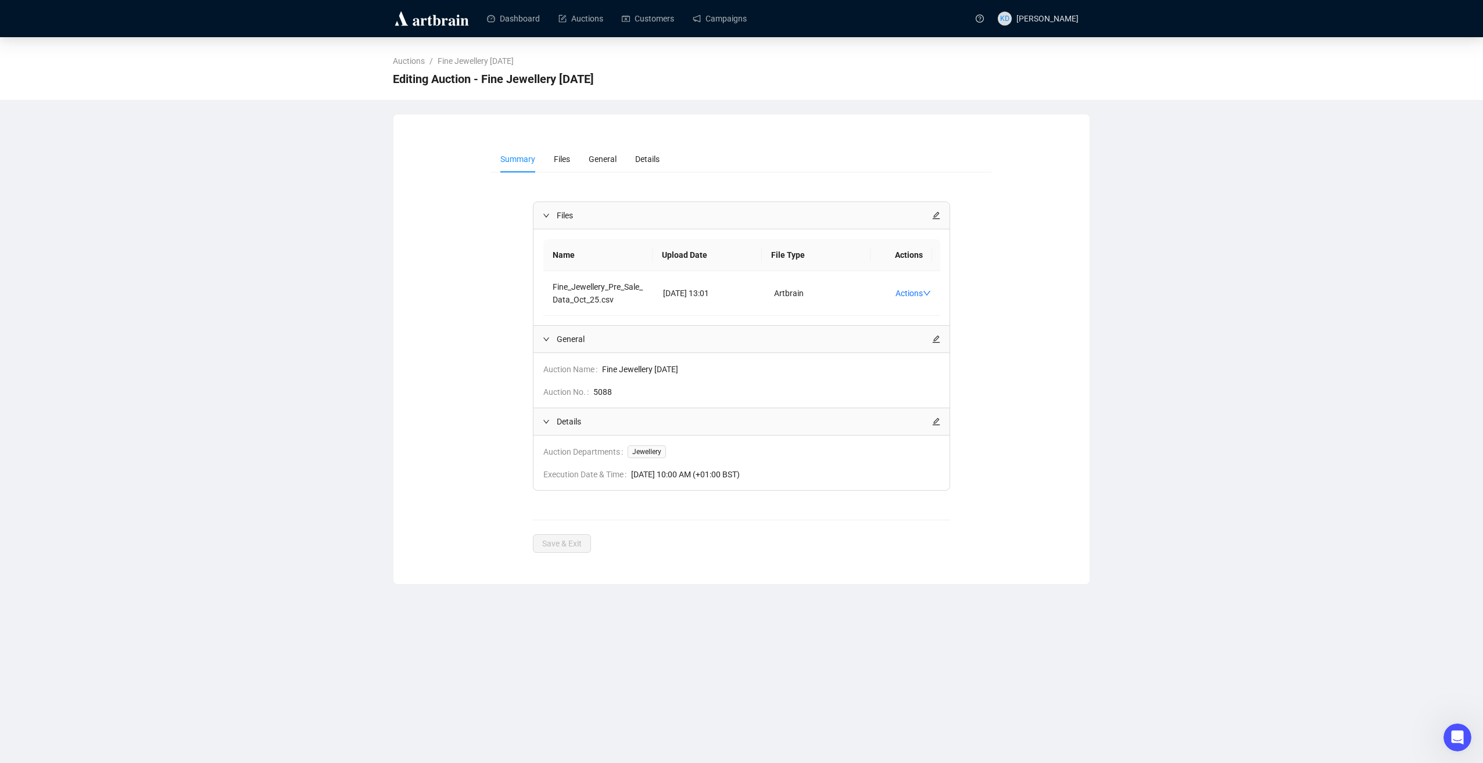
click at [431, 26] on img at bounding box center [432, 18] width 78 height 19
click at [599, 20] on link "Auctions" at bounding box center [580, 18] width 45 height 30
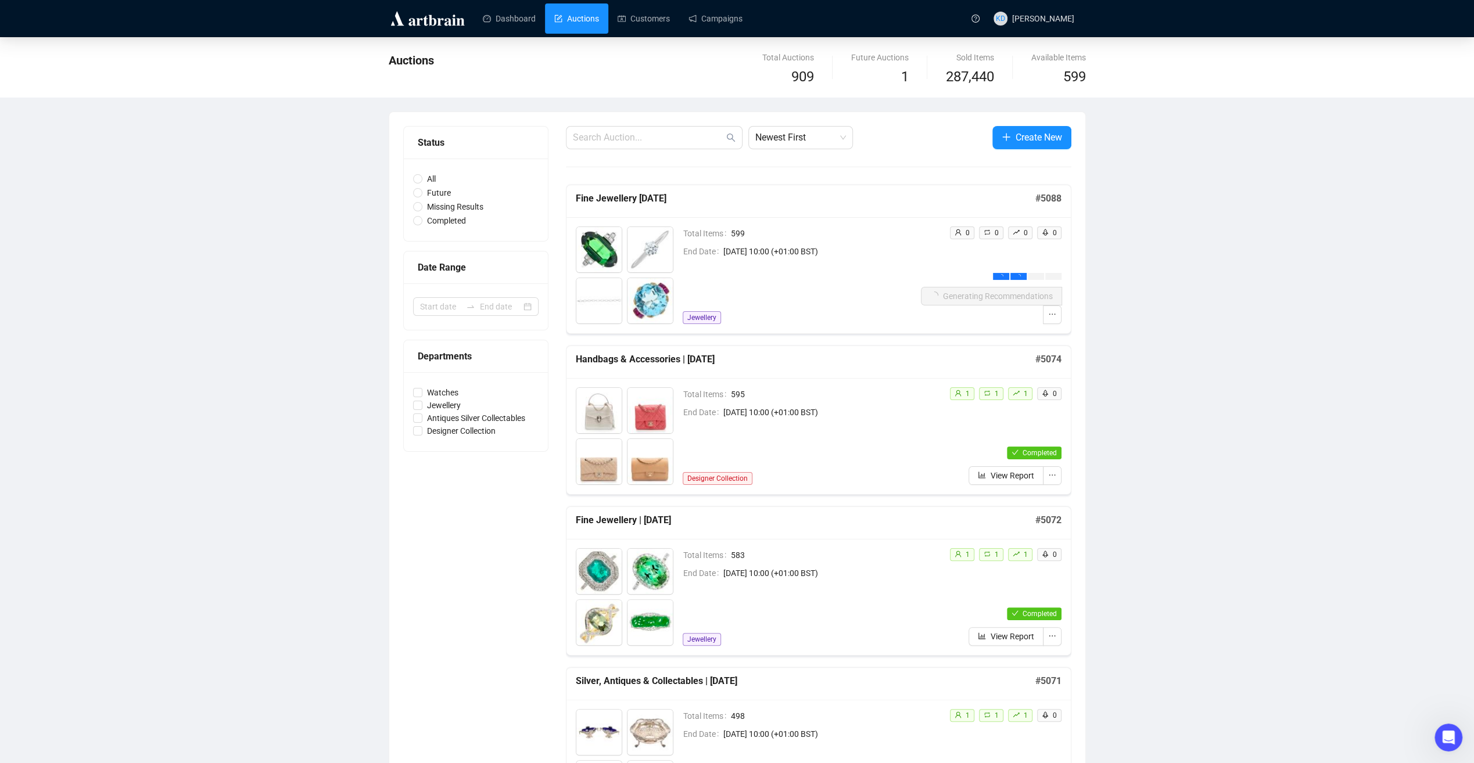
drag, startPoint x: 739, startPoint y: 307, endPoint x: 1139, endPoint y: 301, distance: 399.8
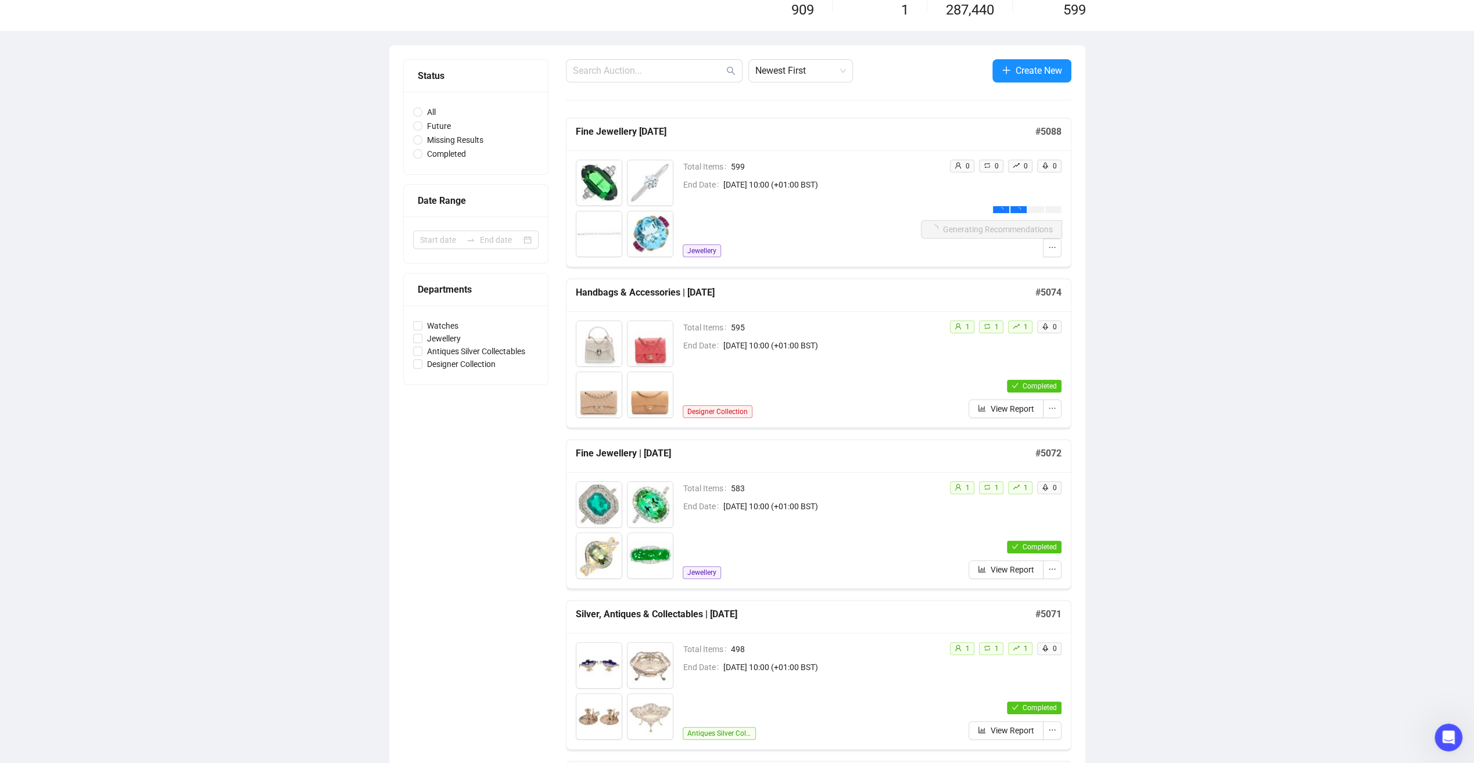
scroll to position [232, 0]
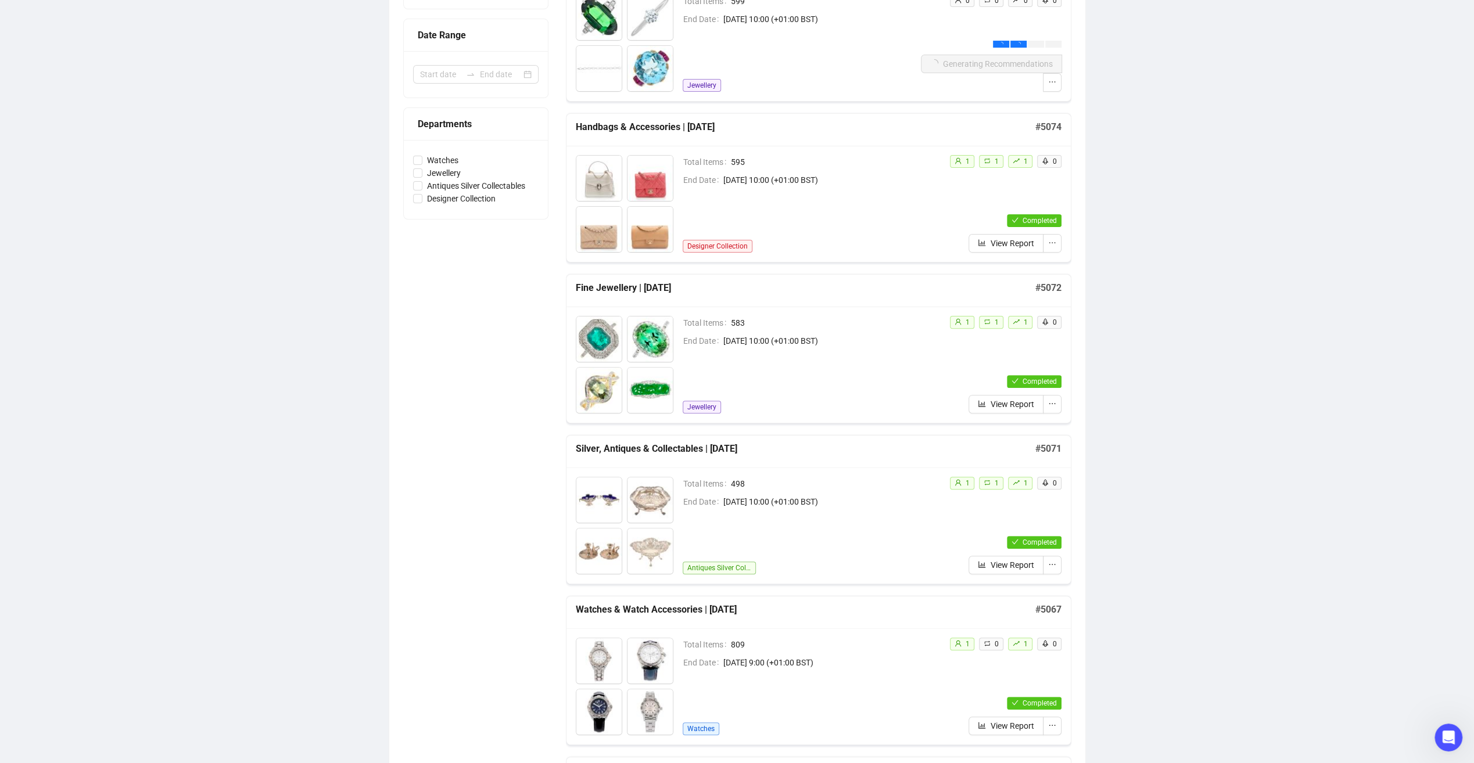
click at [663, 453] on h5 "Silver, Antiques & Collectables | [DATE]" at bounding box center [806, 449] width 460 height 14
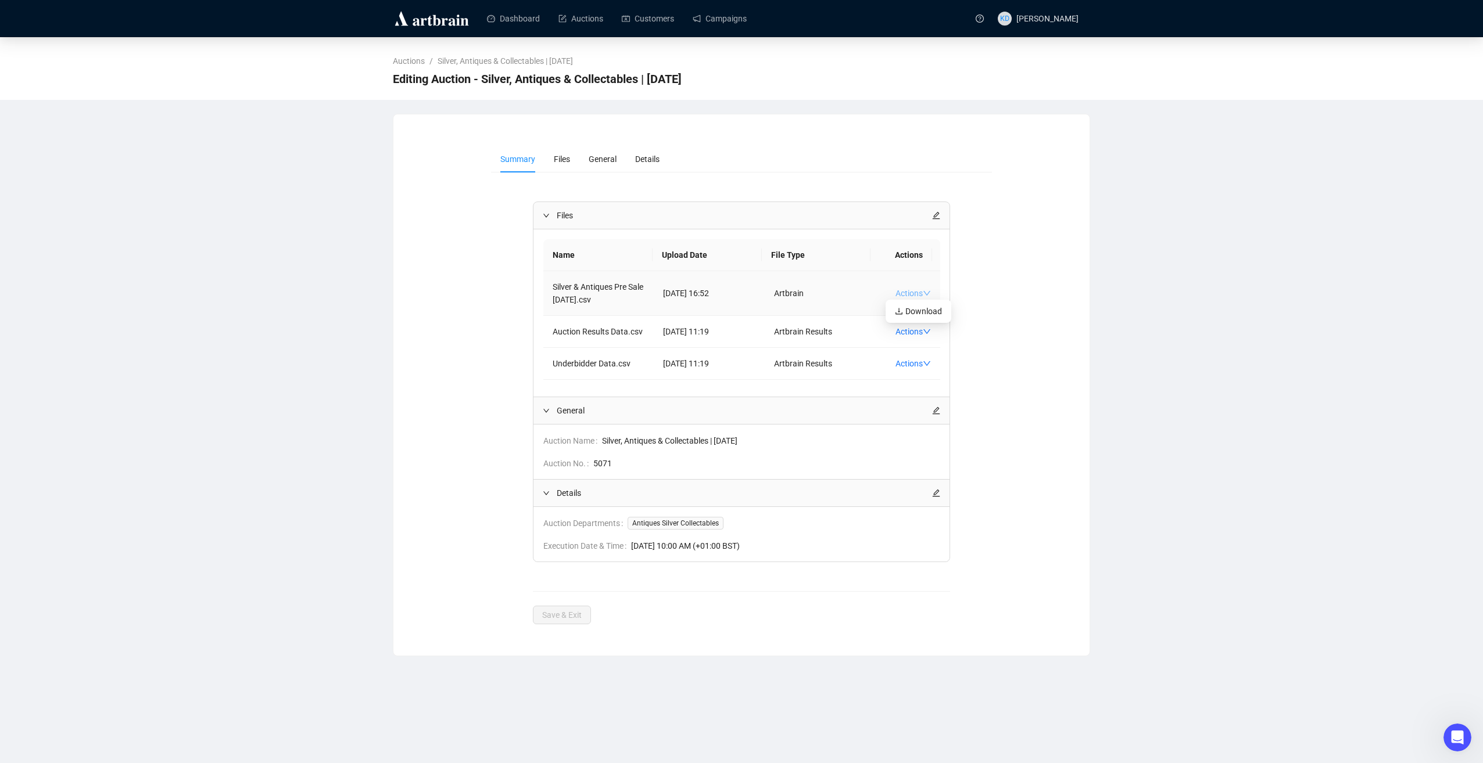
click at [912, 294] on link "Actions" at bounding box center [912, 293] width 35 height 9
click at [916, 313] on span "Download" at bounding box center [918, 311] width 47 height 13
click at [498, 17] on link "Dashboard" at bounding box center [513, 18] width 53 height 30
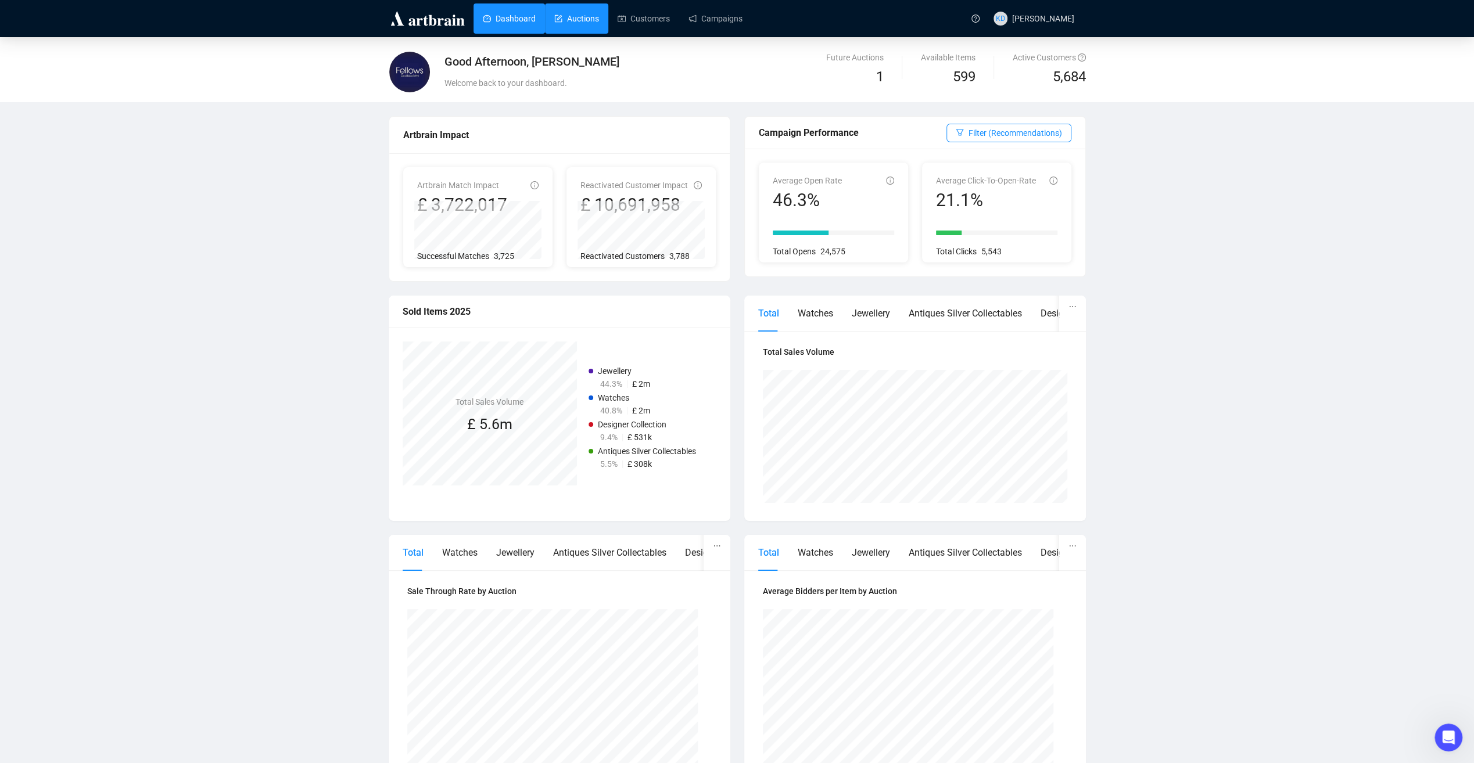
click at [572, 24] on link "Auctions" at bounding box center [576, 18] width 45 height 30
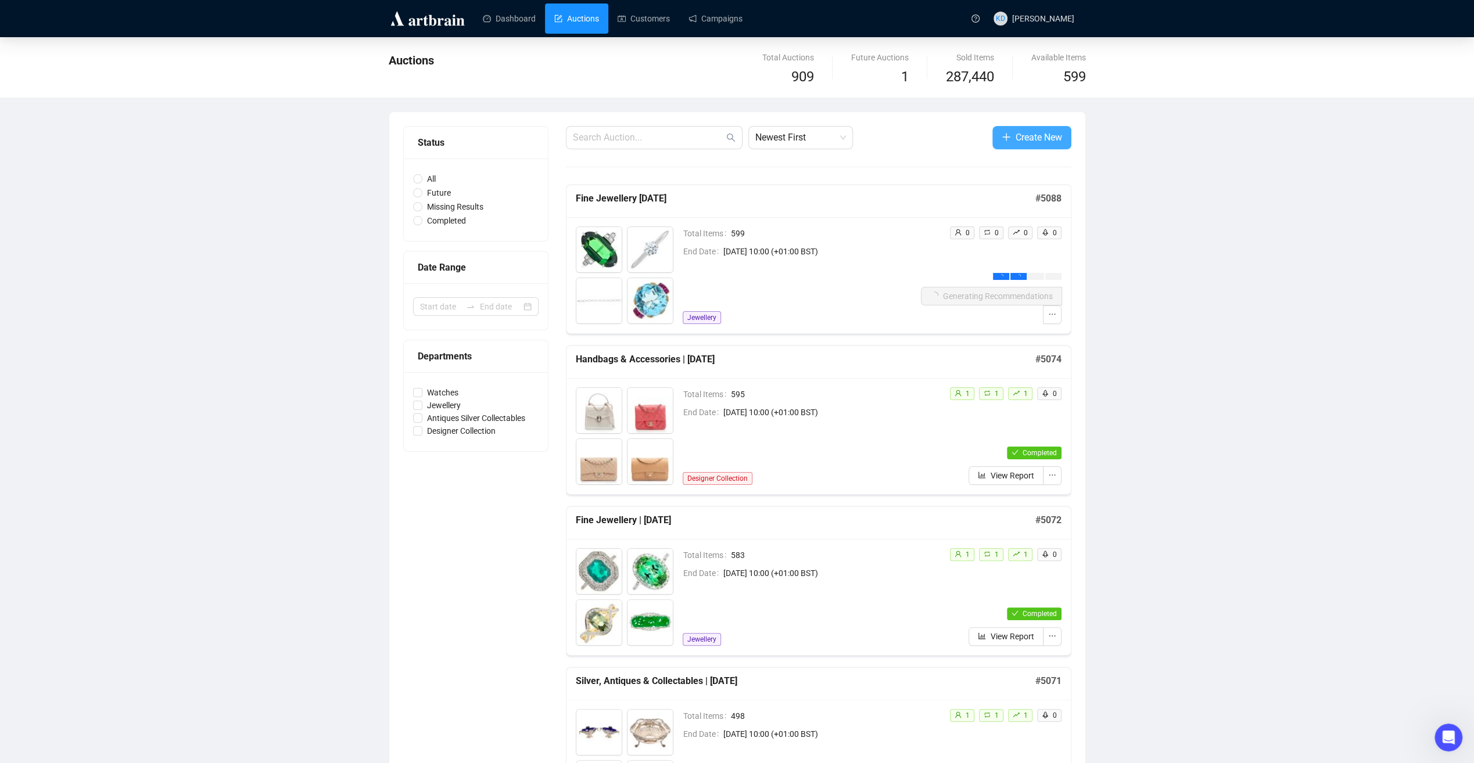
click at [1043, 139] on span "Create New" at bounding box center [1039, 137] width 46 height 15
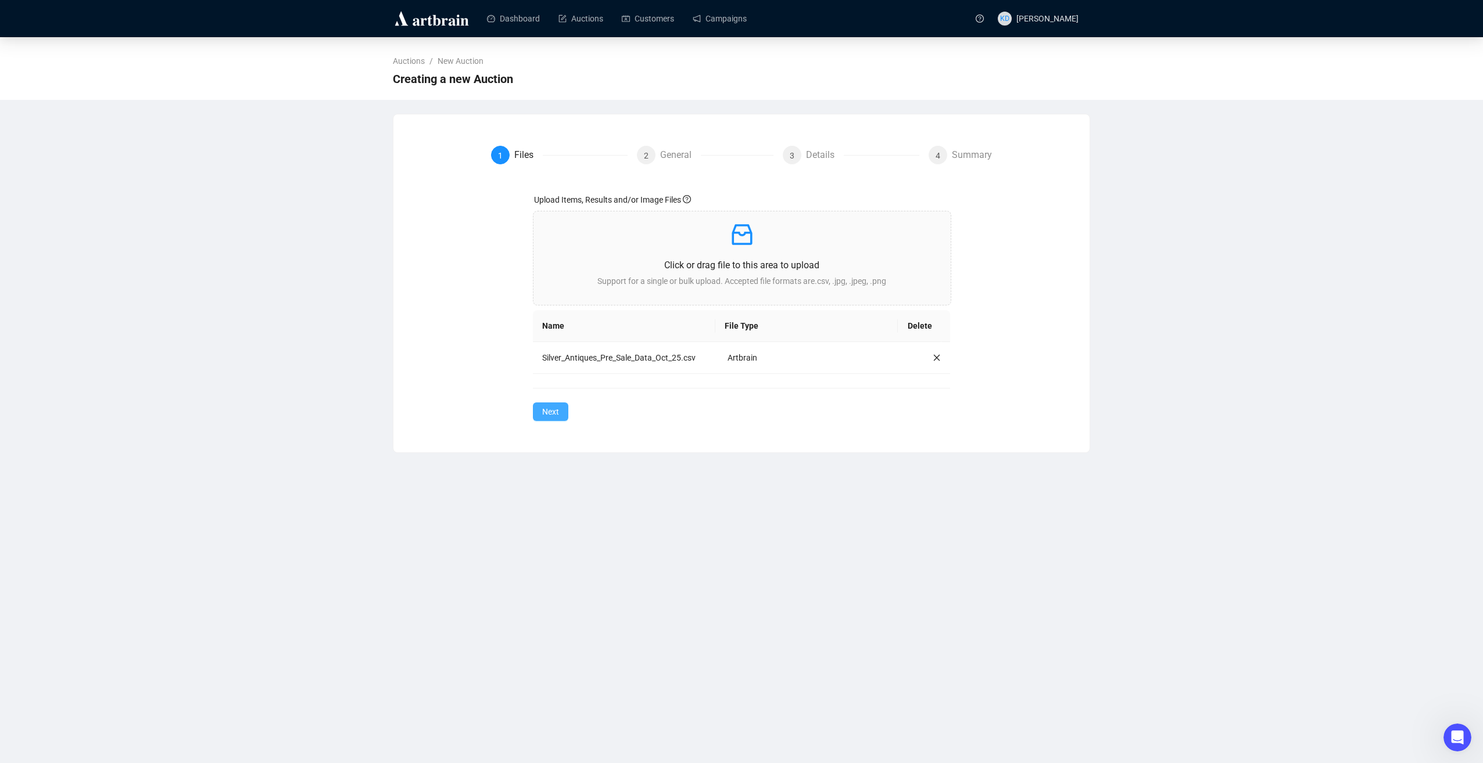
click at [557, 408] on span "Next" at bounding box center [550, 412] width 17 height 13
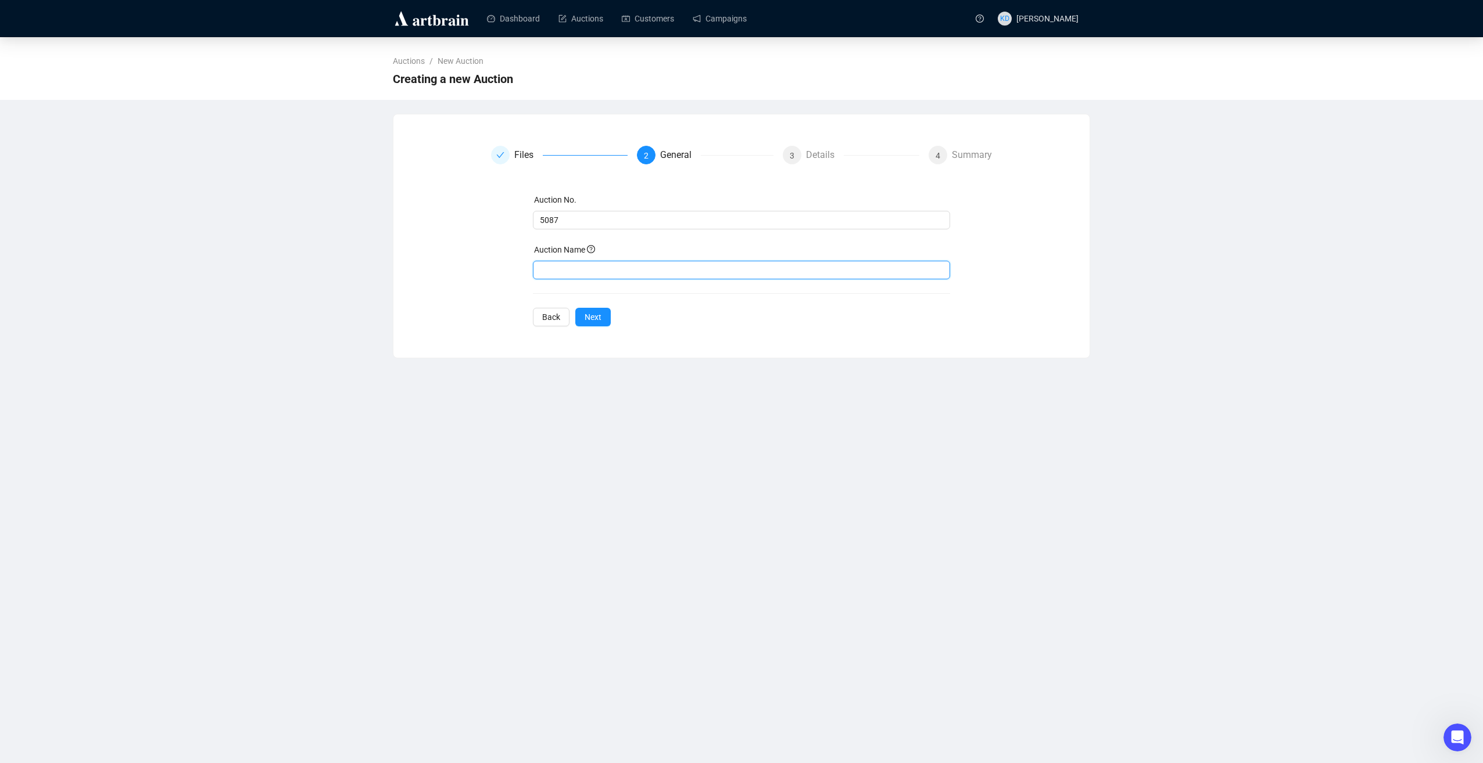
click at [579, 268] on input "text" at bounding box center [742, 270] width 418 height 19
type input "Silver Antiques Collectables"
click at [589, 321] on span "Next" at bounding box center [592, 317] width 17 height 13
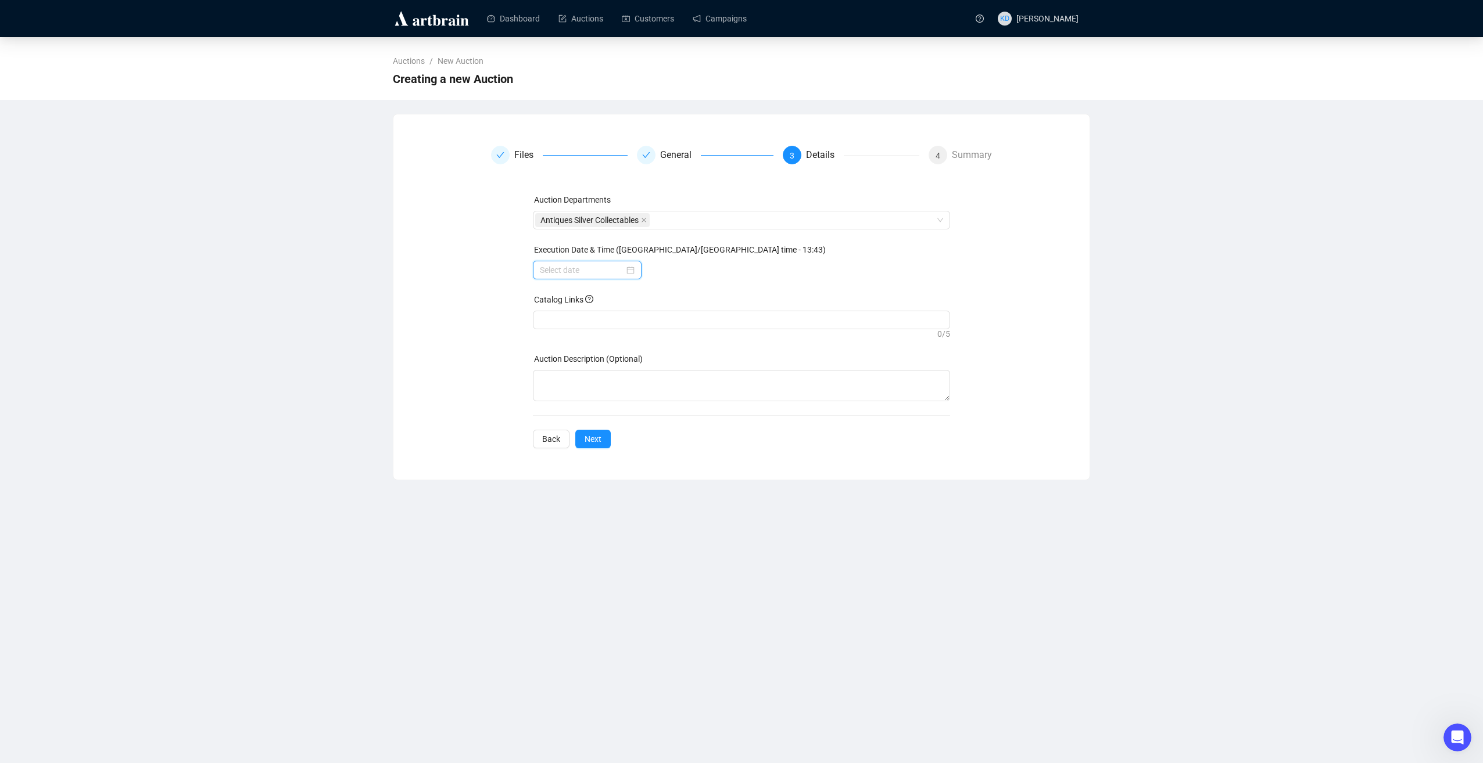
click at [612, 271] on input at bounding box center [582, 270] width 84 height 13
click at [602, 386] on td "14" at bounding box center [594, 382] width 21 height 21
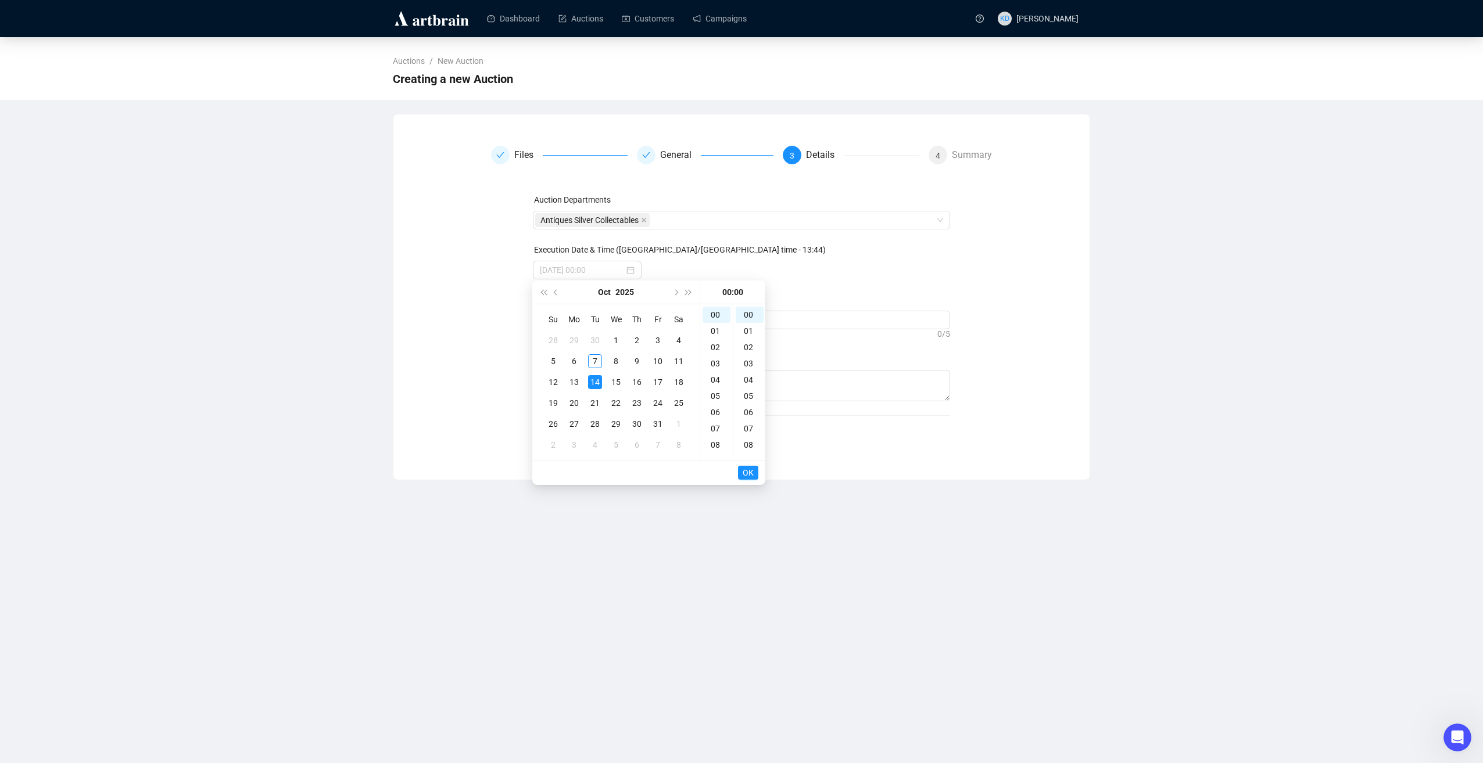
click at [596, 382] on div "14" at bounding box center [595, 382] width 14 height 14
click at [716, 359] on div "10" at bounding box center [716, 361] width 28 height 16
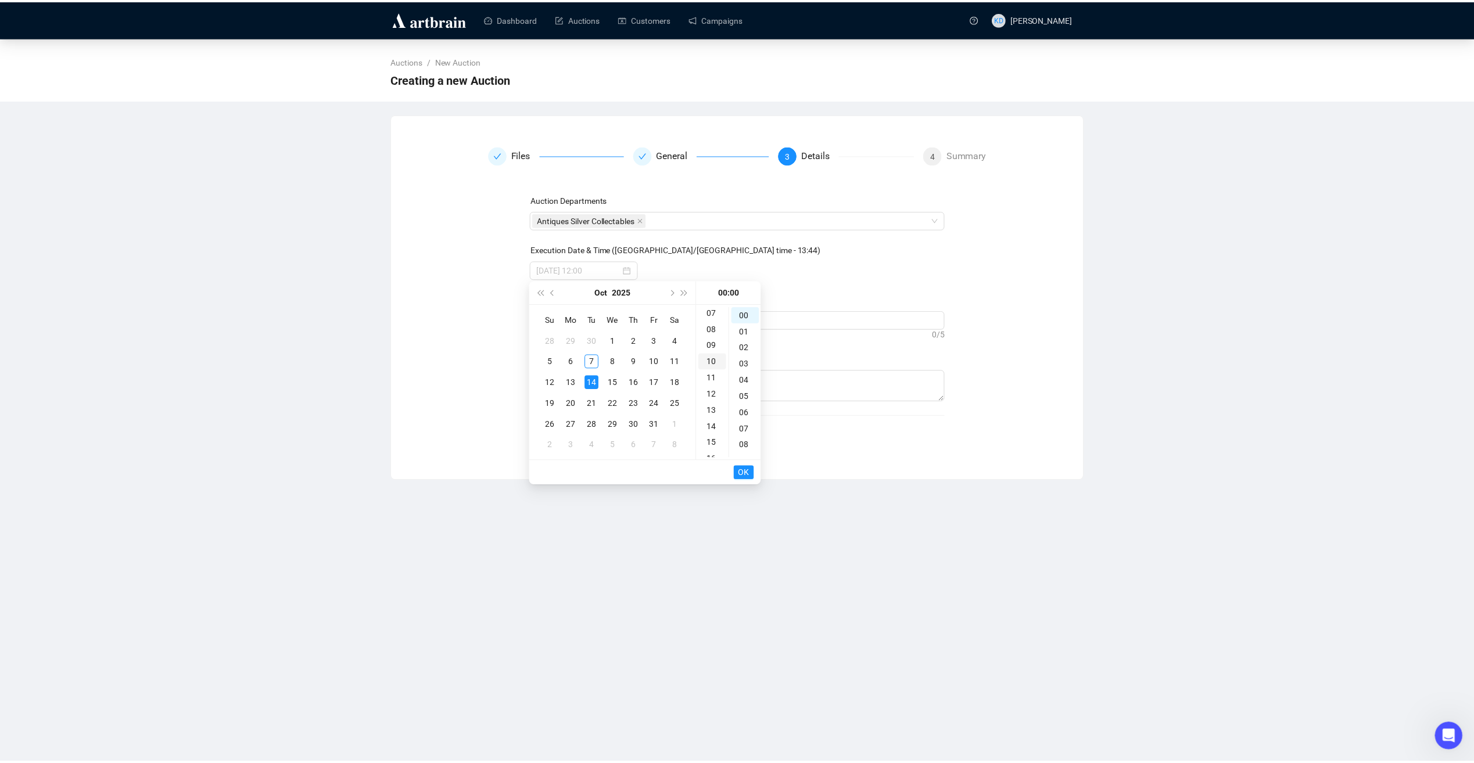
scroll to position [163, 0]
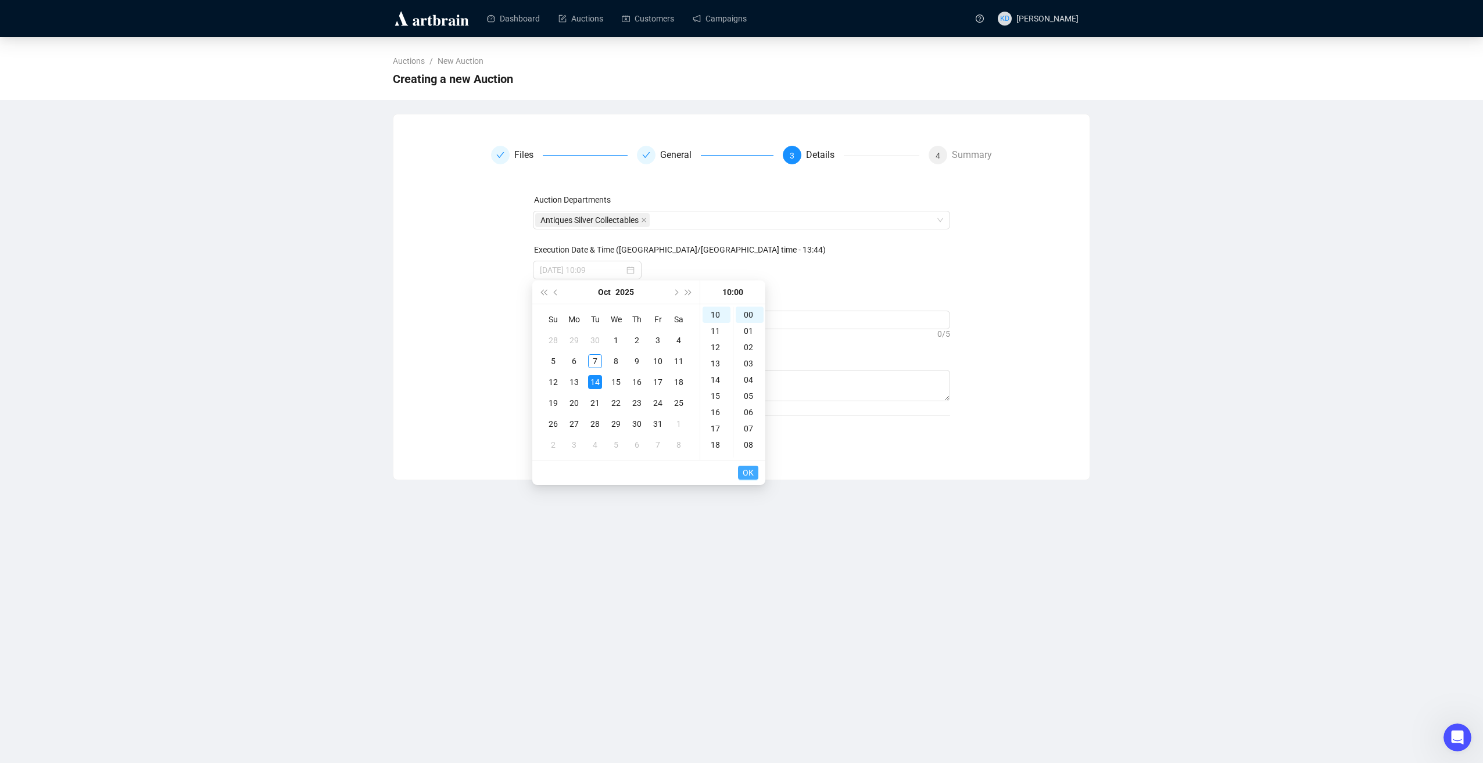
type input "[DATE] 10:00"
click at [752, 476] on span "OK" at bounding box center [747, 473] width 11 height 22
click at [594, 435] on span "Next" at bounding box center [592, 439] width 17 height 13
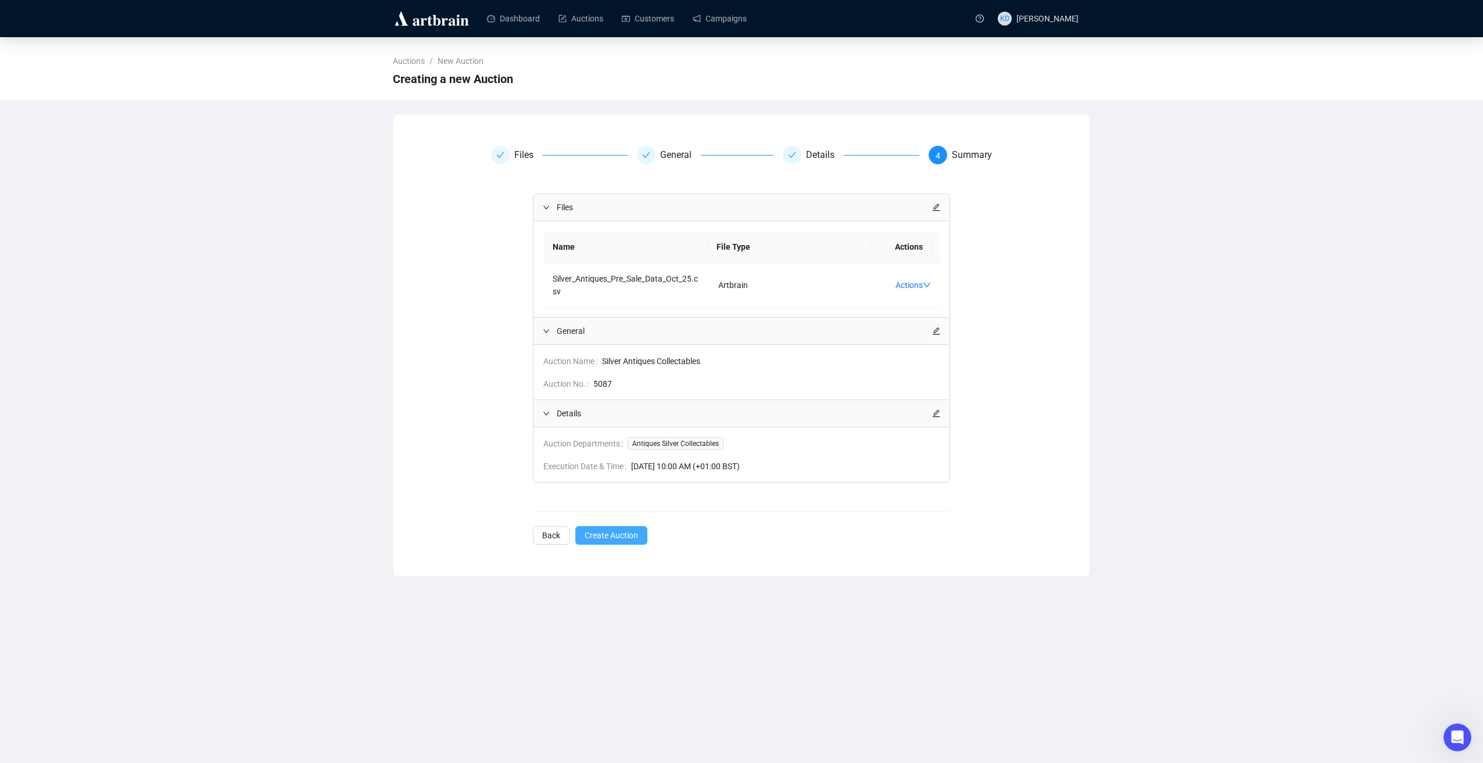
click at [595, 530] on span "Create Auction" at bounding box center [610, 535] width 53 height 13
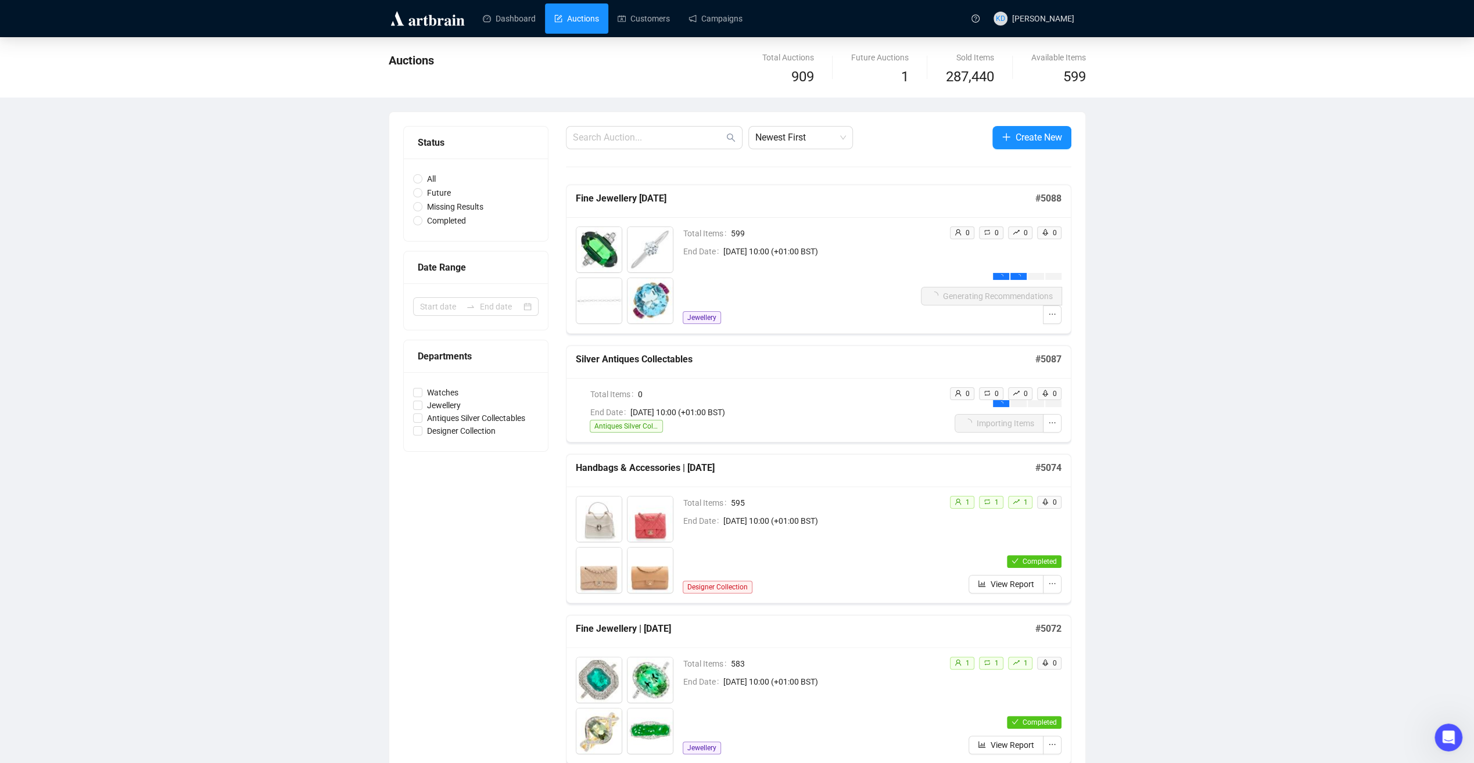
click at [1049, 423] on icon "ellipsis" at bounding box center [1052, 423] width 8 height 8
click at [1005, 466] on span "Delete" at bounding box center [1000, 465] width 103 height 13
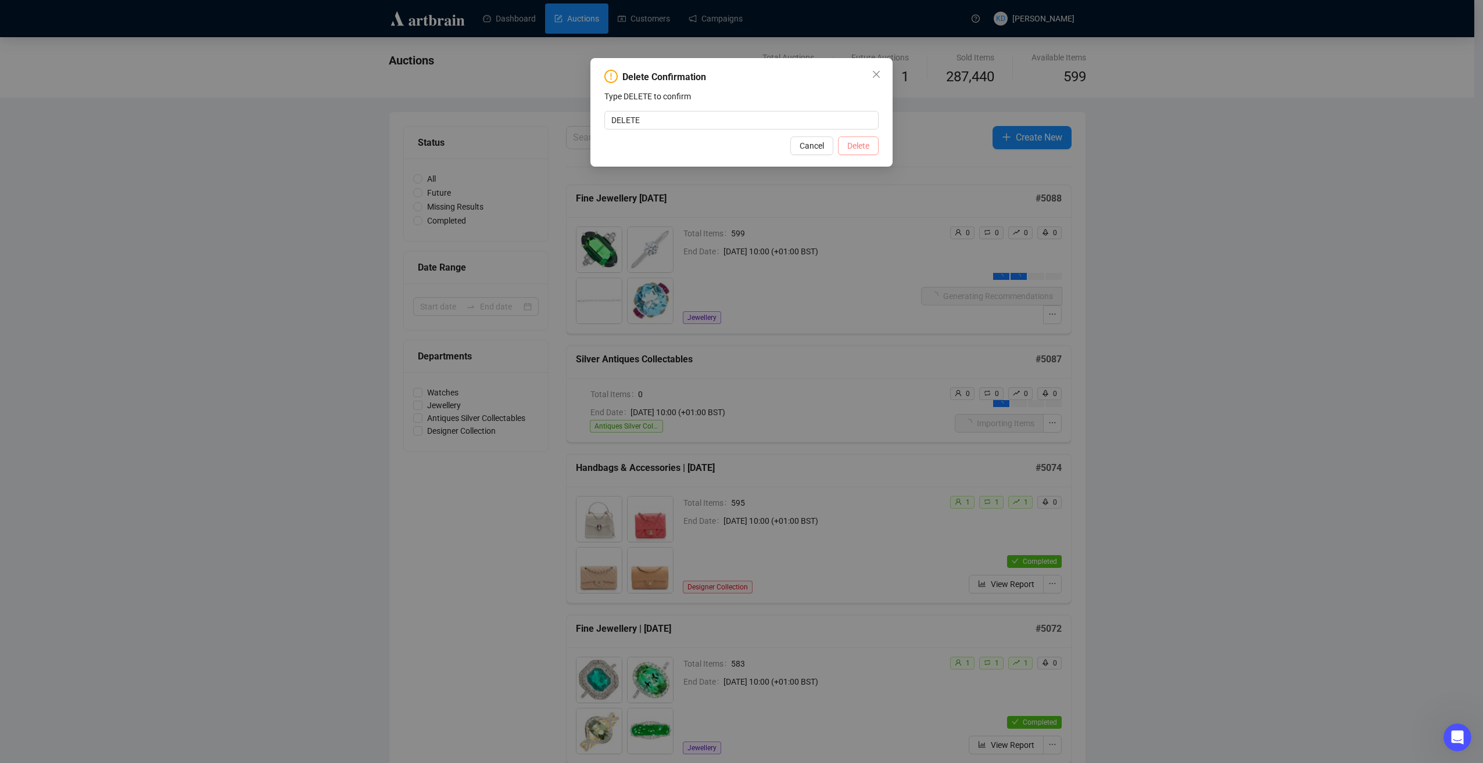
type input "DELETE"
click at [847, 145] on span "Delete" at bounding box center [858, 145] width 22 height 13
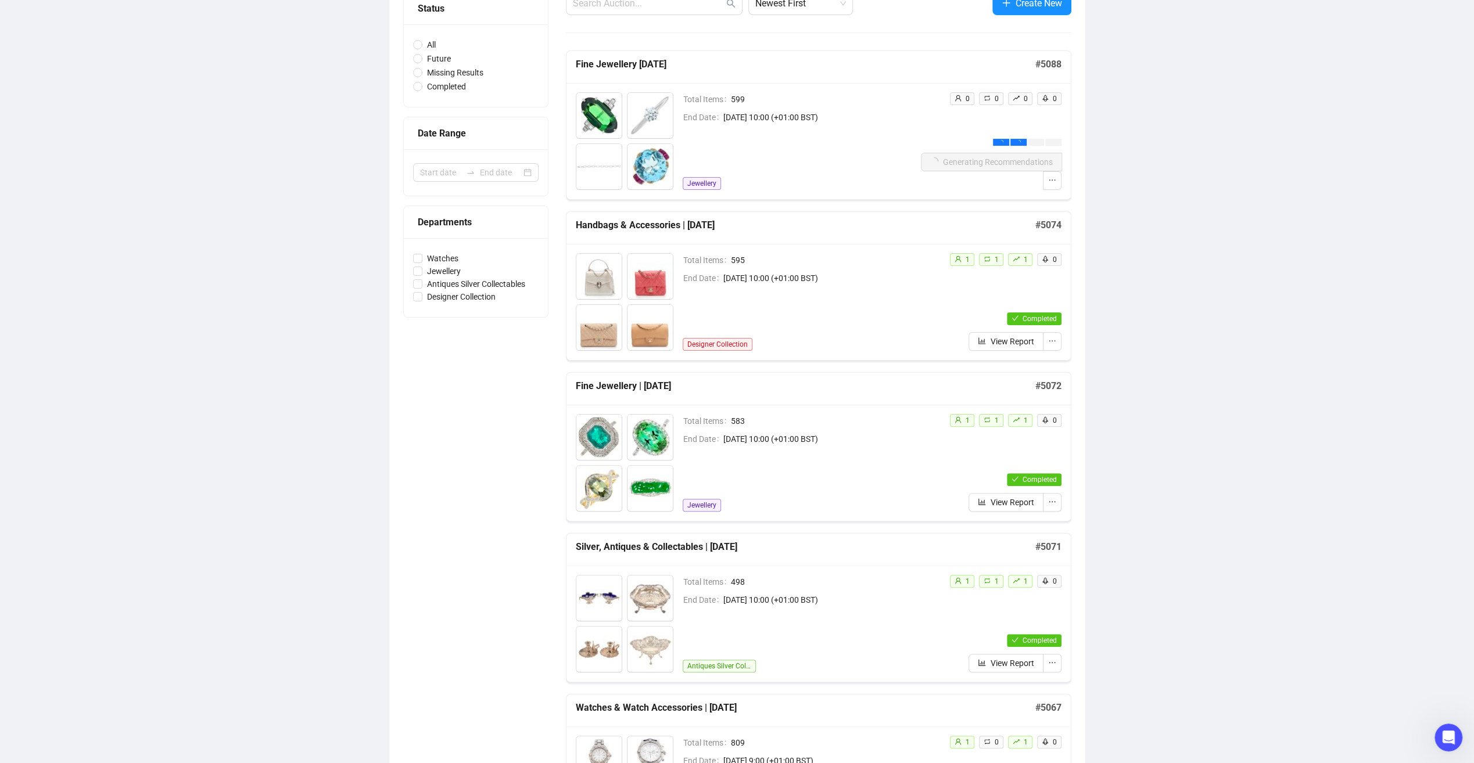
scroll to position [116, 0]
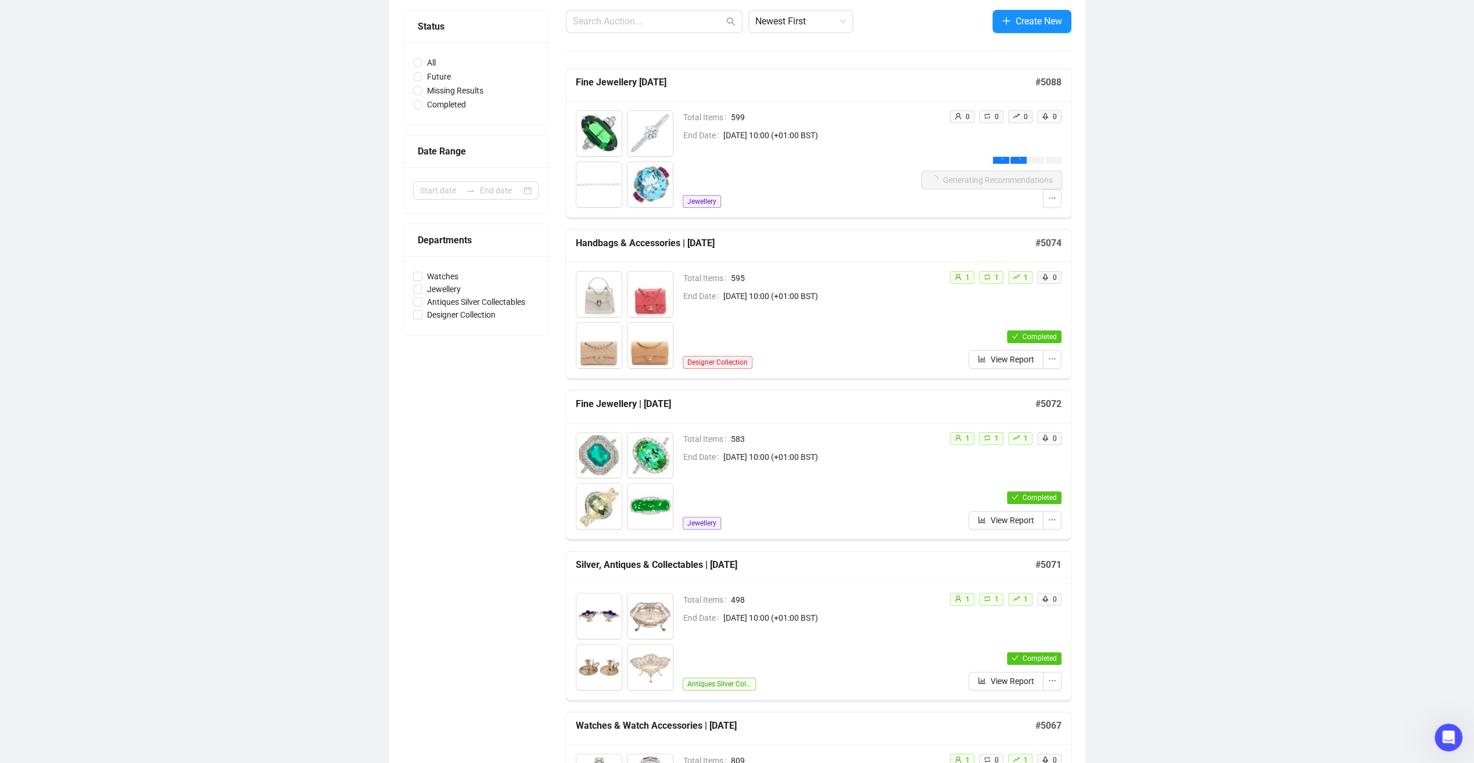
click at [652, 403] on h5 "Fine Jewellery | [DATE]" at bounding box center [806, 404] width 460 height 14
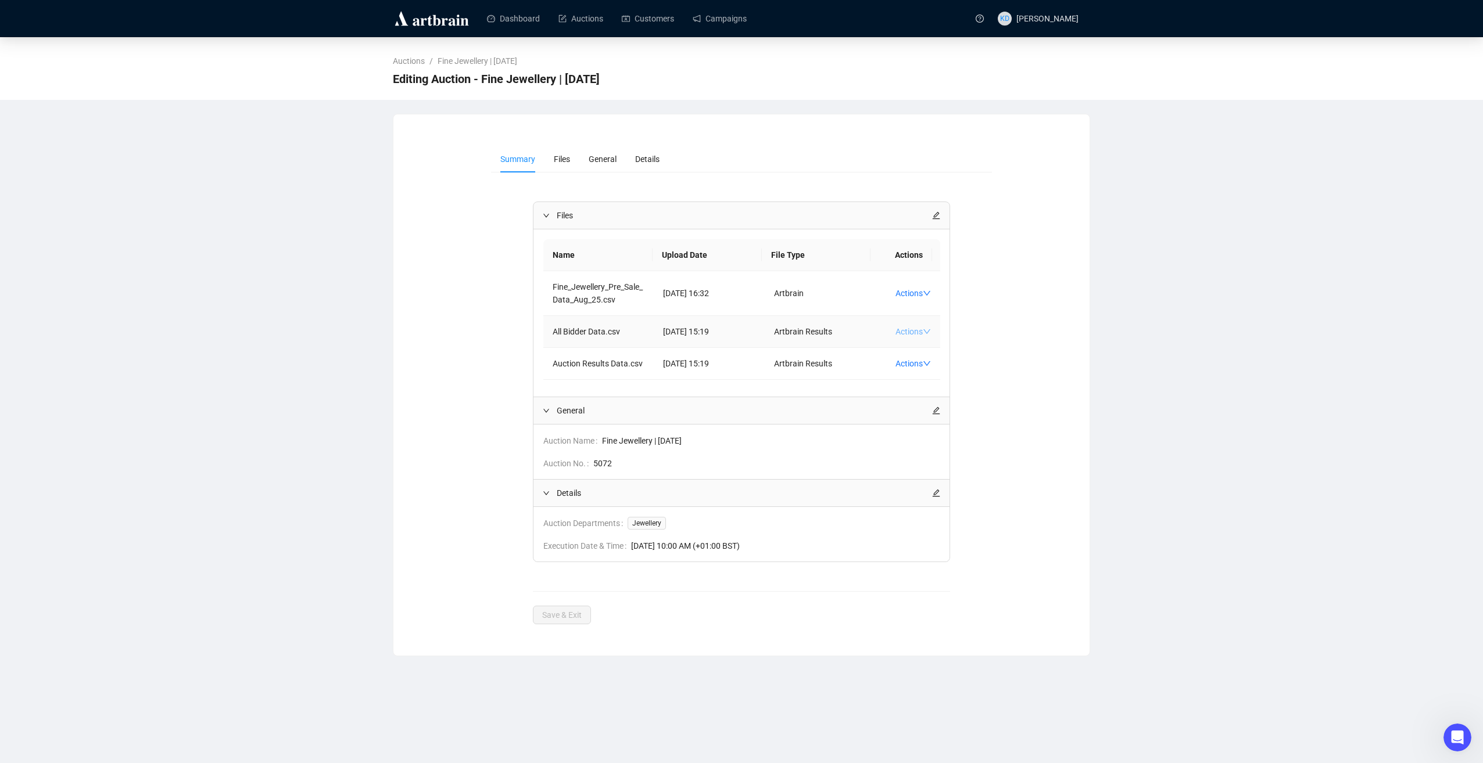
click at [897, 333] on link "Actions" at bounding box center [912, 331] width 35 height 9
click at [921, 350] on span "Download" at bounding box center [918, 349] width 47 height 13
click at [571, 19] on link "Auctions" at bounding box center [580, 18] width 45 height 30
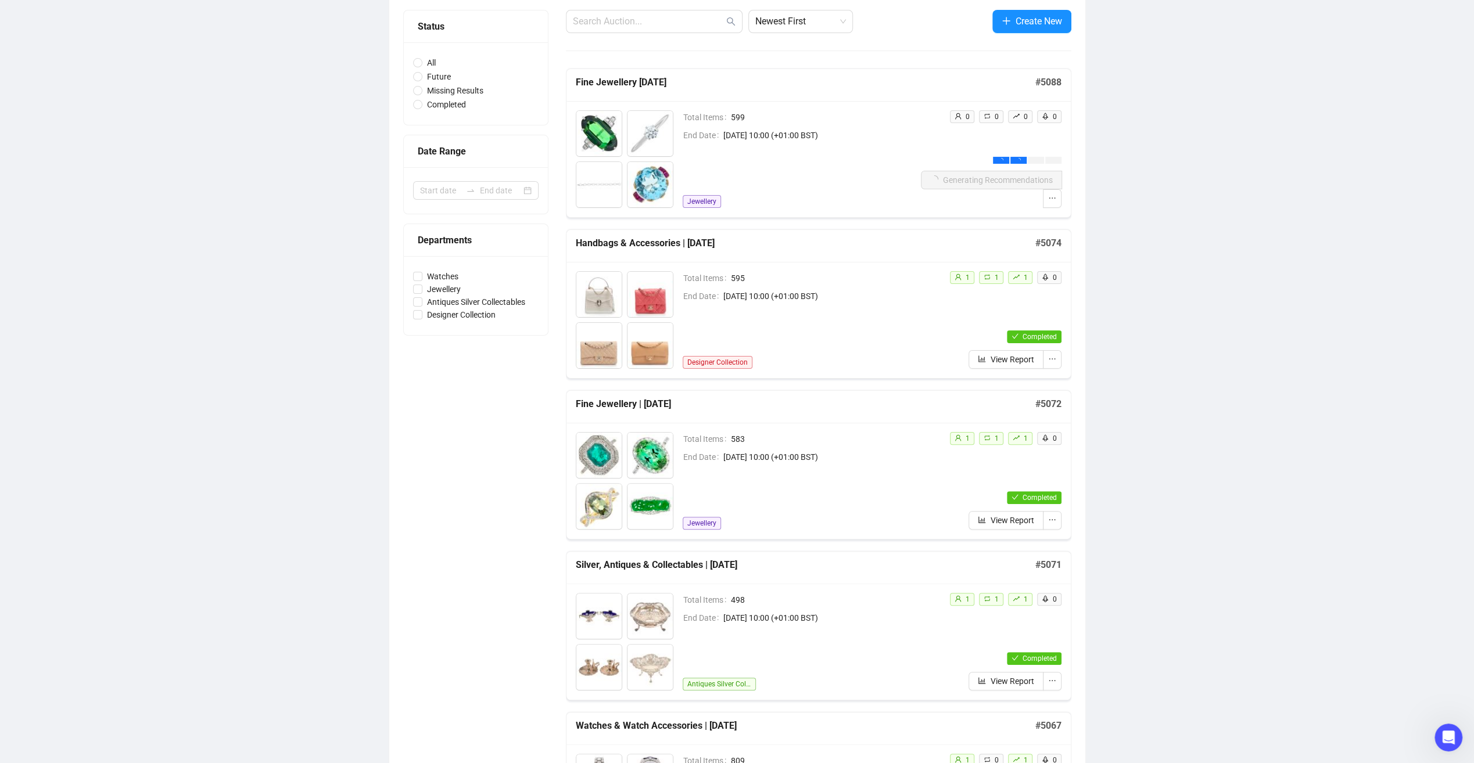
scroll to position [116, 0]
click at [1052, 360] on icon "ellipsis" at bounding box center [1052, 359] width 8 height 8
click at [1020, 443] on span "View Items" at bounding box center [1000, 441] width 103 height 13
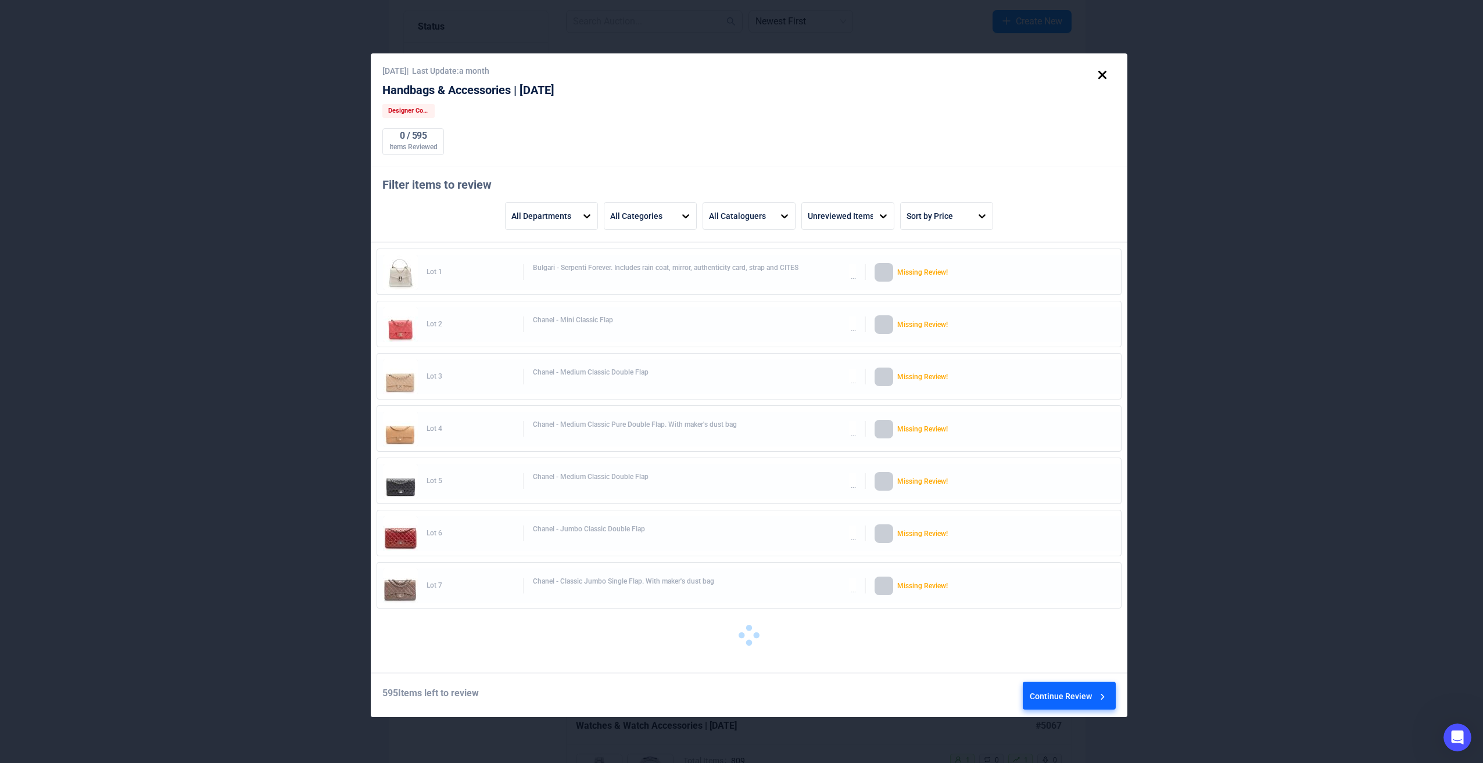
click at [1109, 80] on icon at bounding box center [1102, 75] width 20 height 20
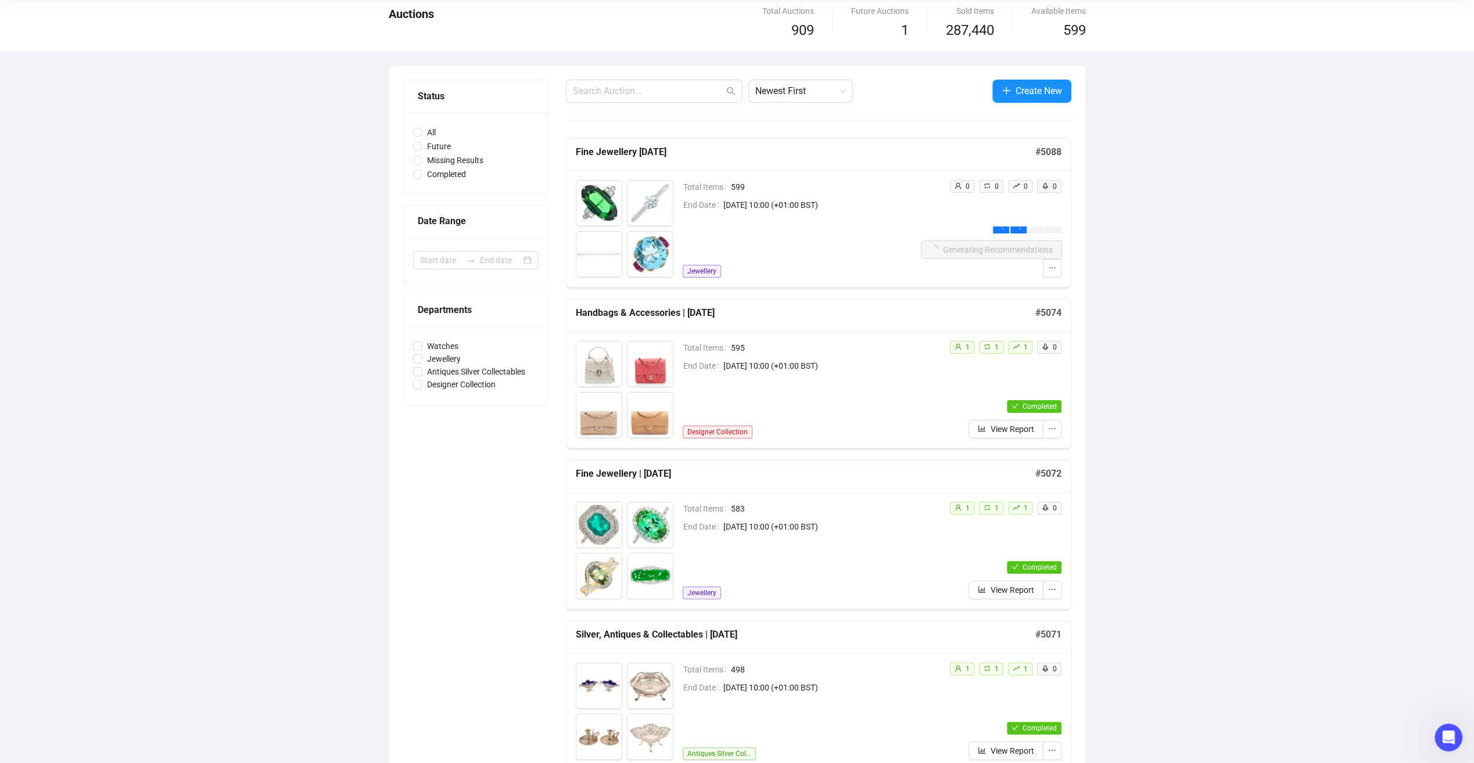
scroll to position [0, 0]
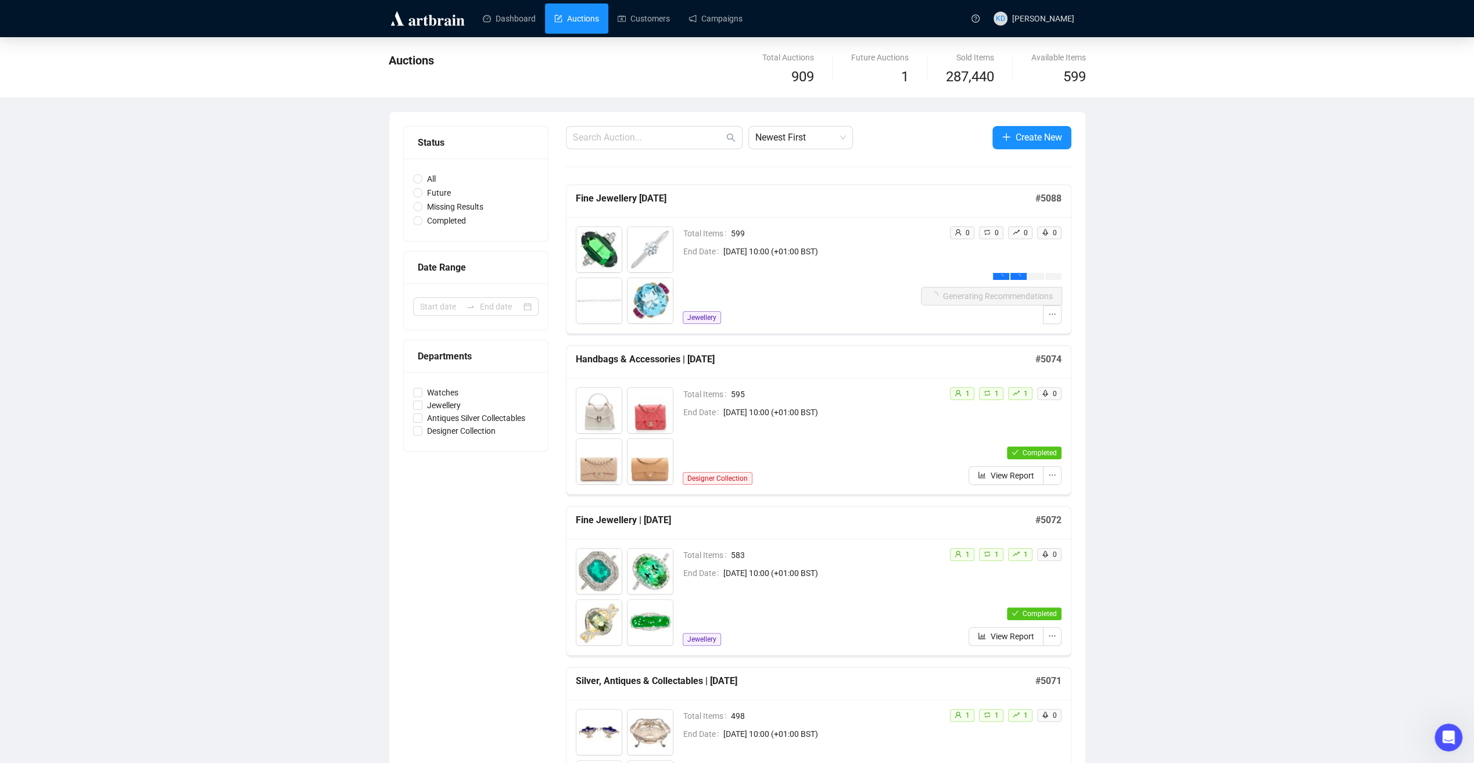
click at [656, 363] on h5 "Handbags & Accessories | [DATE]" at bounding box center [806, 360] width 460 height 14
click at [666, 197] on h5 "Fine Jewellery [DATE]" at bounding box center [806, 199] width 460 height 14
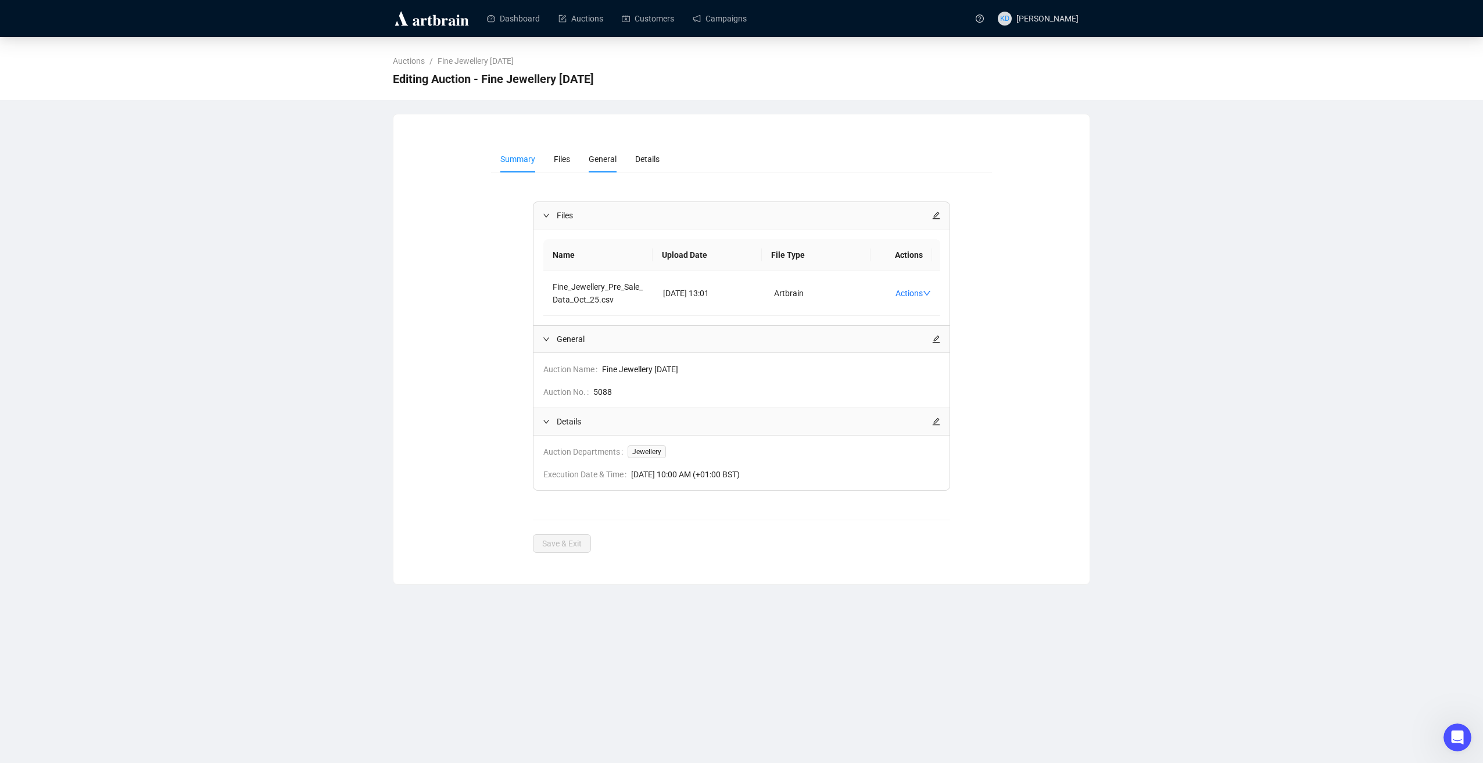
click at [608, 163] on span "General" at bounding box center [603, 159] width 28 height 9
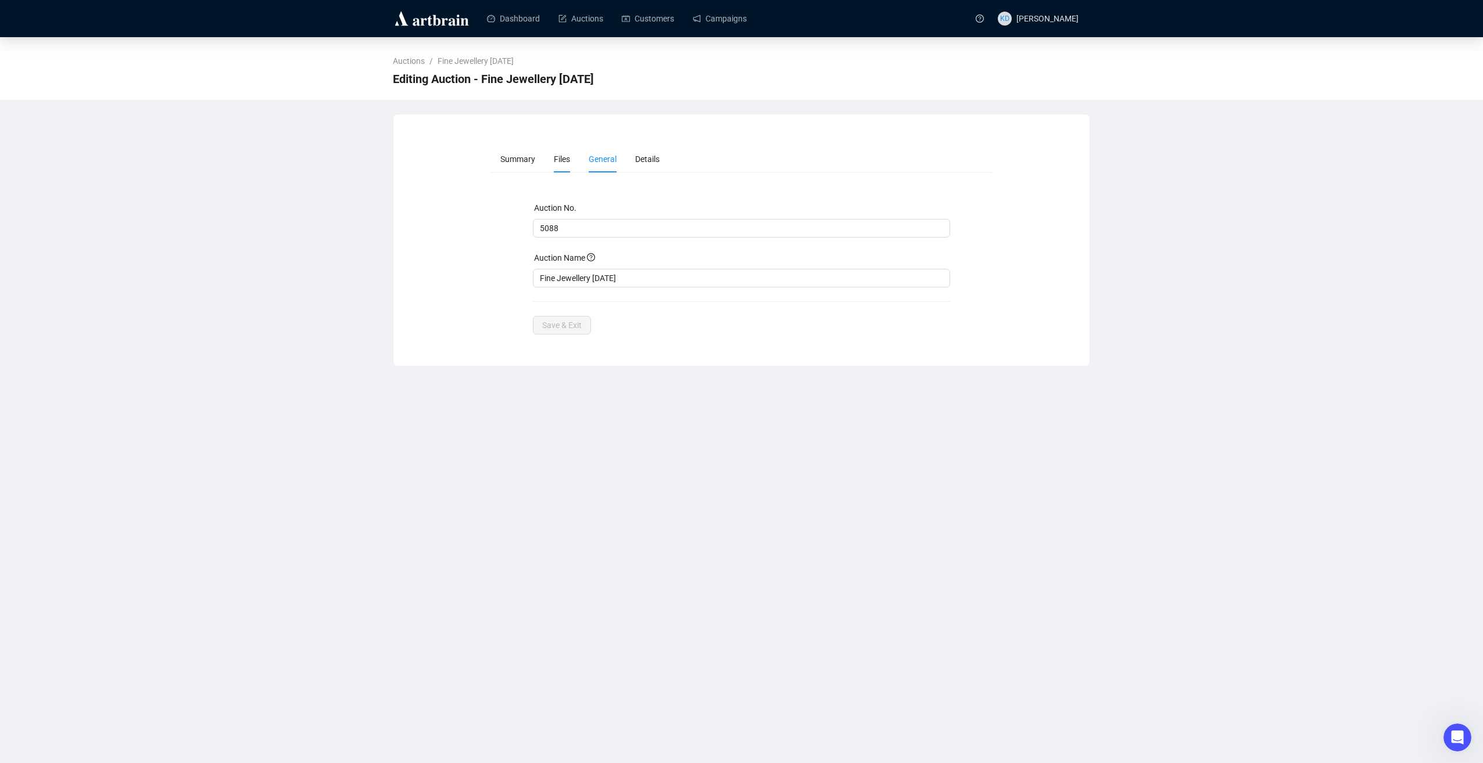
click at [557, 156] on span "Files" at bounding box center [562, 159] width 16 height 9
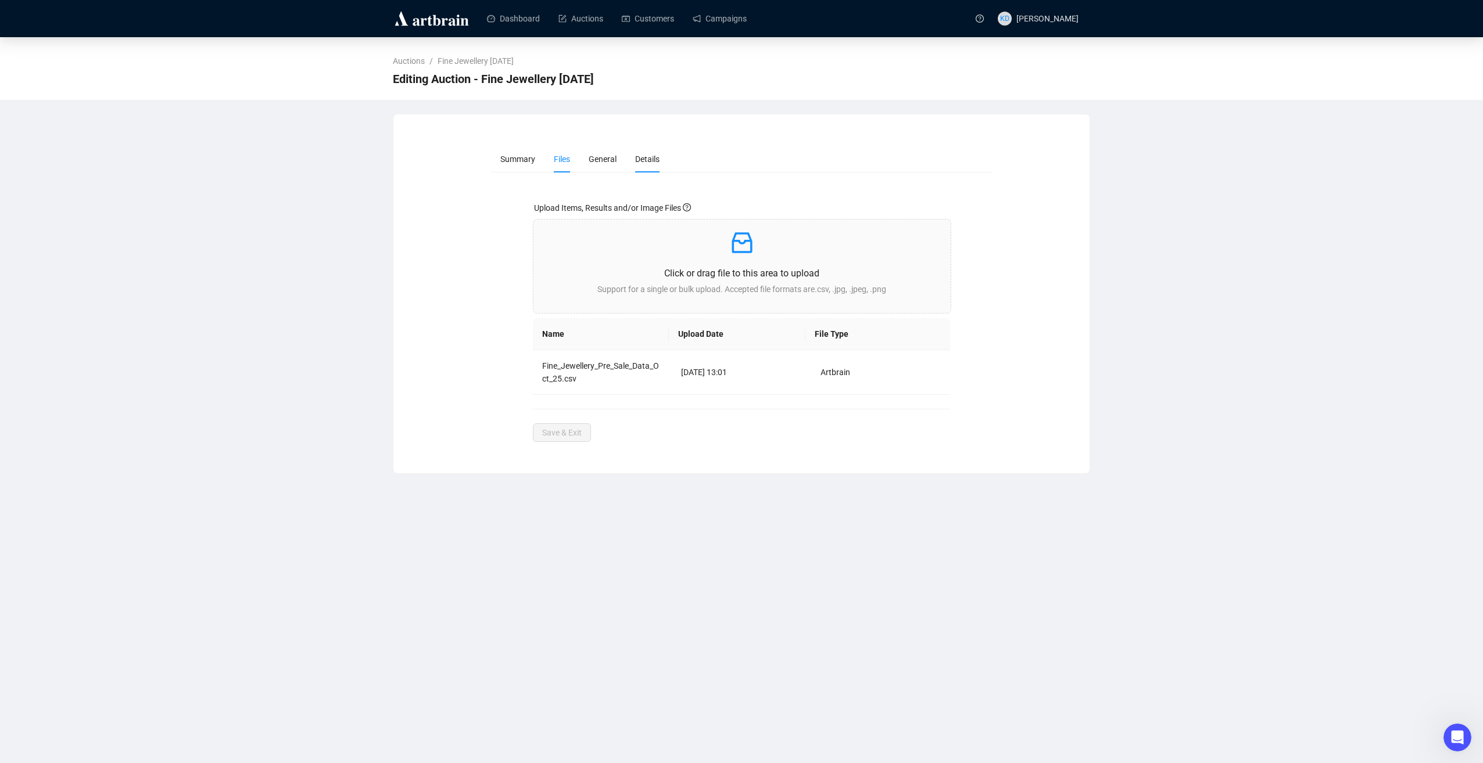
click at [651, 155] on span "Details" at bounding box center [647, 159] width 24 height 9
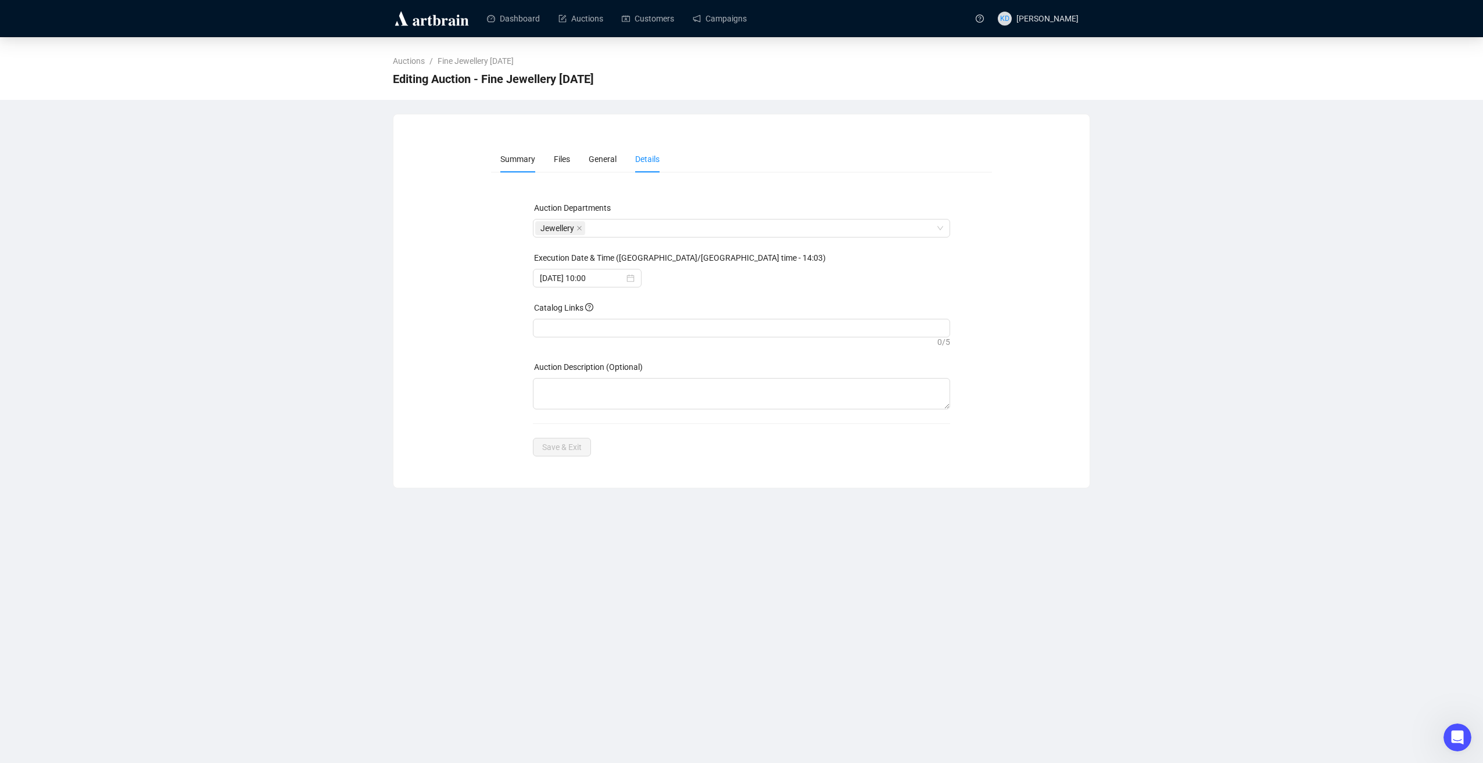
click at [523, 166] on li "Summary" at bounding box center [517, 159] width 53 height 27
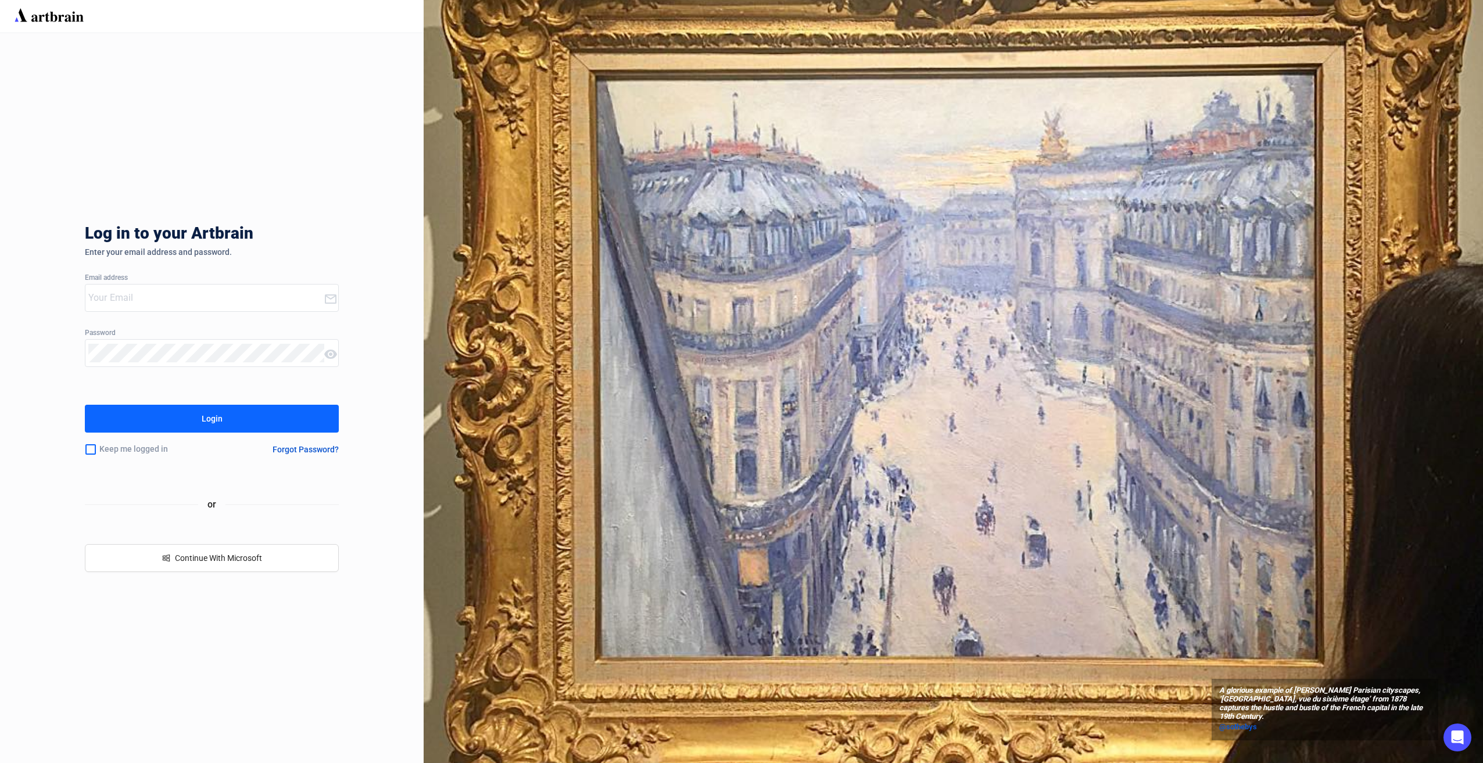
type input "katie.davis@fellows.co.uk"
click at [217, 423] on div "Login" at bounding box center [212, 419] width 21 height 19
